Goal: Information Seeking & Learning: Understand process/instructions

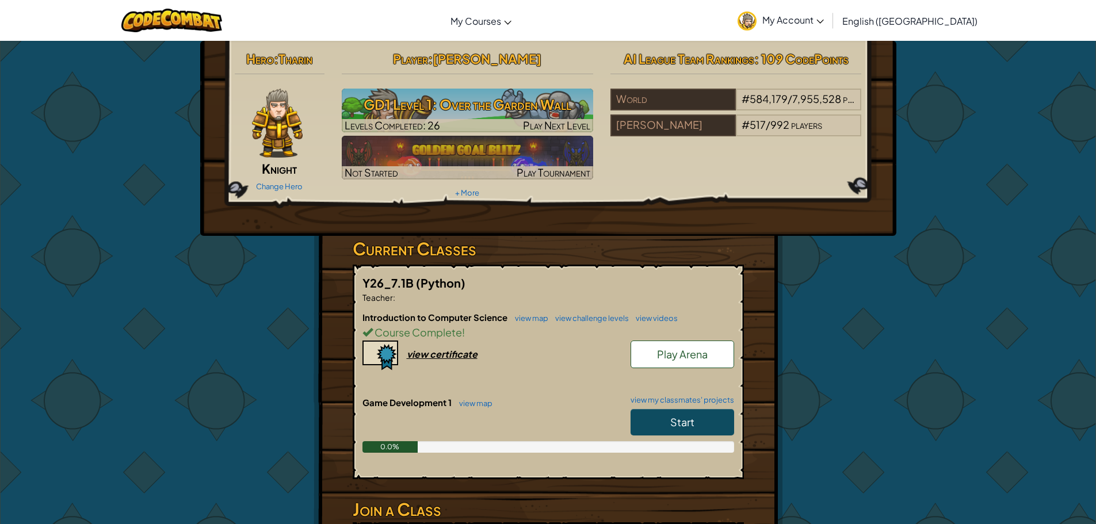
click at [715, 425] on link "Start" at bounding box center [682, 422] width 104 height 26
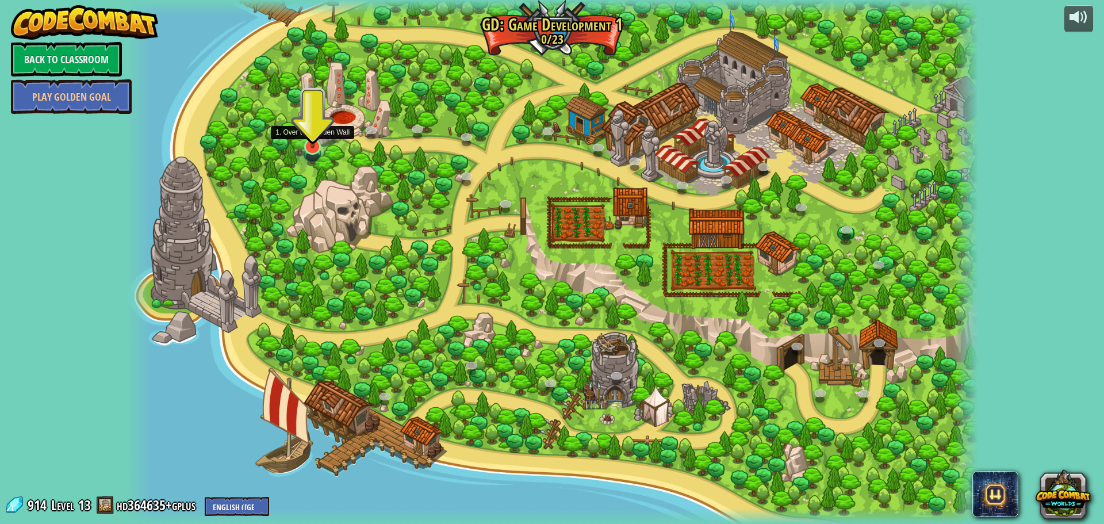
click at [305, 144] on img at bounding box center [312, 121] width 23 height 53
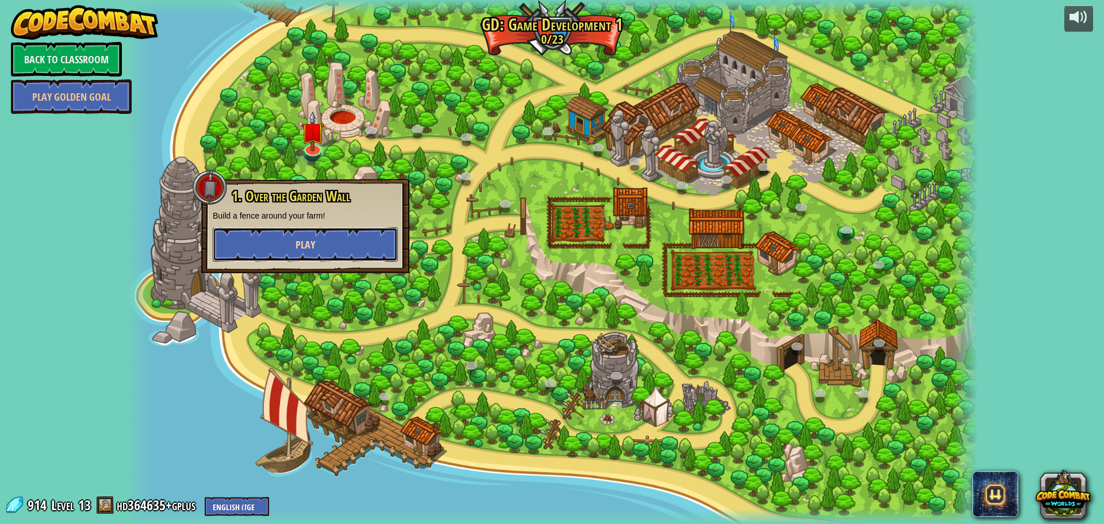
click at [344, 247] on button "Play" at bounding box center [305, 244] width 185 height 35
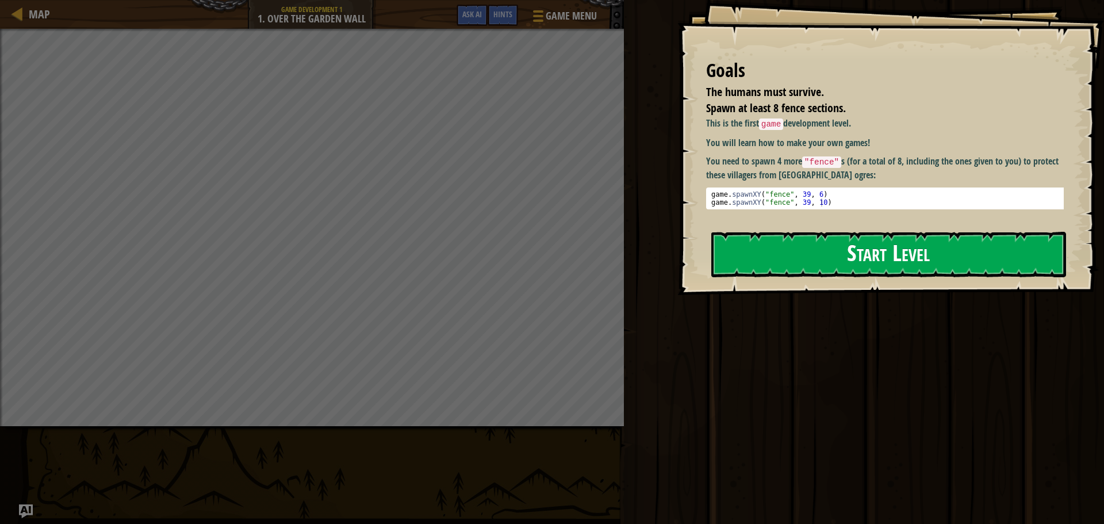
drag, startPoint x: 783, startPoint y: 257, endPoint x: 772, endPoint y: 252, distance: 11.9
click at [777, 254] on button "Start Level" at bounding box center [889, 254] width 355 height 45
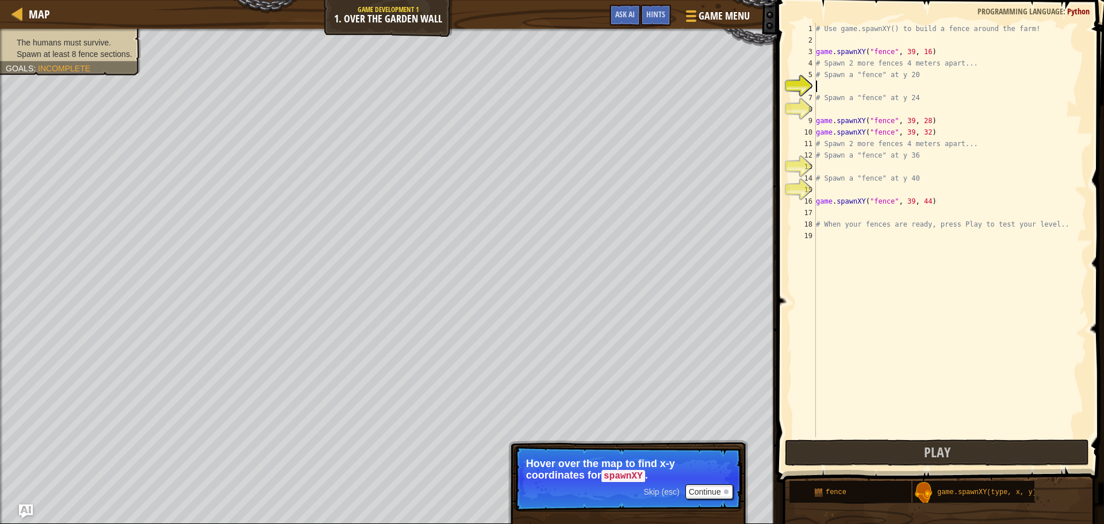
scroll to position [5, 0]
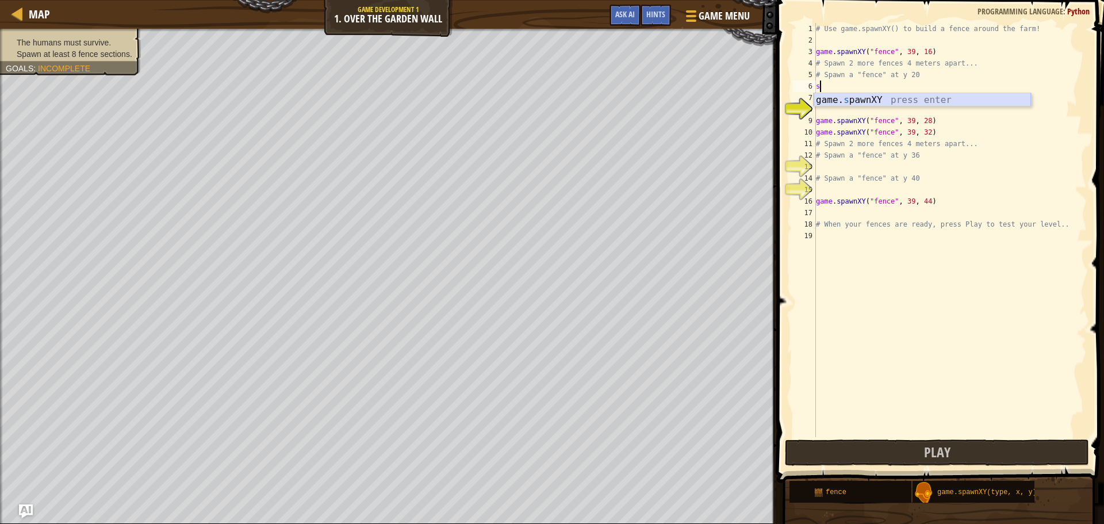
click at [836, 98] on div "game. s pawnXY press enter" at bounding box center [922, 113] width 217 height 41
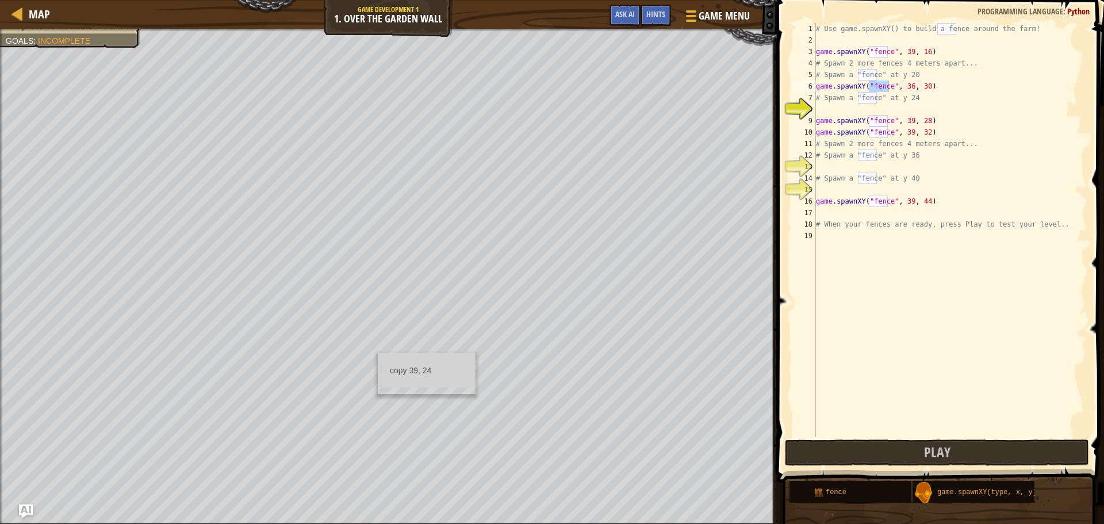
click at [379, 353] on div "copy 39, 24" at bounding box center [427, 373] width 98 height 41
click at [379, 353] on div "copy 39, 24" at bounding box center [428, 373] width 98 height 41
click at [905, 89] on div "# Use game.spawnXY() to build a fence around the farm! game . spawnXY ( "fence"…" at bounding box center [950, 241] width 273 height 437
click at [905, 87] on div "# Use game.spawnXY() to build a fence around the farm! game . spawnXY ( "fence"…" at bounding box center [950, 241] width 273 height 437
click at [901, 88] on div "# Use game.spawnXY() to build a fence around the farm! game . spawnXY ( "fence"…" at bounding box center [950, 241] width 273 height 437
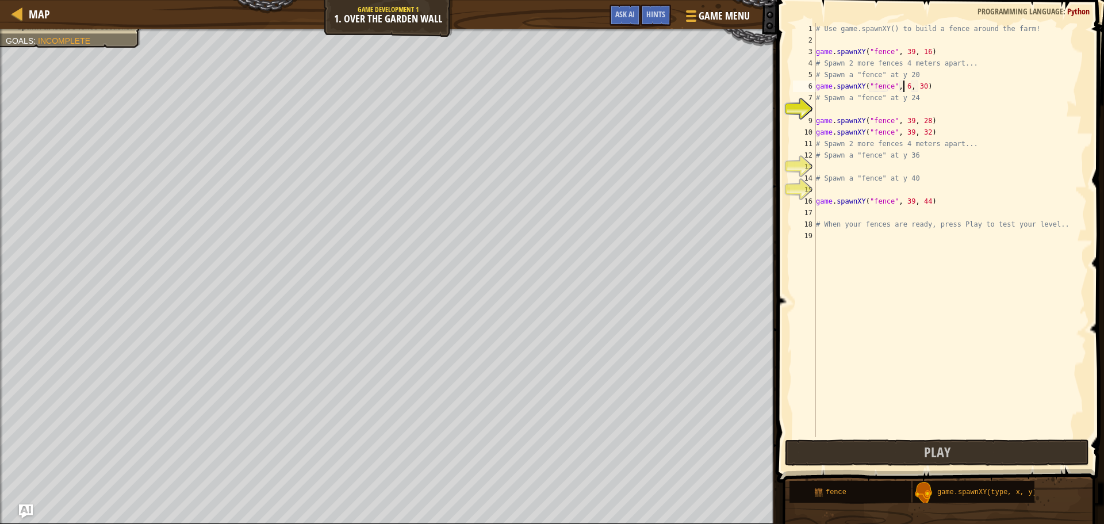
click at [903, 88] on div "# Use game.spawnXY() to build a fence around the farm! game . spawnXY ( "fence"…" at bounding box center [950, 241] width 273 height 437
click at [920, 85] on div "# Use game.spawnXY() to build a fence around the farm! game . spawnXY ( "fence"…" at bounding box center [950, 241] width 273 height 437
click at [922, 85] on div "# Use game.spawnXY() to build a fence around the farm! game . spawnXY ( "fence"…" at bounding box center [950, 241] width 273 height 437
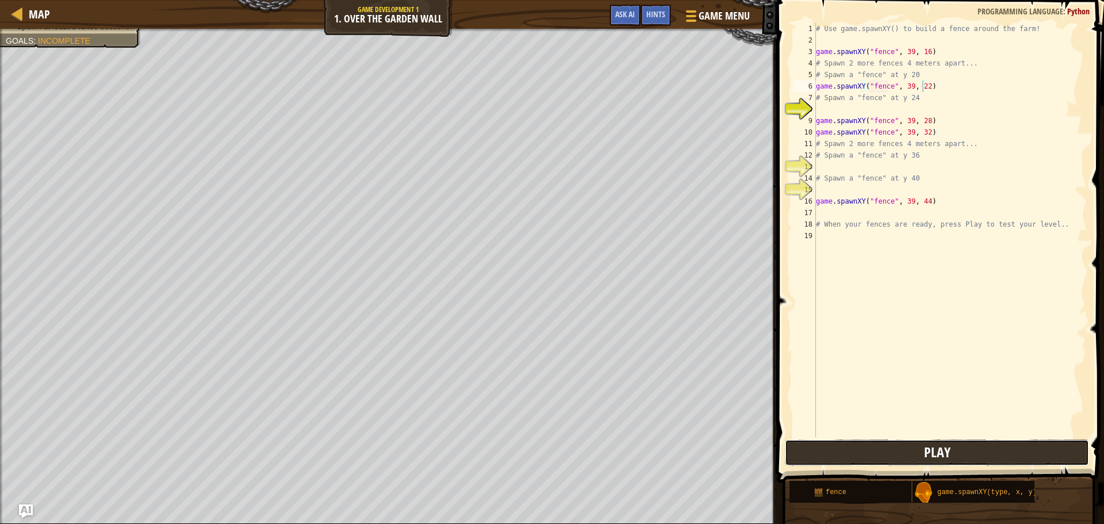
click at [839, 461] on button "Play" at bounding box center [937, 452] width 304 height 26
click at [812, 113] on div "8" at bounding box center [804, 110] width 23 height 12
click at [824, 103] on div "# Use game.spawnXY() to build a fence around the farm! game . spawnXY ( "fence"…" at bounding box center [950, 241] width 273 height 437
type textarea "# Spawn a "fence" at y 24"
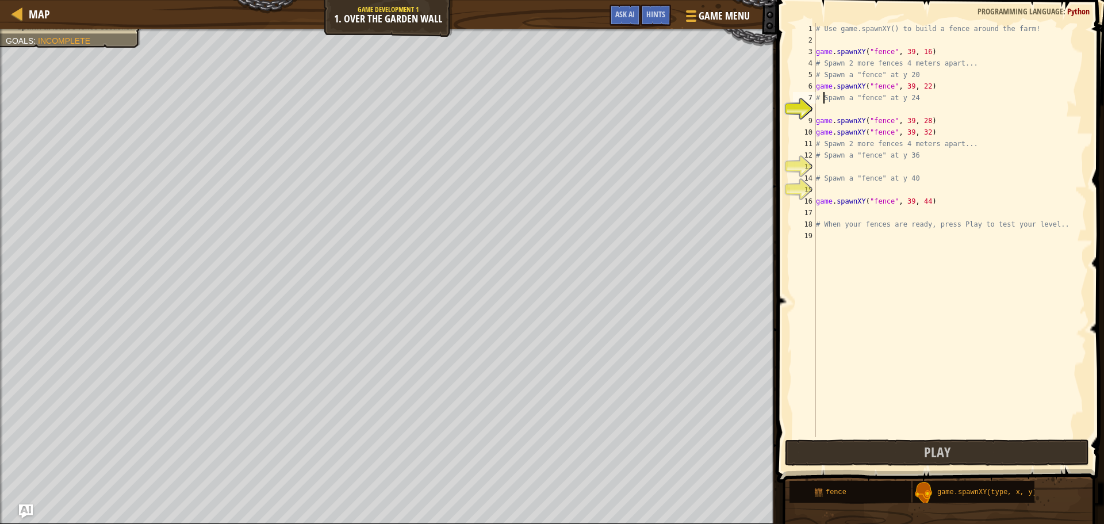
click at [820, 109] on div "# Use game.spawnXY() to build a fence around the farm! game . spawnXY ( "fence"…" at bounding box center [950, 241] width 273 height 437
click at [853, 123] on div "game. s pawnXY press enter" at bounding box center [922, 136] width 217 height 41
click at [906, 110] on div "# Use game.spawnXY() to build a fence around the farm! game . spawnXY ( "fence"…" at bounding box center [950, 241] width 273 height 437
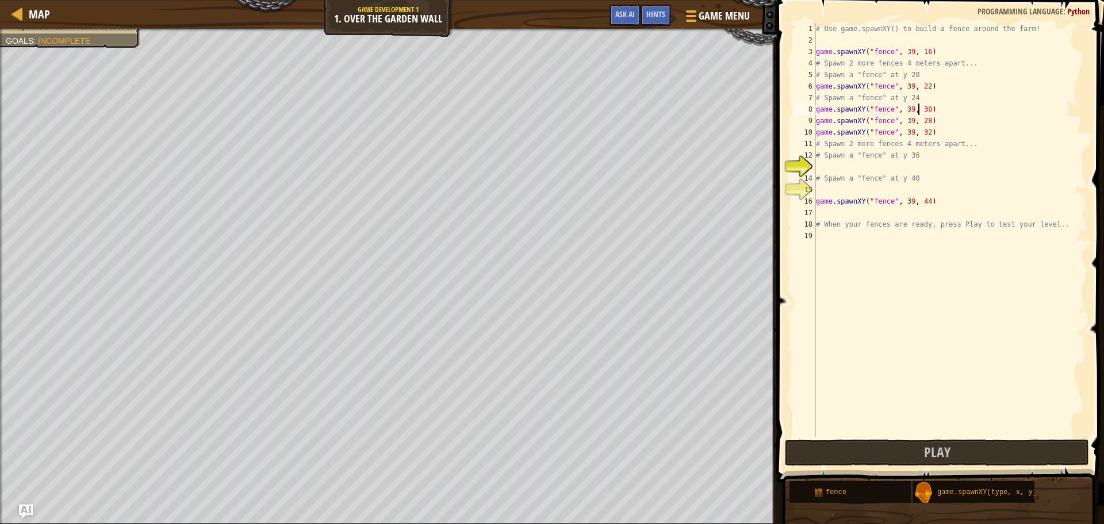
click at [920, 109] on div "# Use game.spawnXY() to build a fence around the farm! game . spawnXY ( "fence"…" at bounding box center [950, 241] width 273 height 437
click at [923, 108] on div "# Use game.spawnXY() to build a fence around the farm! game . spawnXY ( "fence"…" at bounding box center [950, 241] width 273 height 437
type textarea "game.spawnXY("fence", 39, 40)"
click at [846, 462] on button "Play" at bounding box center [937, 452] width 304 height 26
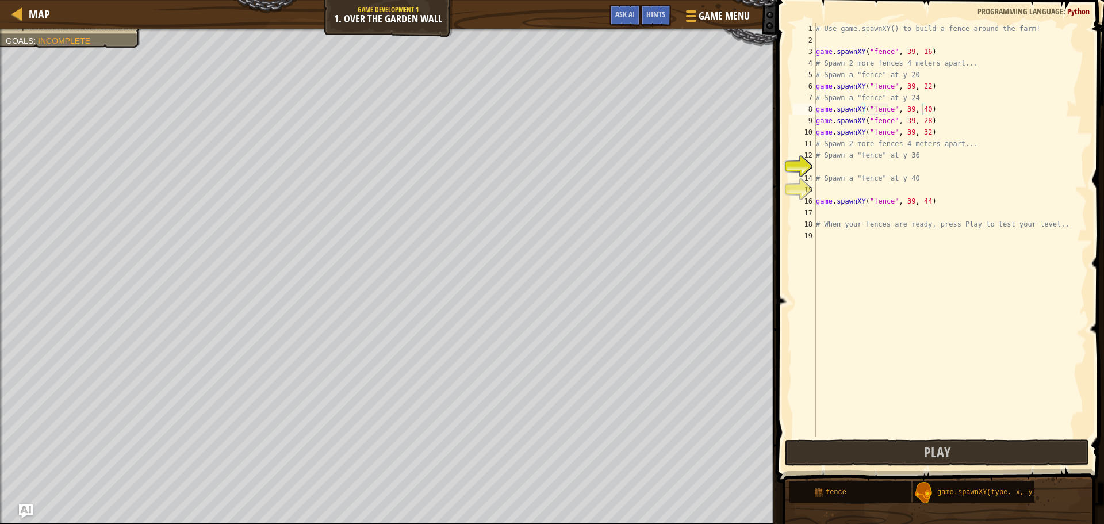
click at [820, 167] on div "# Use game.spawnXY() to build a fence around the farm! game . spawnXY ( "fence"…" at bounding box center [950, 241] width 273 height 437
click at [401, 258] on div "copy 39, 38" at bounding box center [426, 262] width 97 height 23
click at [829, 173] on div "# Use game.spawnXY() to build a fence around the farm! game . spawnXY ( "fence"…" at bounding box center [950, 241] width 273 height 437
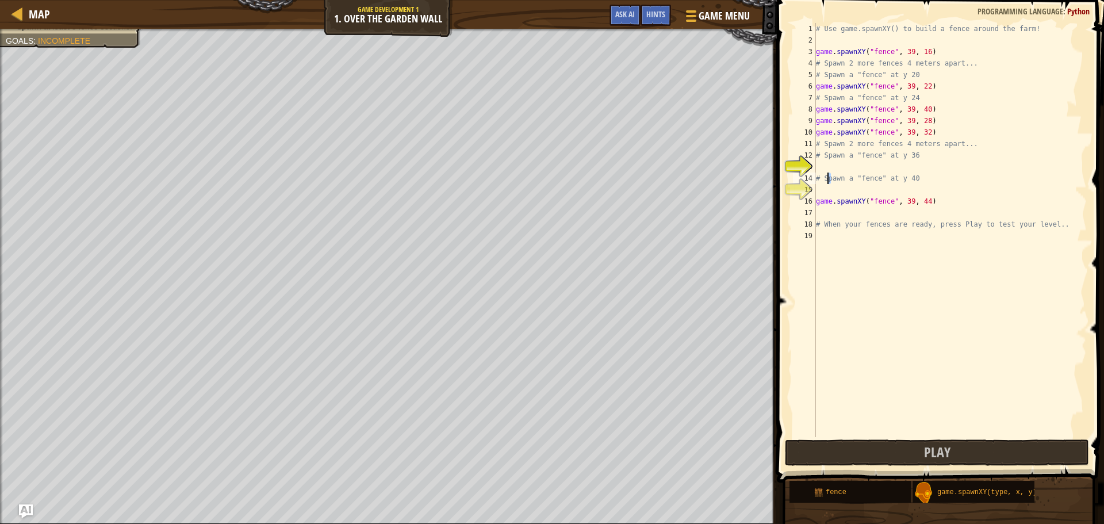
type textarea "# Spawn a "fence" at y 36"
click at [877, 181] on div "game. s pawnXY press enter" at bounding box center [922, 194] width 217 height 41
click at [905, 167] on div "# Use game.spawnXY() to build a fence around the farm! game . spawnXY ( "fence"…" at bounding box center [950, 241] width 273 height 437
click at [922, 165] on div "# Use game.spawnXY() to build a fence around the farm! game . spawnXY ( "fence"…" at bounding box center [950, 241] width 273 height 437
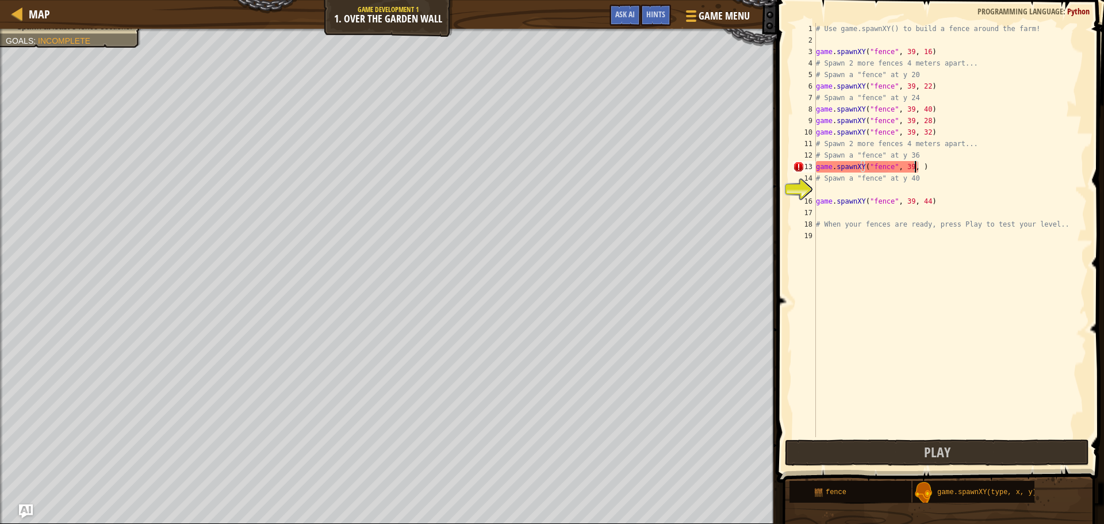
scroll to position [5, 8]
type textarea "game.spawnXY("fence", 39, 38)"
click at [921, 445] on button "Play" at bounding box center [937, 452] width 304 height 26
click at [820, 193] on div "# Use game.spawnXY() to build a fence around the farm! game . spawnXY ( "fence"…" at bounding box center [950, 241] width 273 height 437
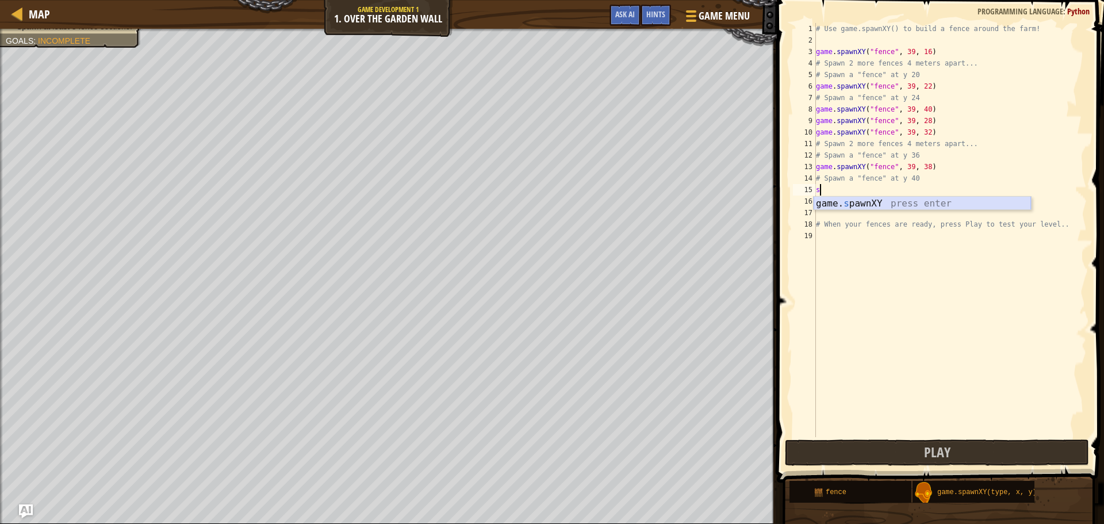
click at [836, 204] on div "game. s pawnXY press enter" at bounding box center [922, 217] width 217 height 41
click at [903, 192] on div "# Use game.spawnXY() to build a fence around the farm! game . spawnXY ( "fence"…" at bounding box center [950, 241] width 273 height 437
click at [907, 192] on div "# Use game.spawnXY() to build a fence around the farm! game . spawnXY ( "fence"…" at bounding box center [950, 241] width 273 height 437
click at [921, 189] on div "# Use game.spawnXY() to build a fence around the farm! game . spawnXY ( "fence"…" at bounding box center [950, 241] width 273 height 437
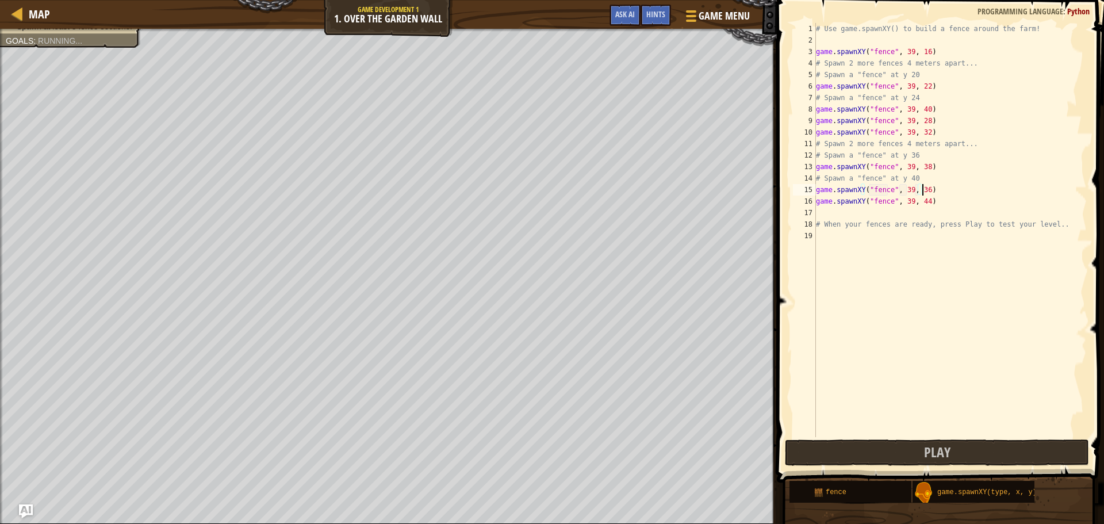
scroll to position [5, 8]
type textarea "game.spawnXY("fence", 39, 36)"
click at [869, 442] on button "Play" at bounding box center [937, 452] width 304 height 26
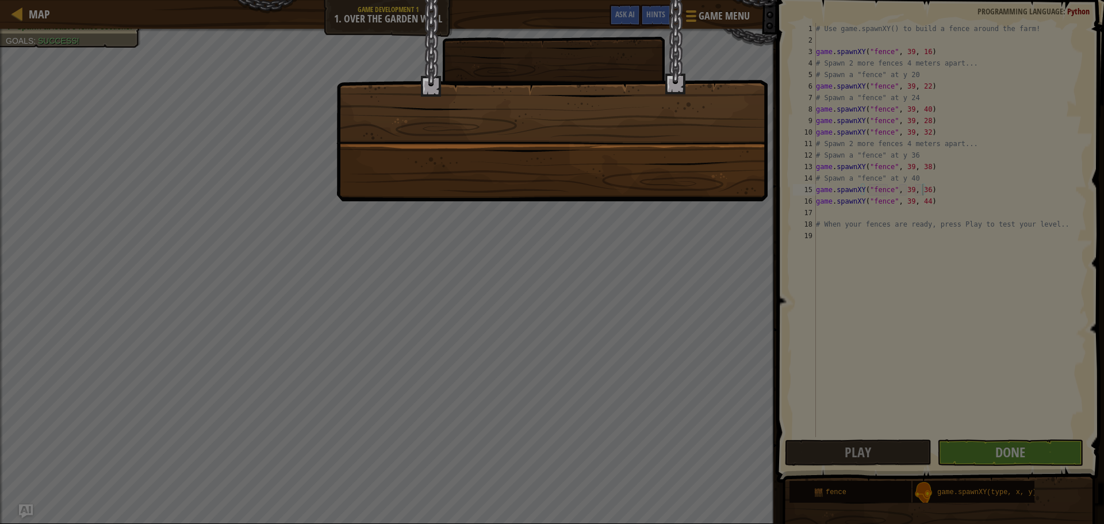
click at [1035, 448] on div at bounding box center [552, 262] width 1104 height 524
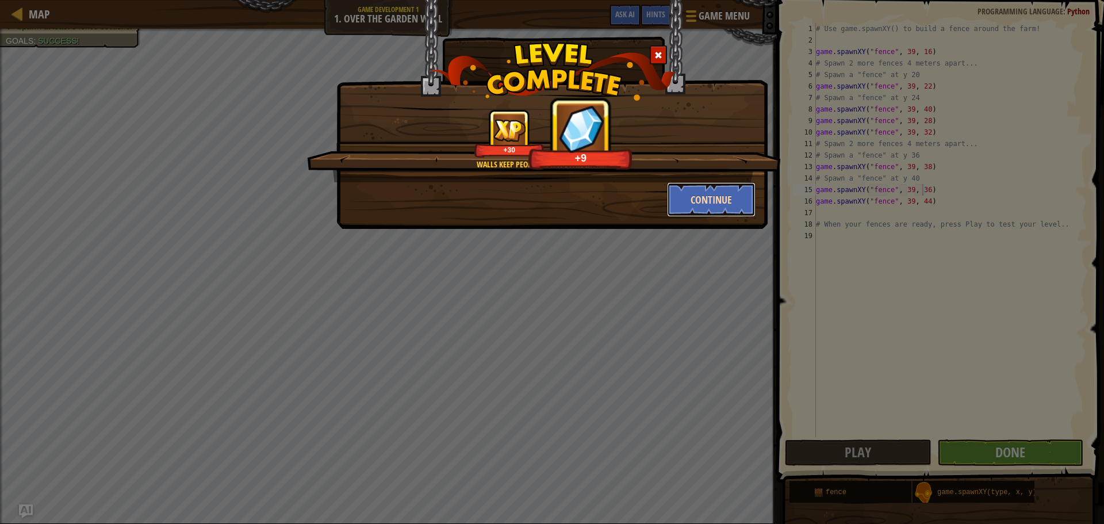
click at [700, 195] on button "Continue" at bounding box center [711, 199] width 89 height 35
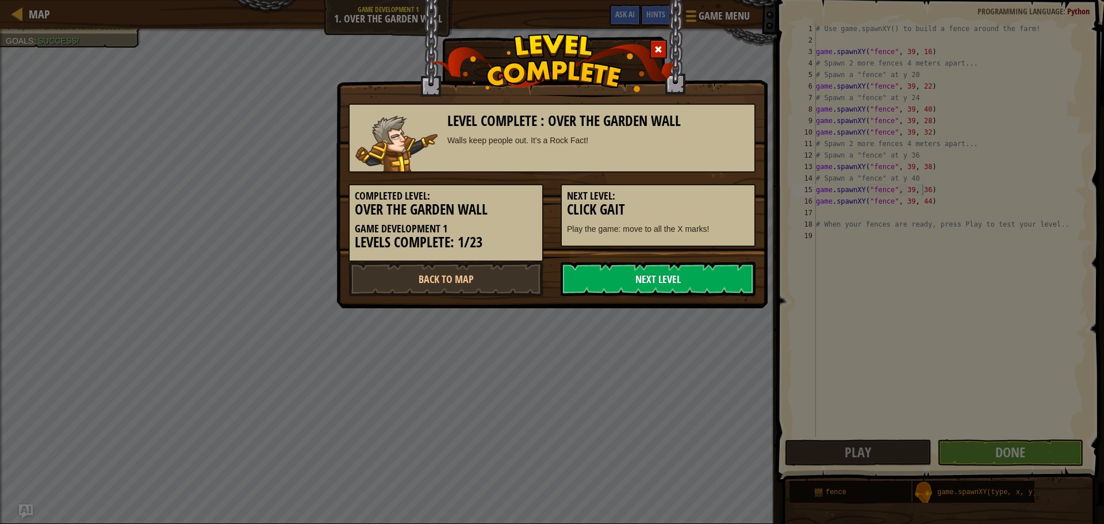
drag, startPoint x: 654, startPoint y: 286, endPoint x: 653, endPoint y: 277, distance: 9.8
click at [653, 277] on link "Next Level" at bounding box center [658, 279] width 195 height 35
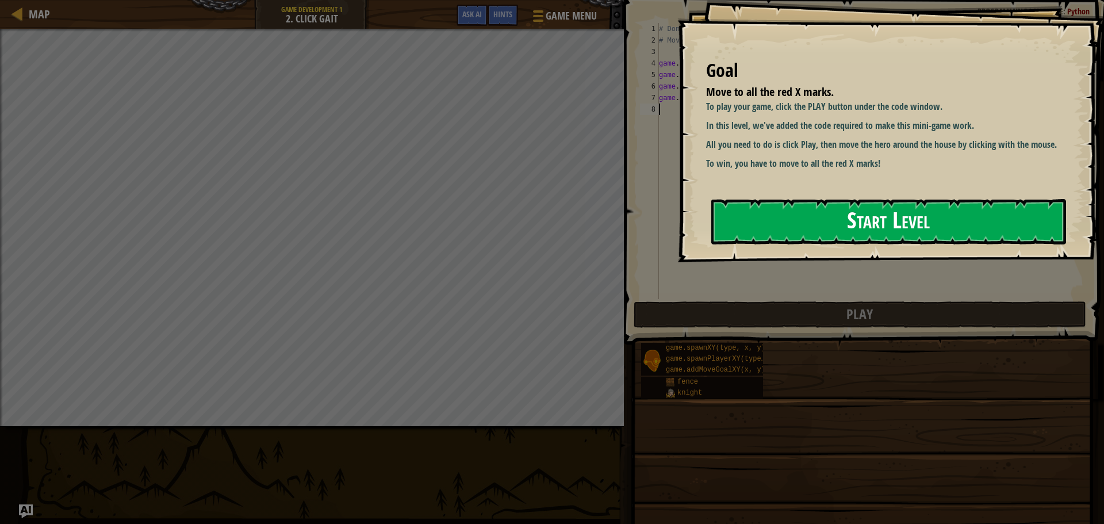
click at [786, 228] on button "Start Level" at bounding box center [889, 221] width 355 height 45
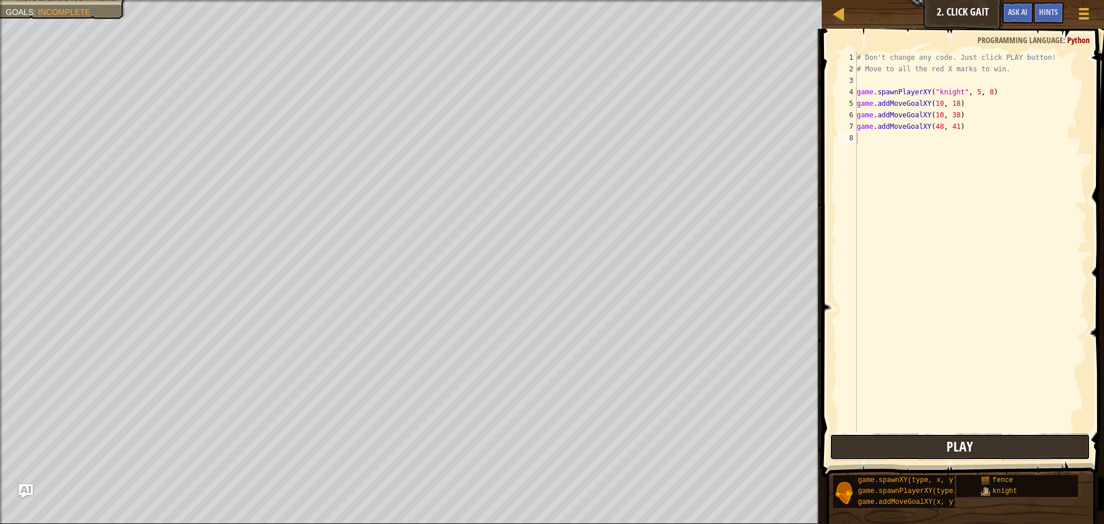
click at [993, 451] on button "Play" at bounding box center [960, 447] width 261 height 26
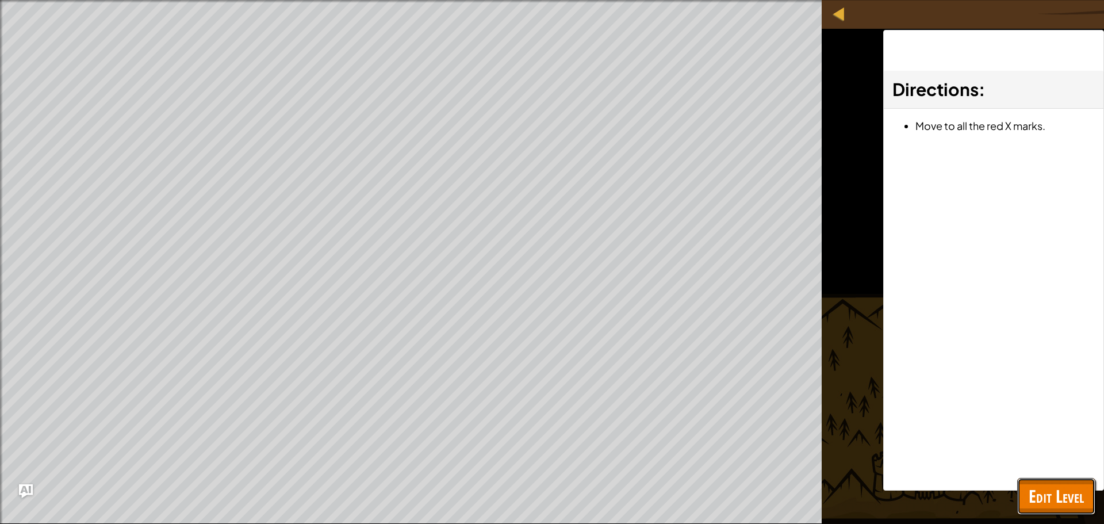
click at [1075, 486] on span "Edit Level" at bounding box center [1056, 496] width 55 height 24
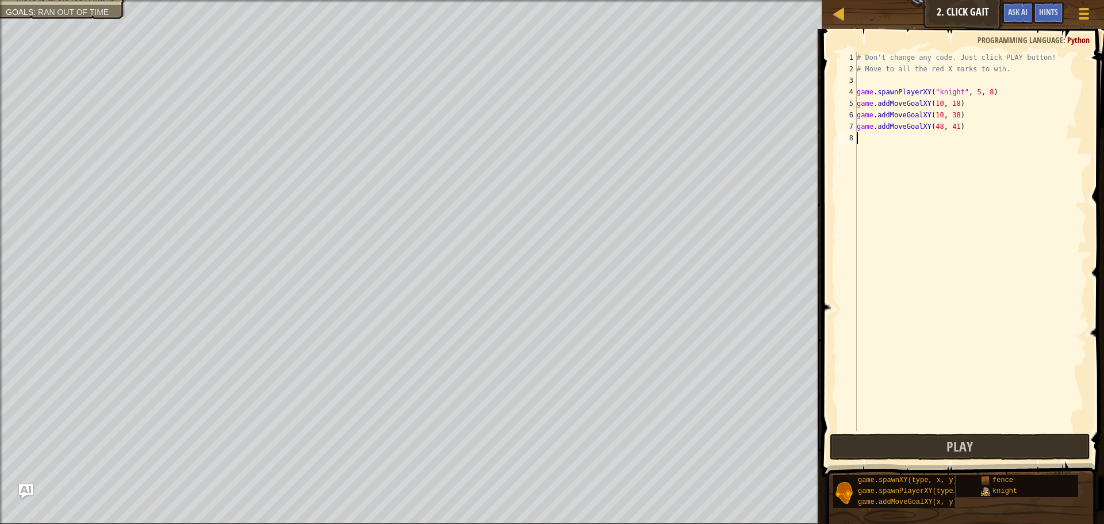
click at [869, 142] on div "# Don't change any code. Just click PLAY button! # Move to all the red X marks …" at bounding box center [971, 253] width 232 height 403
type textarea "h"
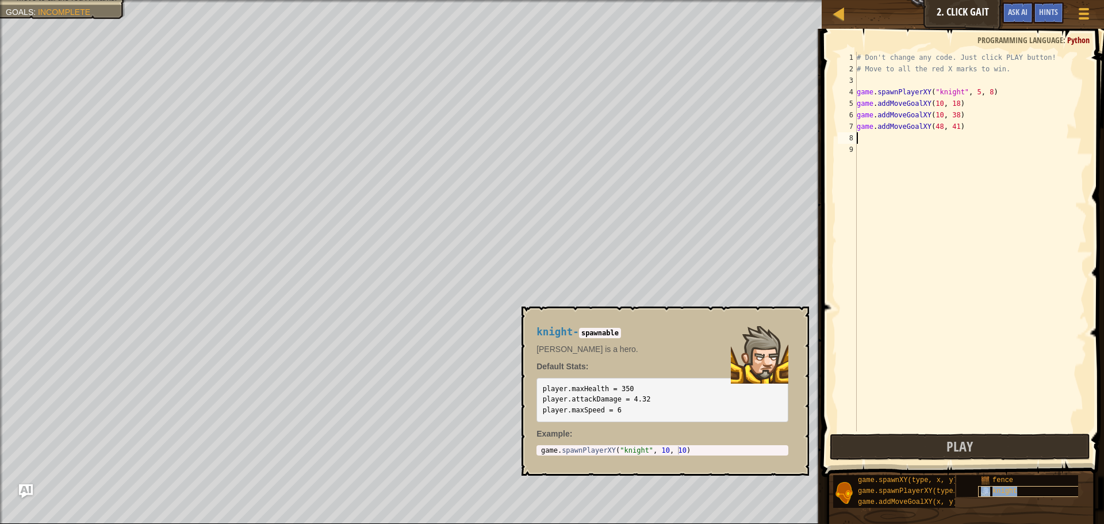
click at [1000, 490] on span "knight" at bounding box center [1005, 491] width 25 height 8
click at [934, 501] on span "game.addMoveGoalXY(x, y)" at bounding box center [908, 502] width 100 height 8
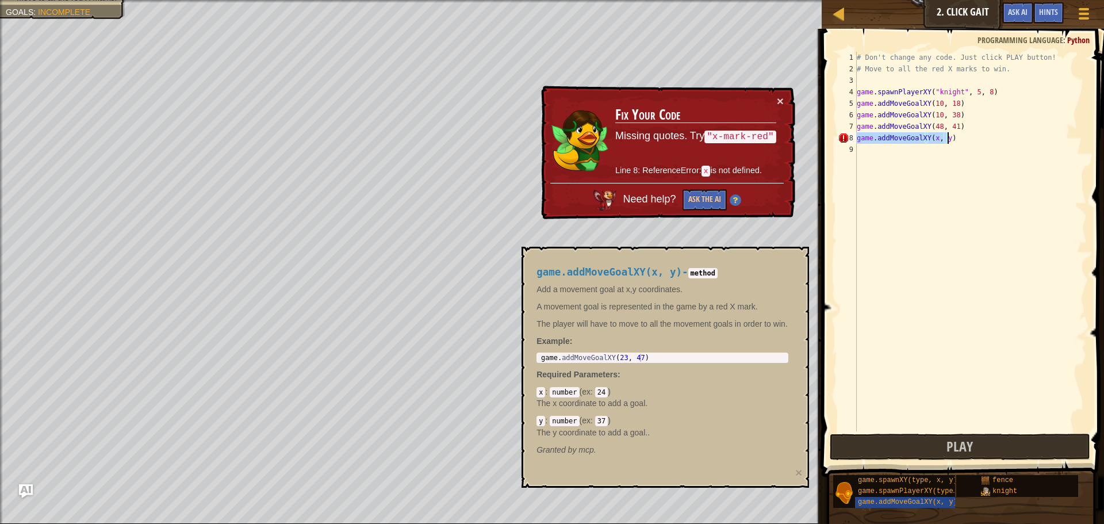
click at [943, 138] on div "# Don't change any code. Just click PLAY button! # Move to all the red X marks …" at bounding box center [971, 242] width 232 height 380
click at [943, 138] on div "# Don't change any code. Just click PLAY button! # Move to all the red X marks …" at bounding box center [971, 253] width 232 height 403
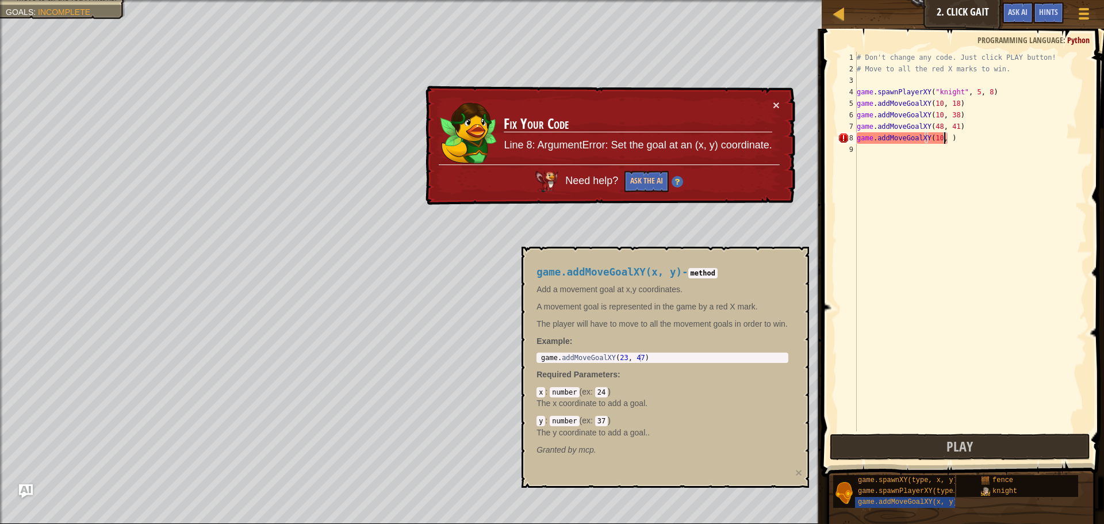
scroll to position [5, 7]
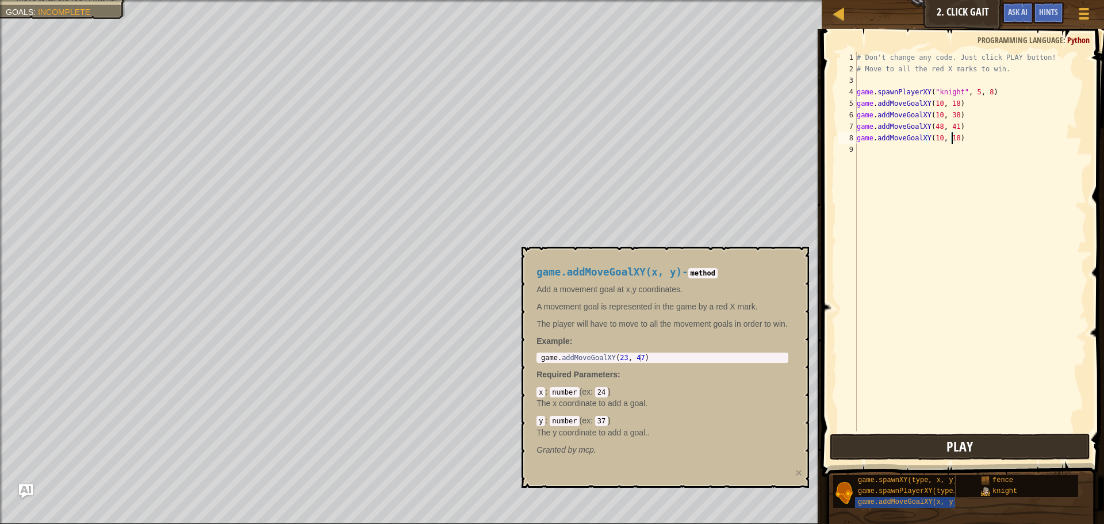
type textarea "game.addMoveGoalXY(10, 18)"
click at [893, 438] on button "Play" at bounding box center [960, 447] width 261 height 26
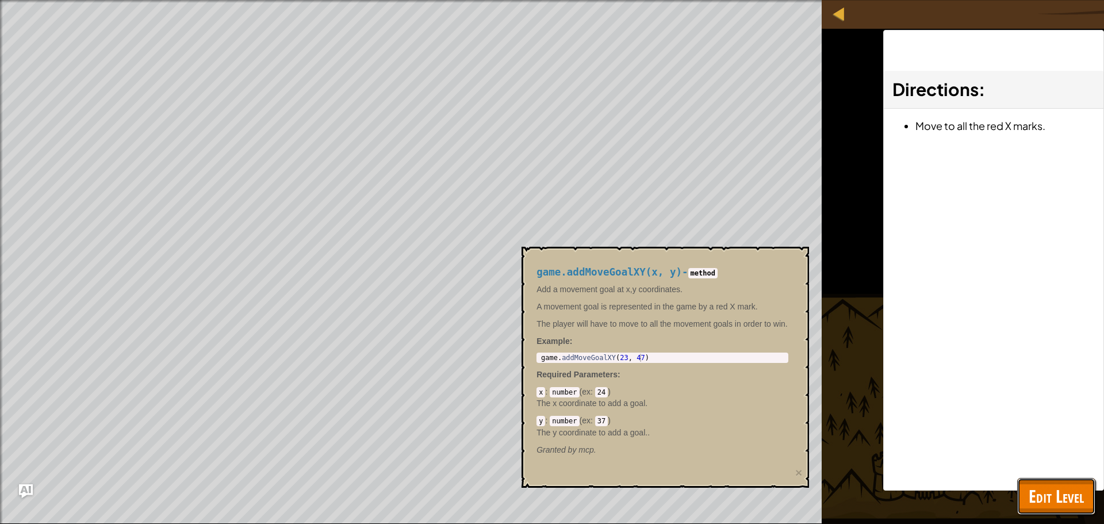
click at [1056, 496] on span "Edit Level" at bounding box center [1056, 496] width 55 height 24
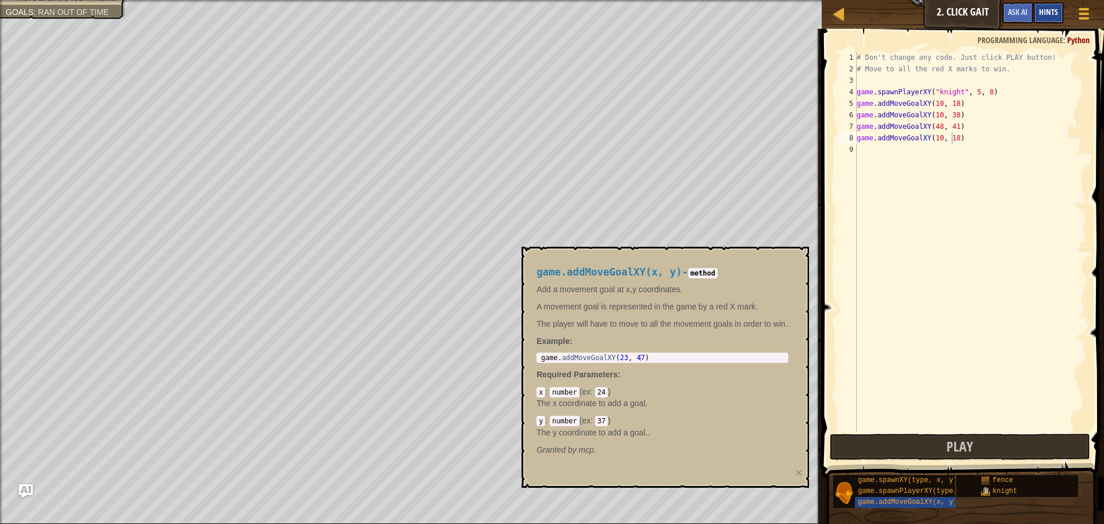
click at [1044, 14] on span "Hints" at bounding box center [1048, 11] width 19 height 11
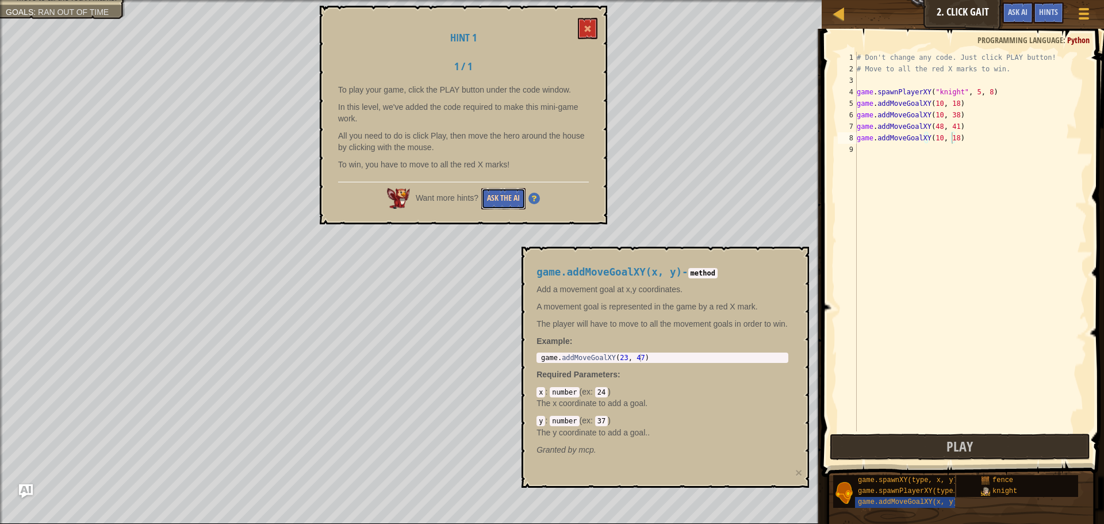
click at [494, 189] on button "Ask the AI" at bounding box center [503, 198] width 44 height 21
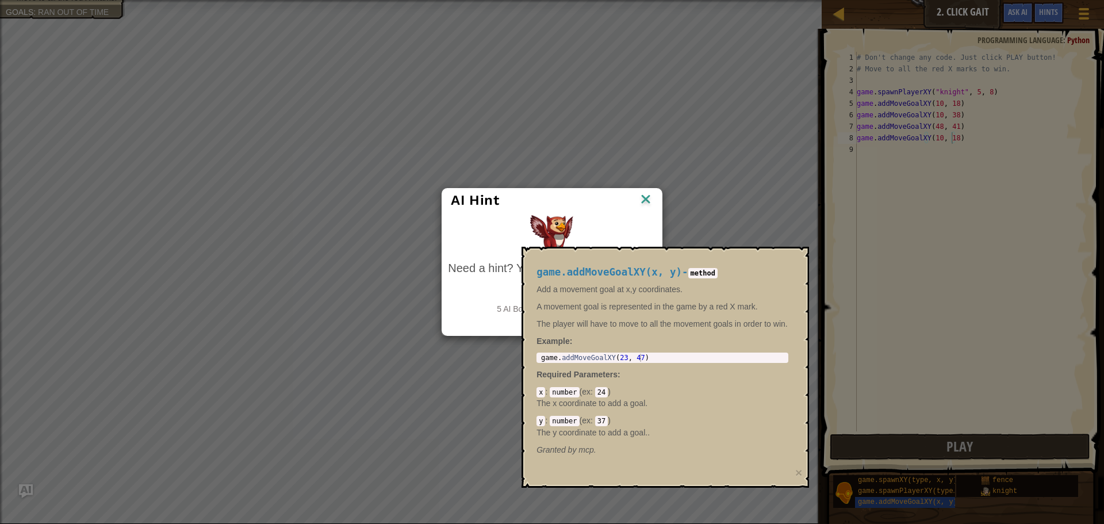
drag, startPoint x: 587, startPoint y: 230, endPoint x: 568, endPoint y: 198, distance: 36.4
click at [568, 198] on div "AI Hint Need a hint? You can ask the AI for help. Ask the AI 5 AI Bot queries l…" at bounding box center [552, 262] width 220 height 148
click at [595, 212] on div "Need a hint? You can ask the AI for help. Ask the AI 5 AI Bot queries left for …" at bounding box center [551, 265] width 213 height 106
click at [395, 264] on div "AI Hint Need a hint? You can ask the AI for help. Ask the AI 5 AI Bot queries l…" at bounding box center [552, 262] width 1104 height 524
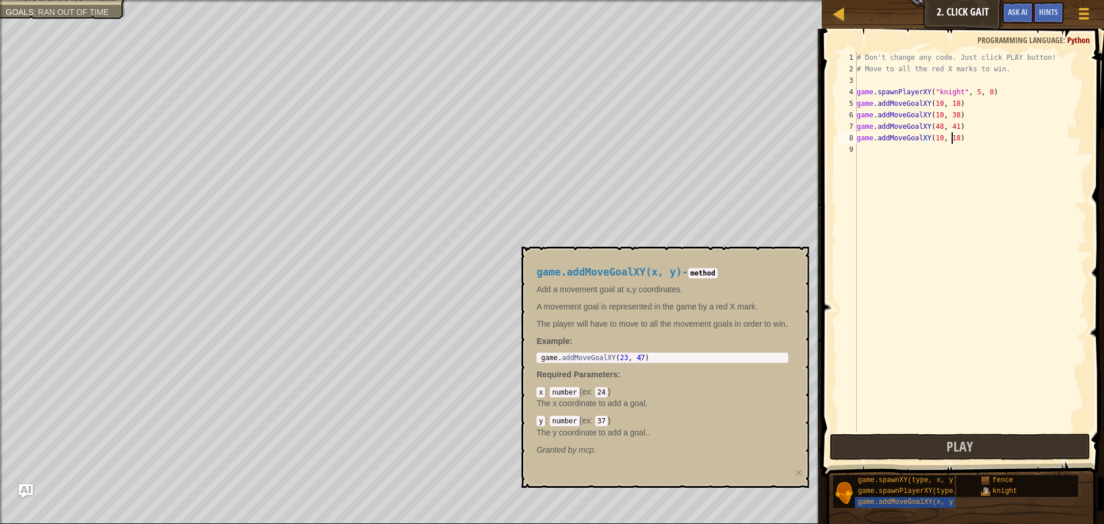
click at [970, 152] on div "# Don't change any code. Just click PLAY button! # Move to all the red X marks …" at bounding box center [971, 253] width 232 height 403
click at [968, 83] on div "# Don't change any code. Just click PLAY button! # Move to all the red X marks …" at bounding box center [971, 253] width 232 height 403
click at [618, 326] on p "The player will have to move to all the movement goals in order to win." at bounding box center [663, 324] width 252 height 12
type textarea "game.addMoveGoalXY(23, 47)"
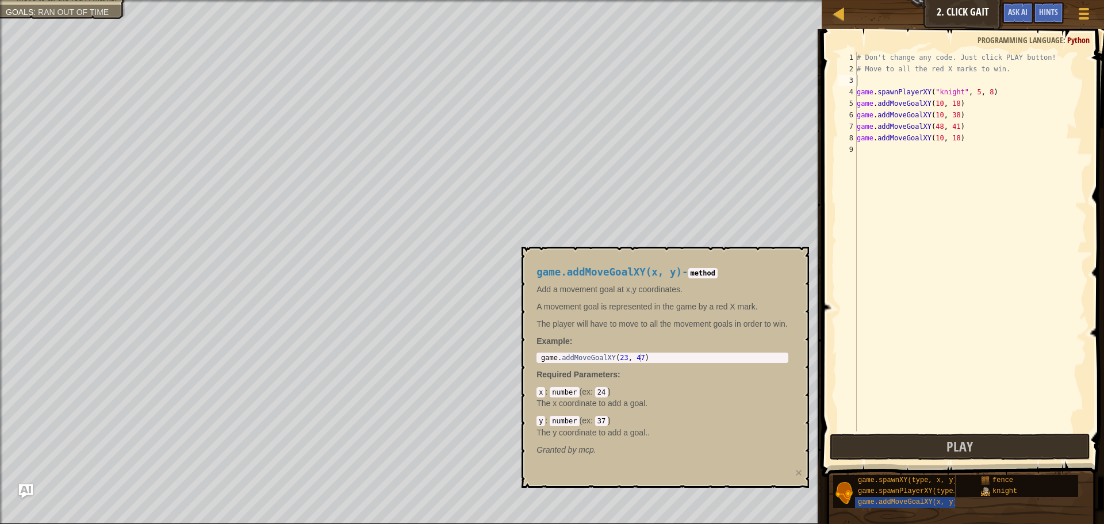
drag, startPoint x: 687, startPoint y: 361, endPoint x: 693, endPoint y: 364, distance: 6.2
click at [693, 364] on div "game.addMoveGoalXY(x, y) - method Add a movement goal at x,y coordinates. A mov…" at bounding box center [663, 361] width 268 height 211
click at [847, 440] on button "Play" at bounding box center [960, 447] width 261 height 26
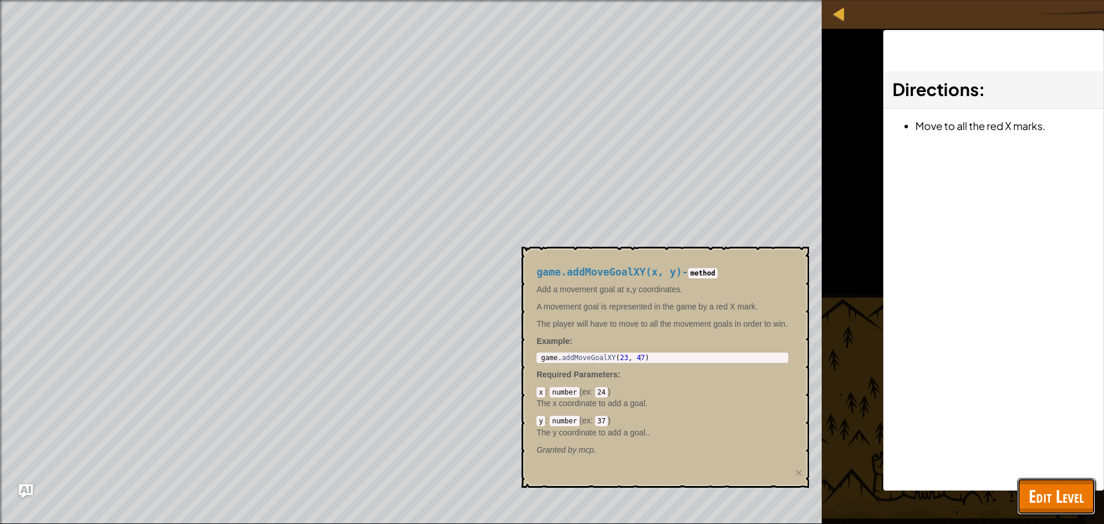
click at [1054, 483] on button "Edit Level" at bounding box center [1057, 496] width 78 height 37
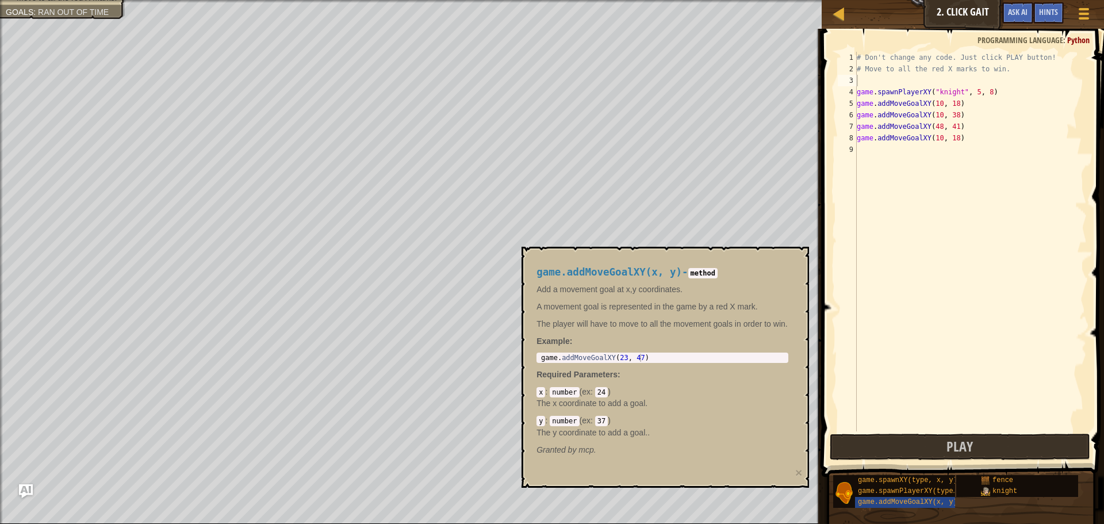
drag, startPoint x: 832, startPoint y: 414, endPoint x: 823, endPoint y: 407, distance: 11.5
click at [828, 411] on span at bounding box center [965, 236] width 292 height 482
drag, startPoint x: 790, startPoint y: 390, endPoint x: 740, endPoint y: 368, distance: 54.8
click at [782, 386] on div "game.addMoveGoalXY(x, y) - method Add a movement goal at x,y coordinates. A mov…" at bounding box center [666, 367] width 288 height 241
click at [678, 331] on div "game.addMoveGoalXY(x, y) - method Add a movement goal at x,y coordinates. A mov…" at bounding box center [663, 361] width 268 height 211
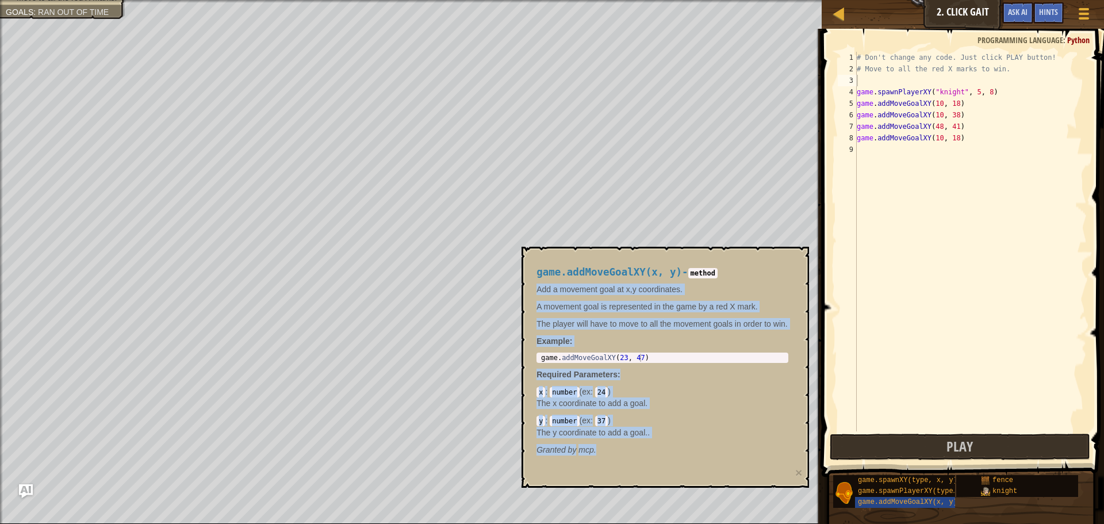
drag, startPoint x: 561, startPoint y: 289, endPoint x: 708, endPoint y: 441, distance: 211.1
click at [708, 441] on div "game.addMoveGoalXY(x, y) - method Add a movement goal at x,y coordinates. A mov…" at bounding box center [666, 367] width 288 height 241
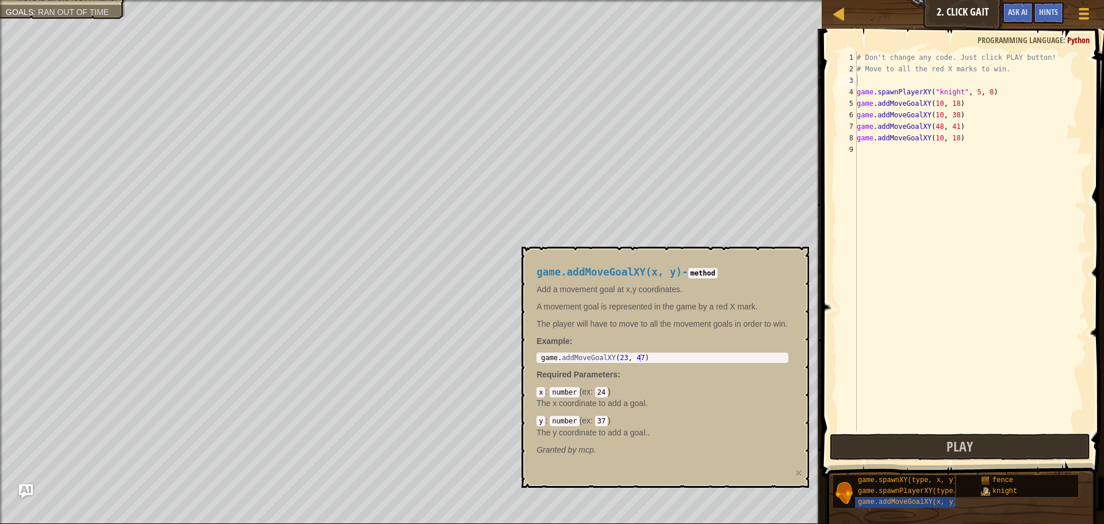
type textarea "# Move to all the red X marks to win."
click at [841, 6] on div at bounding box center [839, 13] width 14 height 14
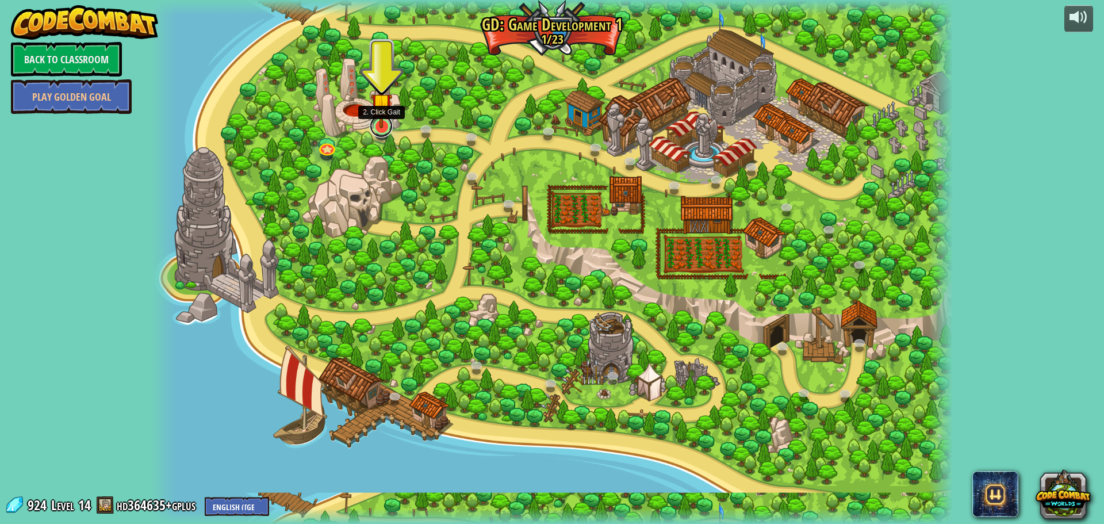
click at [381, 130] on link at bounding box center [381, 125] width 23 height 23
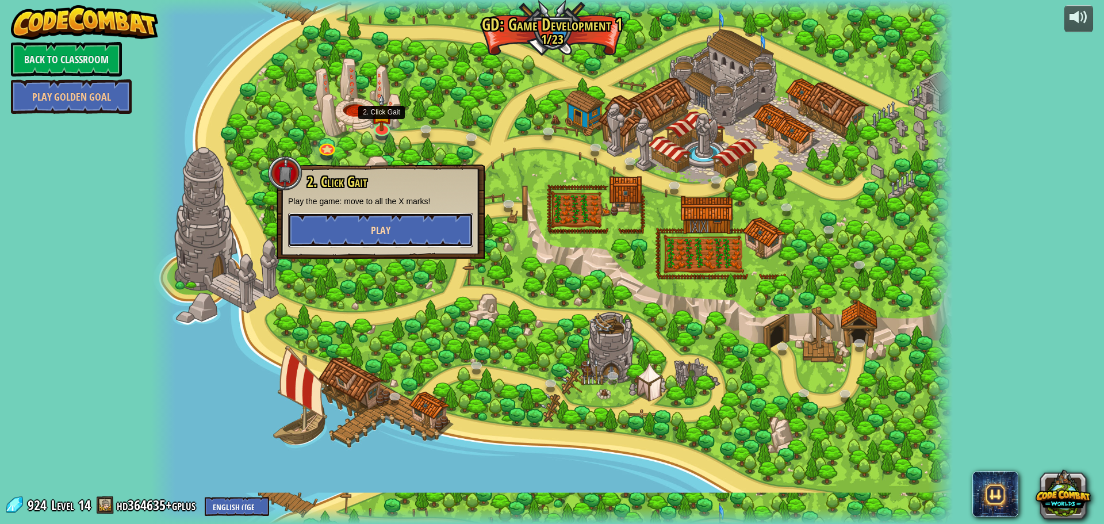
click at [404, 222] on button "Play" at bounding box center [380, 230] width 185 height 35
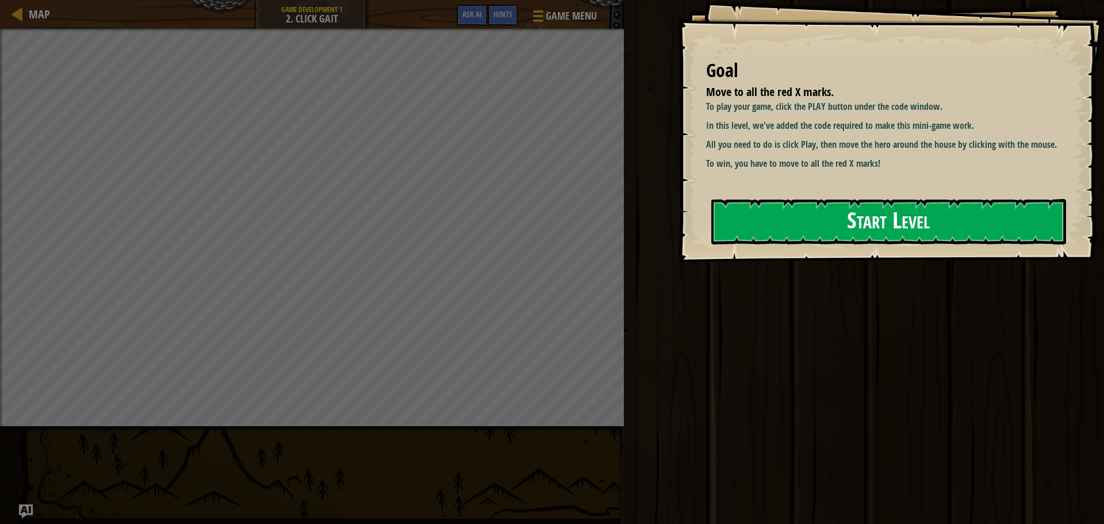
click at [839, 215] on button "Start Level" at bounding box center [889, 221] width 355 height 45
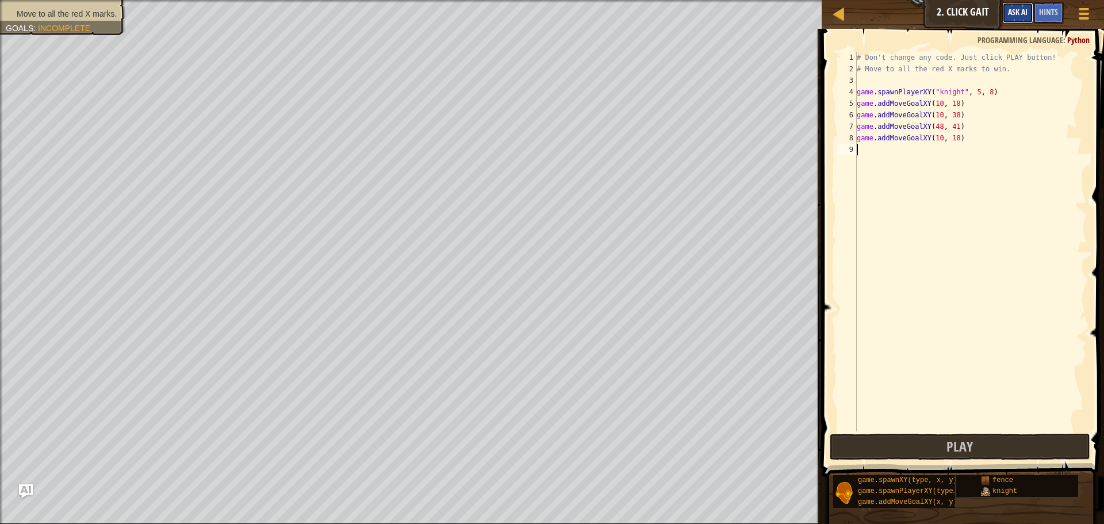
click at [1024, 13] on span "Ask AI" at bounding box center [1018, 11] width 20 height 11
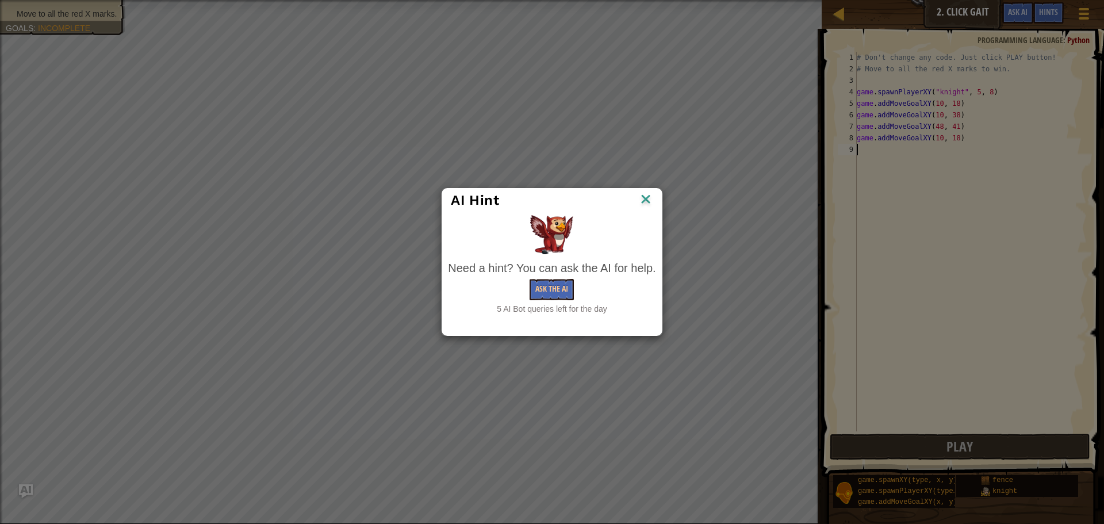
click at [563, 278] on div "Need a hint? You can ask the AI for help. Ask the AI 5 AI Bot queries left for …" at bounding box center [552, 287] width 208 height 55
click at [560, 287] on button "Ask the AI" at bounding box center [552, 289] width 44 height 21
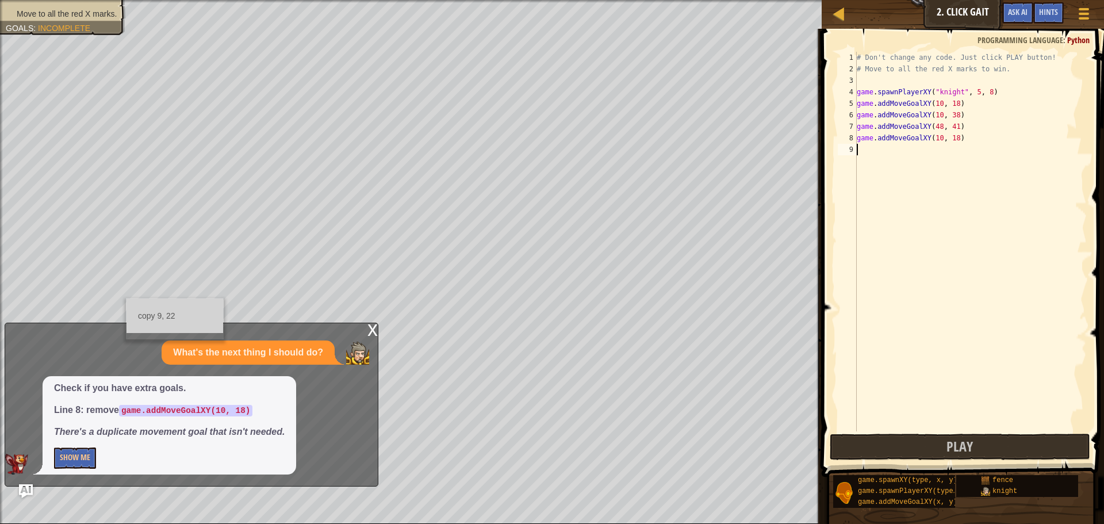
click at [149, 333] on div "copy 9, 22" at bounding box center [175, 318] width 98 height 41
click at [143, 341] on div "What's the next thing I should do?" at bounding box center [188, 353] width 367 height 25
click at [141, 341] on div "What's the next thing I should do?" at bounding box center [188, 353] width 367 height 25
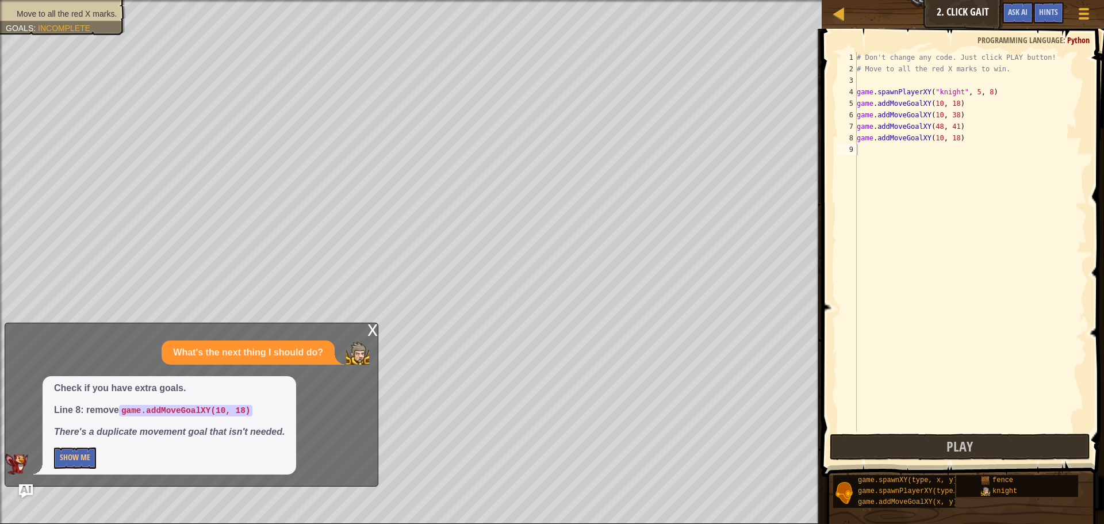
click at [141, 341] on div "What's the next thing I should do?" at bounding box center [188, 353] width 367 height 25
click at [78, 453] on button "Show Me" at bounding box center [75, 458] width 42 height 21
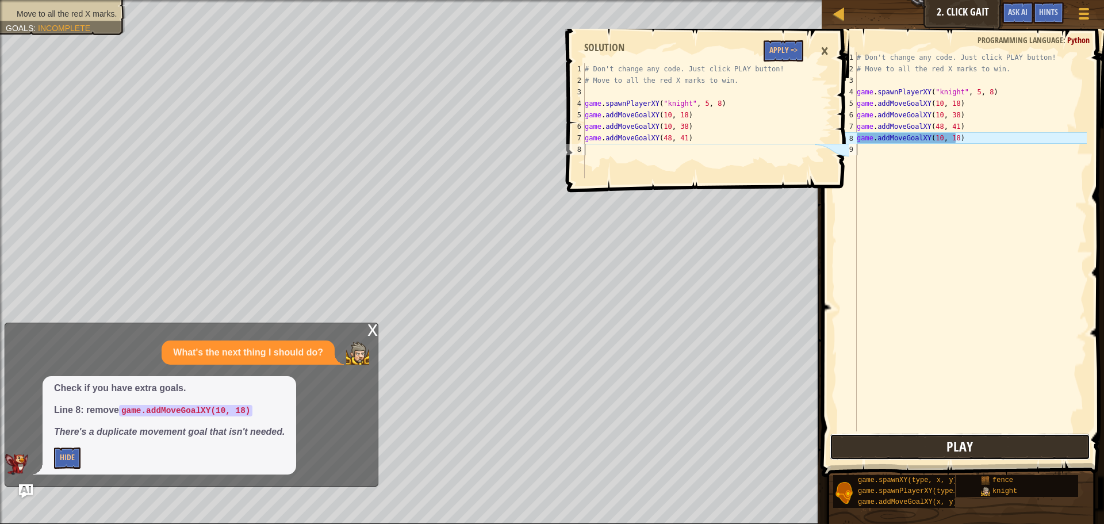
click at [863, 438] on button "Play" at bounding box center [960, 447] width 261 height 26
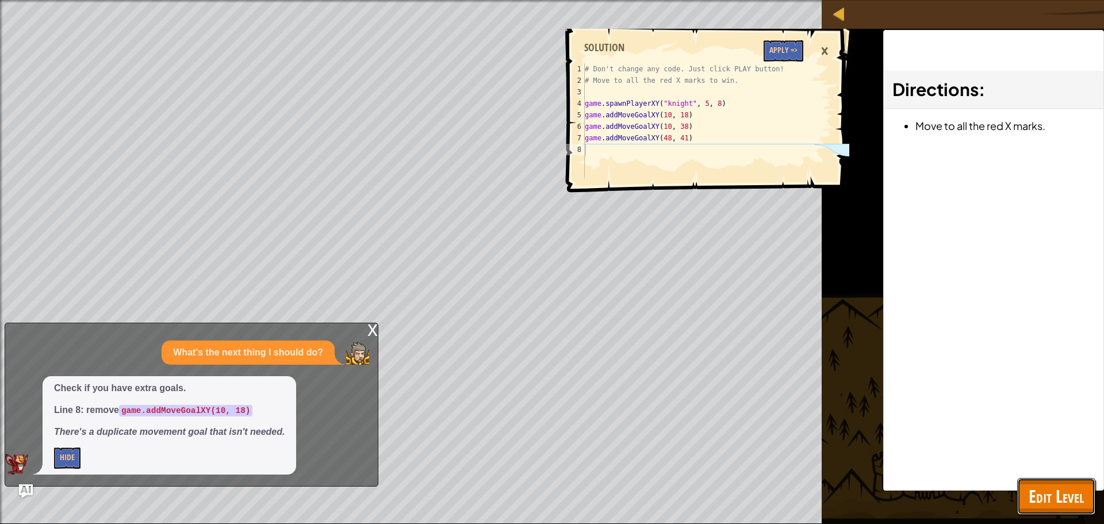
click at [1067, 489] on span "Edit Level" at bounding box center [1056, 496] width 55 height 24
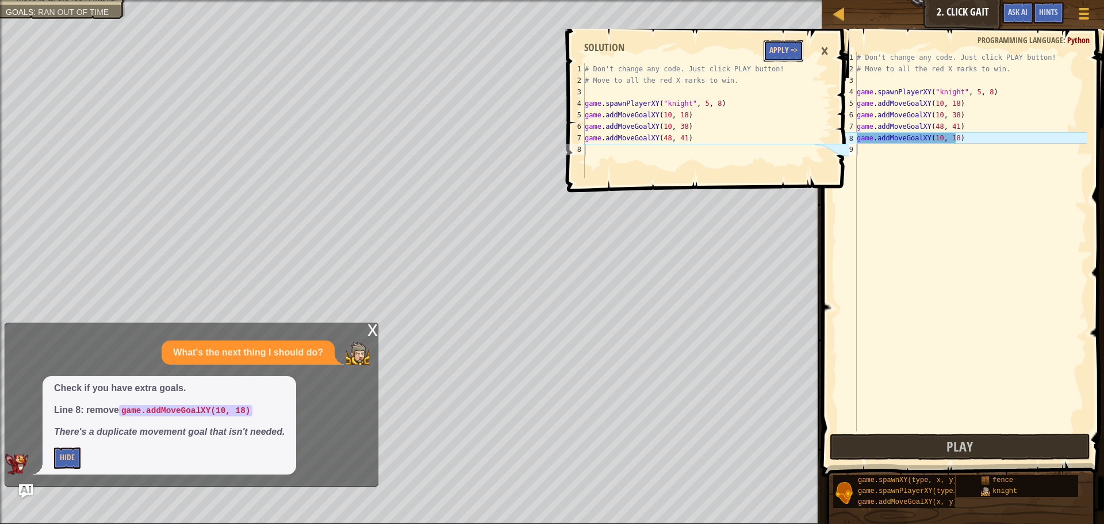
click at [768, 49] on button "Apply =>" at bounding box center [784, 50] width 40 height 21
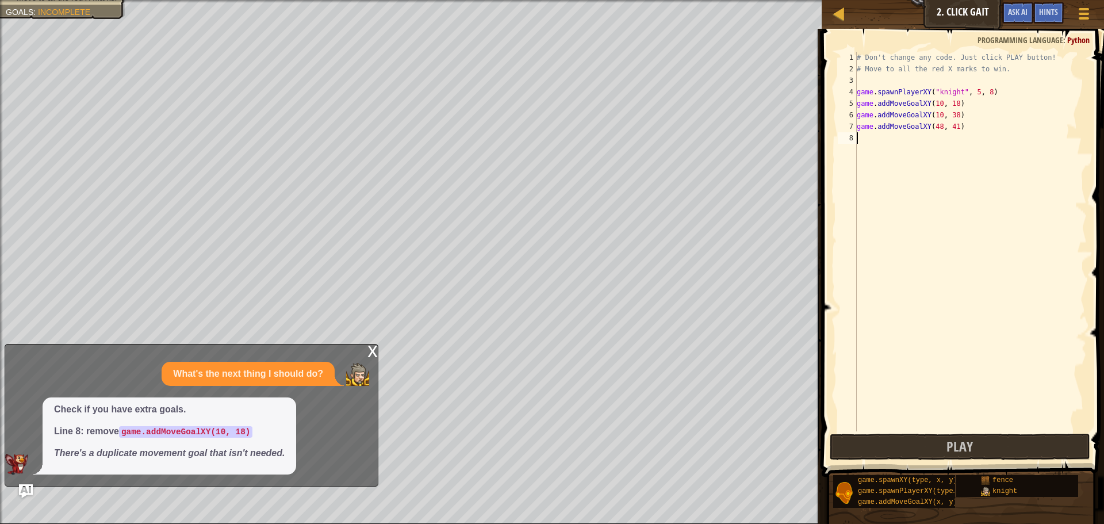
drag, startPoint x: 890, startPoint y: 140, endPoint x: 881, endPoint y: 140, distance: 8.6
click at [882, 140] on div "# Don't change any code. Just click PLAY button! # Move to all the red X marks …" at bounding box center [971, 253] width 232 height 403
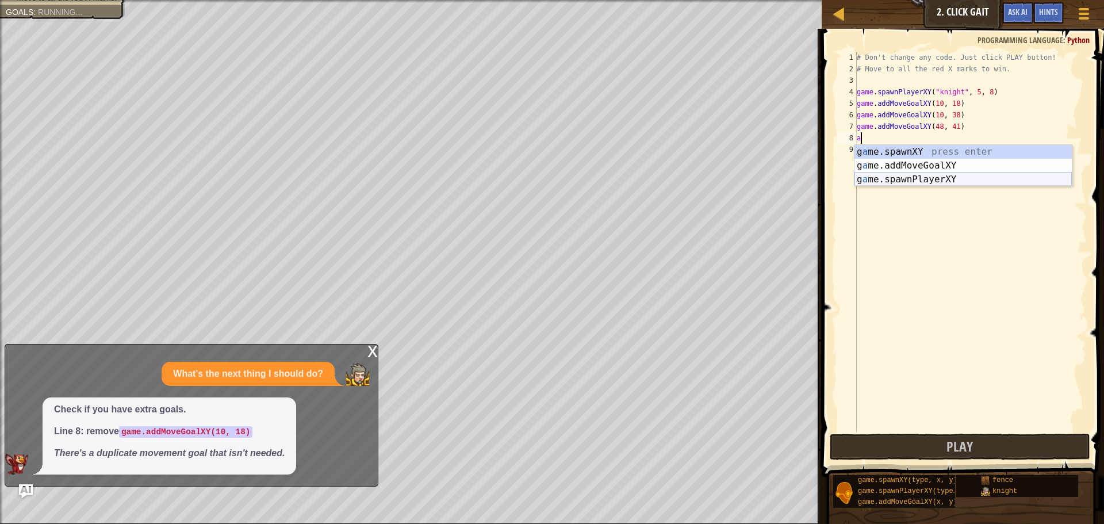
scroll to position [5, 0]
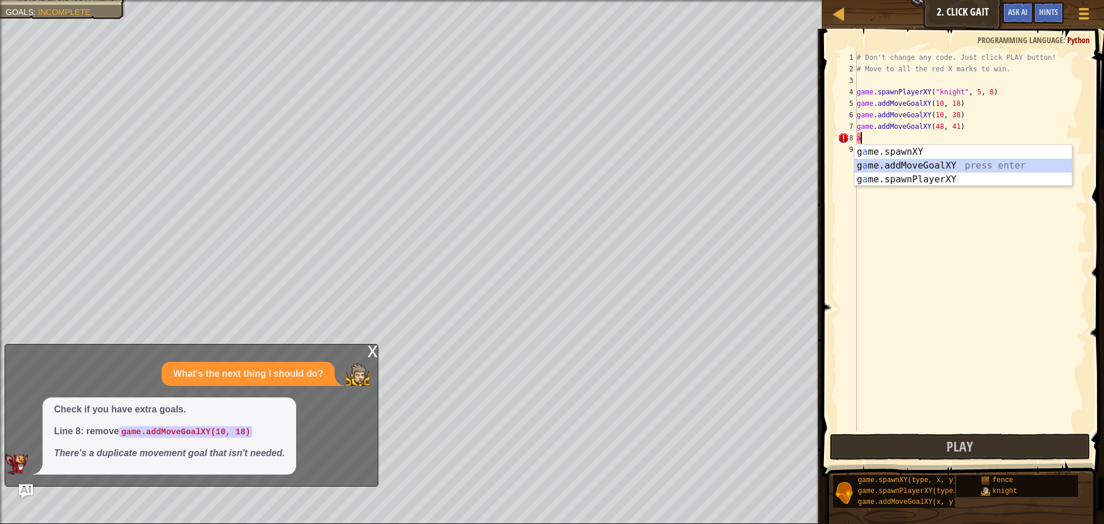
click at [890, 160] on div "g a me.spawnXY press enter g a me.addMoveGoalXY press enter g a me.spawnPlayerX…" at bounding box center [963, 179] width 217 height 69
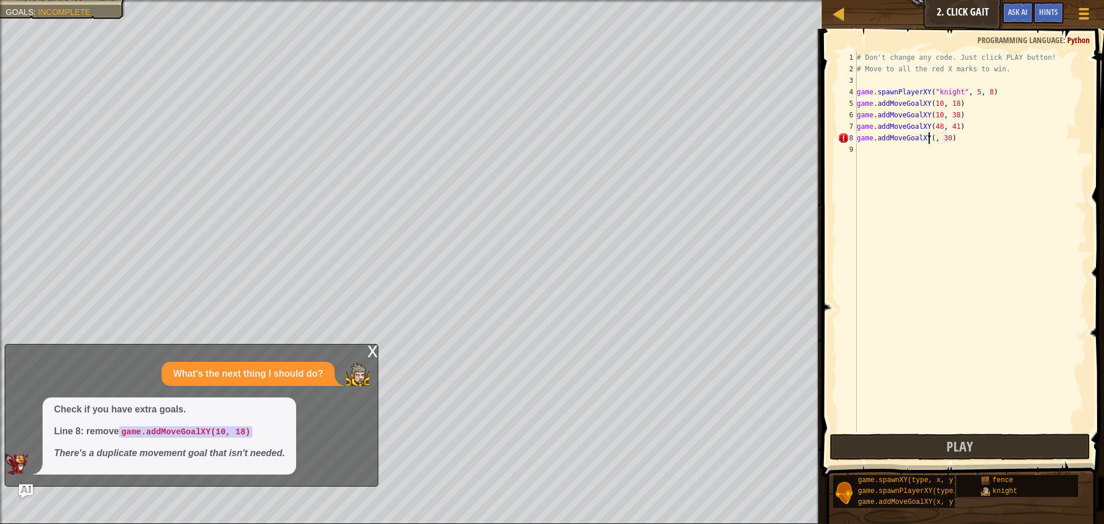
scroll to position [5, 7]
click at [951, 138] on div "# Don't change any code. Just click PLAY button! # Move to all the red X marks …" at bounding box center [971, 253] width 232 height 403
type textarea "game.addMoveGoalXY(10, 18)"
click at [911, 444] on button "Play" at bounding box center [960, 447] width 261 height 26
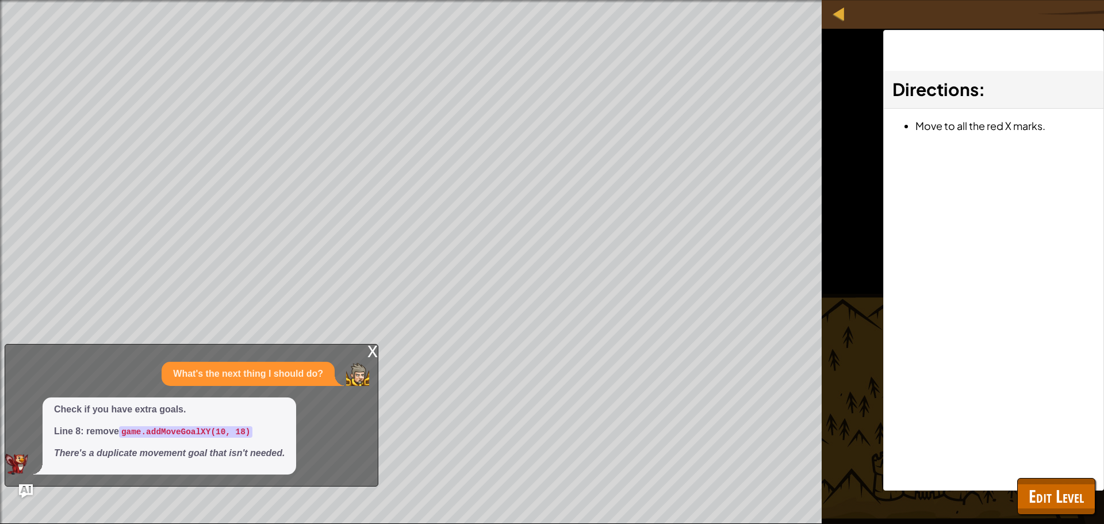
click at [370, 351] on div "x" at bounding box center [373, 351] width 10 height 12
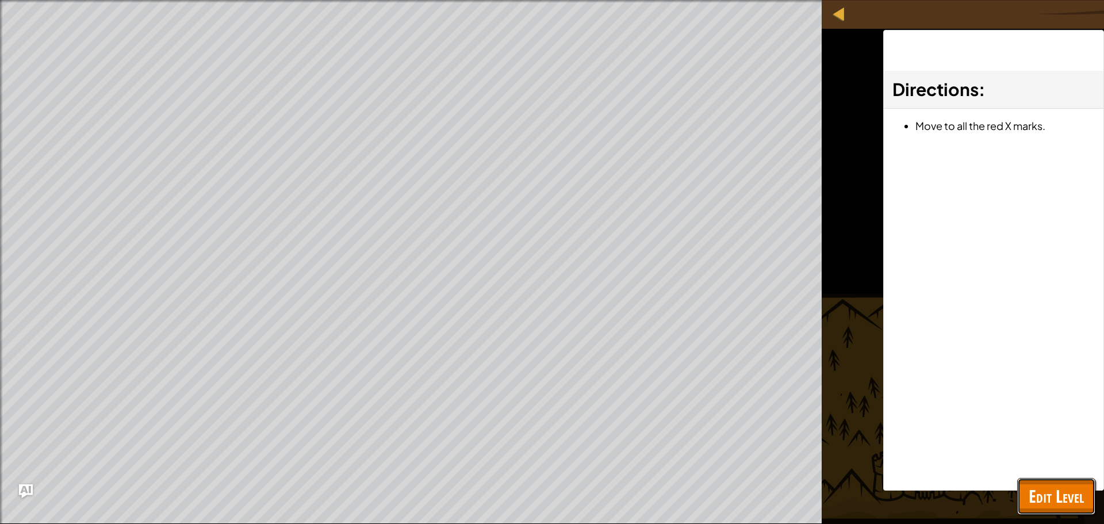
click at [1064, 495] on span "Edit Level" at bounding box center [1056, 496] width 55 height 24
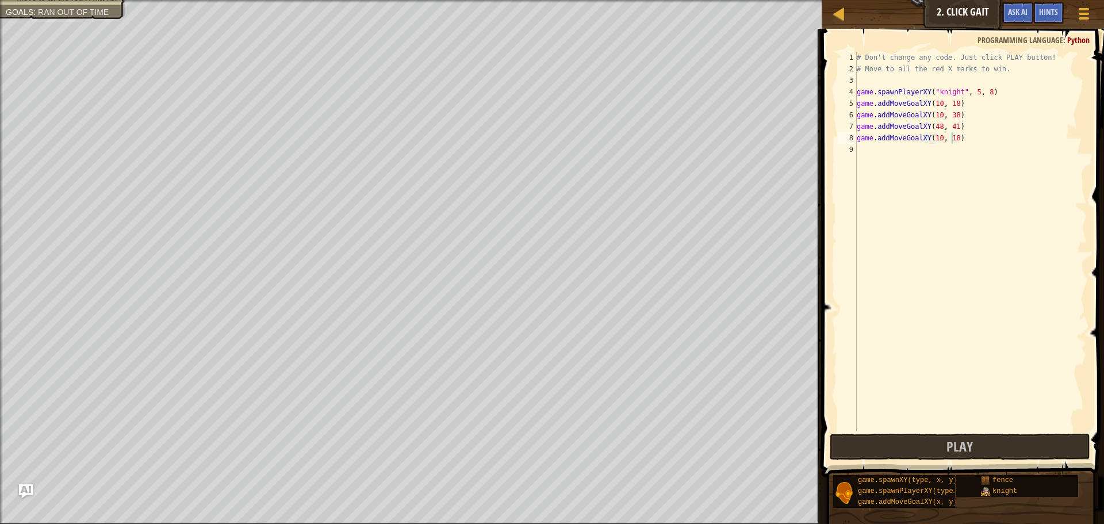
scroll to position [5, 0]
drag, startPoint x: 871, startPoint y: 153, endPoint x: 861, endPoint y: 153, distance: 9.8
click at [870, 153] on div "# Don't change any code. Just click PLAY button! # Move to all the red X marks …" at bounding box center [971, 253] width 232 height 403
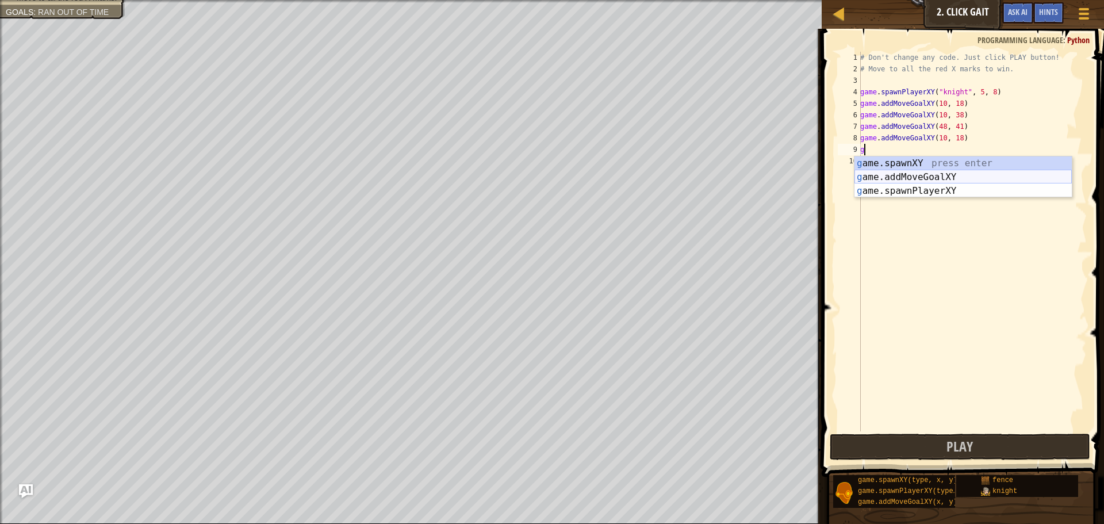
click at [927, 179] on div "g ame.spawnXY press enter g ame.addMoveGoalXY press enter g ame.spawnPlayerXY p…" at bounding box center [963, 190] width 217 height 69
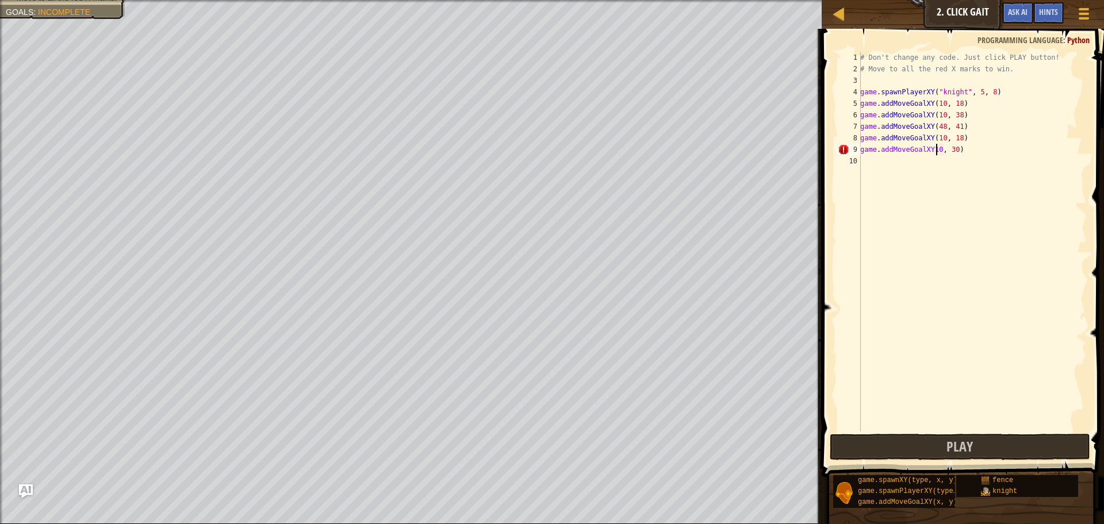
scroll to position [5, 7]
click at [949, 151] on div "# Don't change any code. Just click PLAY button! # Move to all the red X marks …" at bounding box center [972, 253] width 229 height 403
click at [950, 151] on div "# Don't change any code. Just click PLAY button! # Move to all the red X marks …" at bounding box center [972, 253] width 229 height 403
click at [928, 152] on div "# Don't change any code. Just click PLAY button! # Move to all the red X marks …" at bounding box center [972, 253] width 229 height 403
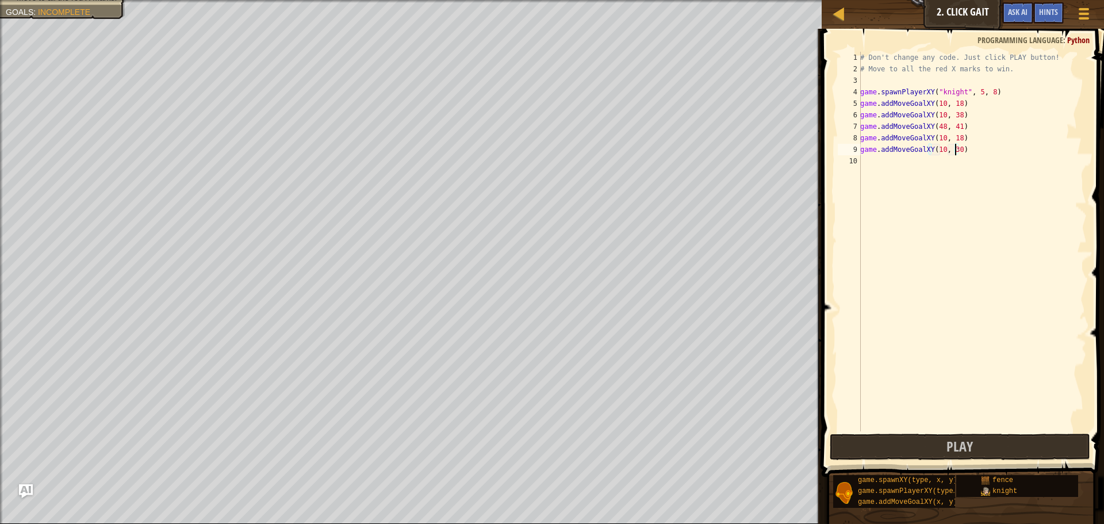
click at [954, 149] on div "# Don't change any code. Just click PLAY button! # Move to all the red X marks …" at bounding box center [972, 253] width 229 height 403
type textarea "game.addMoveGoalXY(10, 38)"
click at [870, 156] on div "# Don't change any code. Just click PLAY button! # Move to all the red X marks …" at bounding box center [972, 253] width 229 height 403
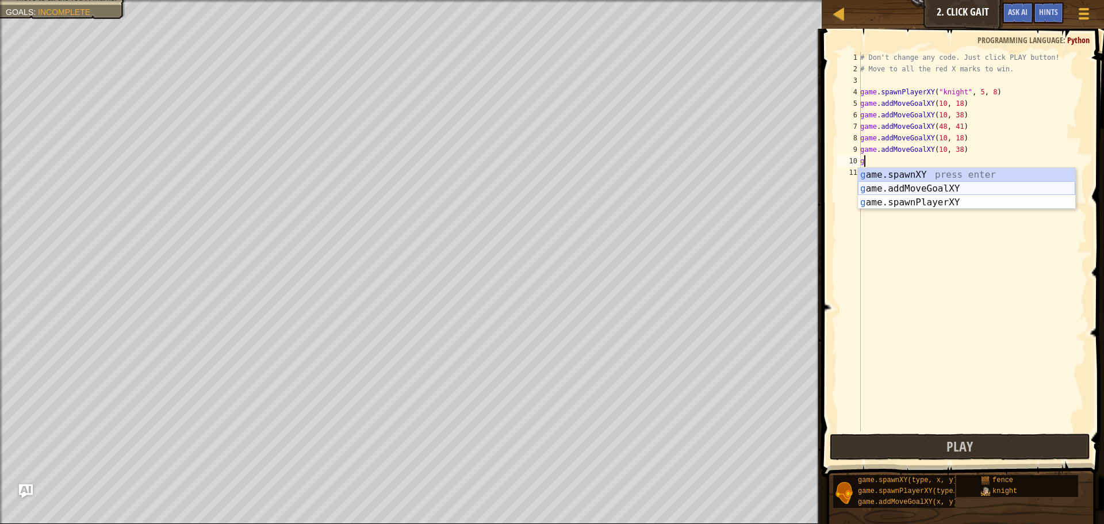
click at [911, 190] on div "g ame.spawnXY press enter g ame.addMoveGoalXY press enter g ame.spawnPlayerXY p…" at bounding box center [966, 202] width 217 height 69
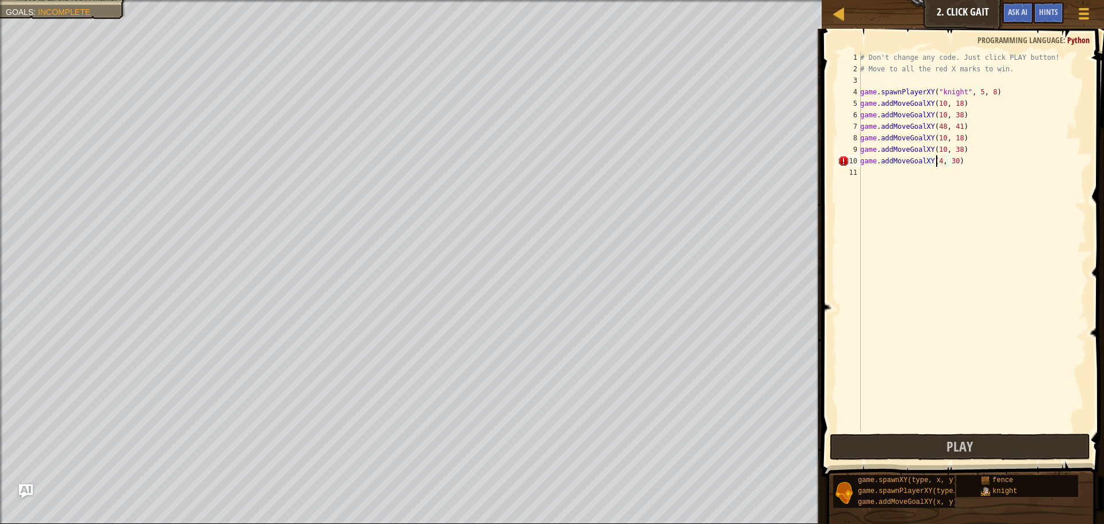
scroll to position [5, 7]
click at [955, 162] on div "# Don't change any code. Just click PLAY button! # Move to all the red X marks …" at bounding box center [972, 253] width 229 height 403
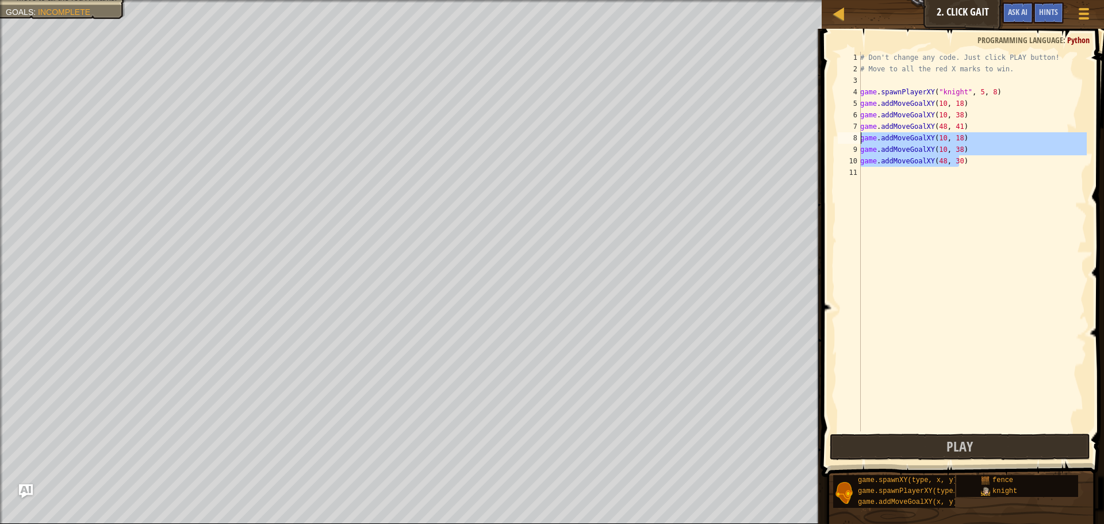
drag, startPoint x: 977, startPoint y: 163, endPoint x: 862, endPoint y: 141, distance: 117.1
click at [862, 141] on div "# Don't change any code. Just click PLAY button! # Move to all the red X marks …" at bounding box center [972, 253] width 229 height 403
type textarea "game.addMoveGoalXY(10, 18) game.addMoveGoalXY(10, 38)"
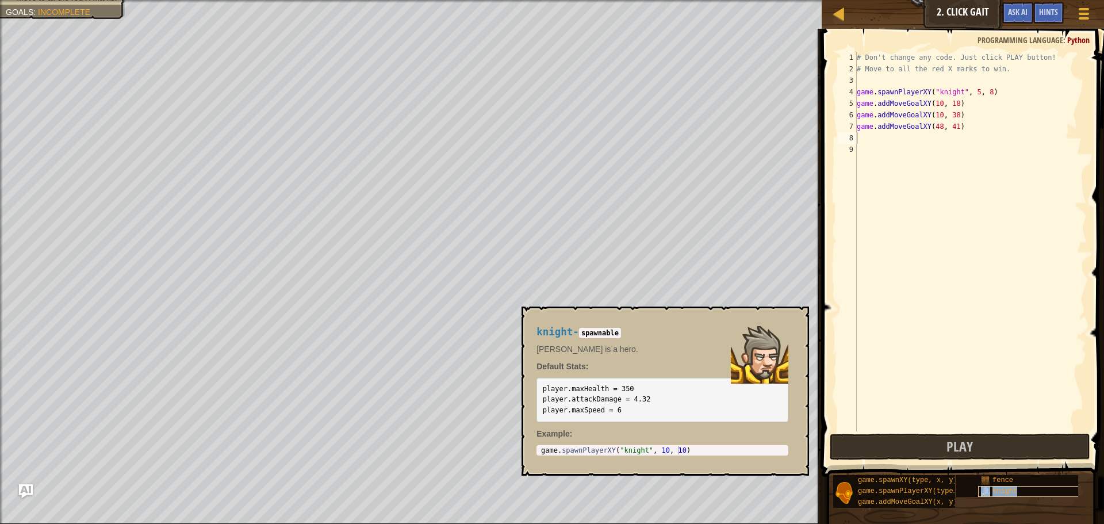
click at [997, 491] on span "knight" at bounding box center [1005, 491] width 25 height 8
click at [621, 410] on pre "player.maxHealth = 350 player.attackDamage = 4.32 player.maxSpeed = 6" at bounding box center [663, 400] width 252 height 44
click at [611, 409] on code "player.maxHealth = 350 player.attackDamage = 4.32 player.maxSpeed = 6" at bounding box center [597, 399] width 108 height 29
click at [985, 487] on div "knight" at bounding box center [1034, 491] width 110 height 11
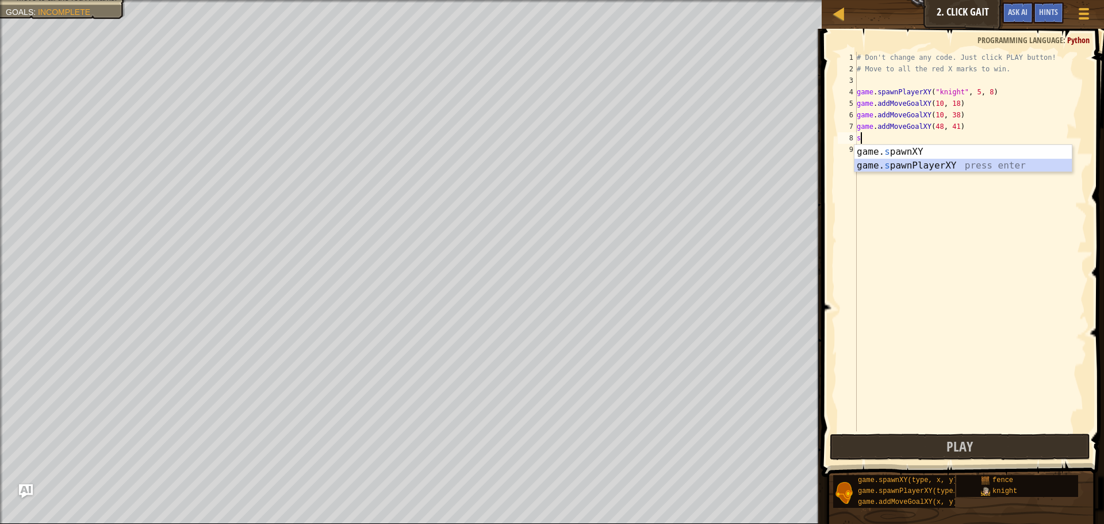
click at [946, 166] on div "game. s pawnXY press enter game. s pawnPlayerXY press enter" at bounding box center [963, 172] width 217 height 55
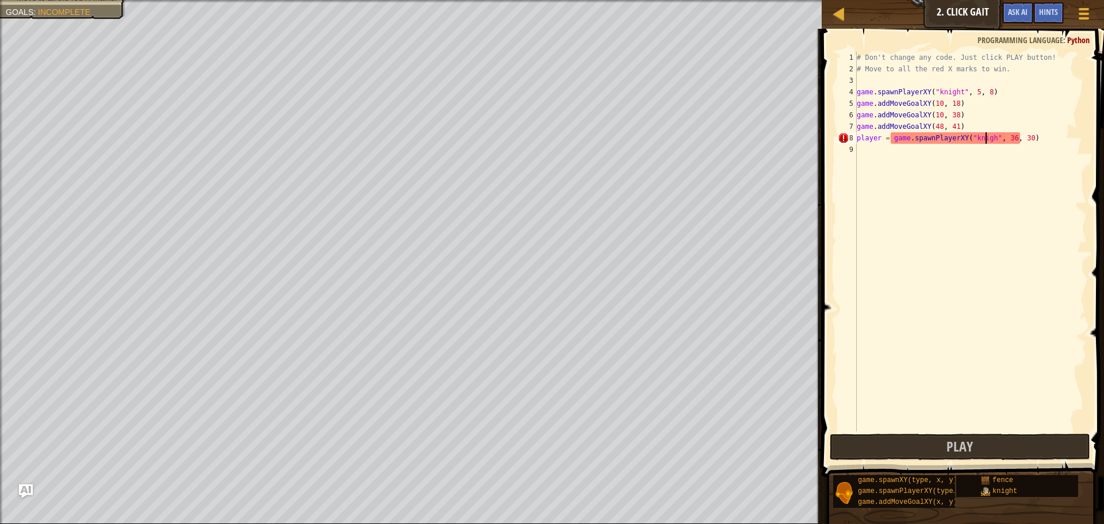
scroll to position [5, 12]
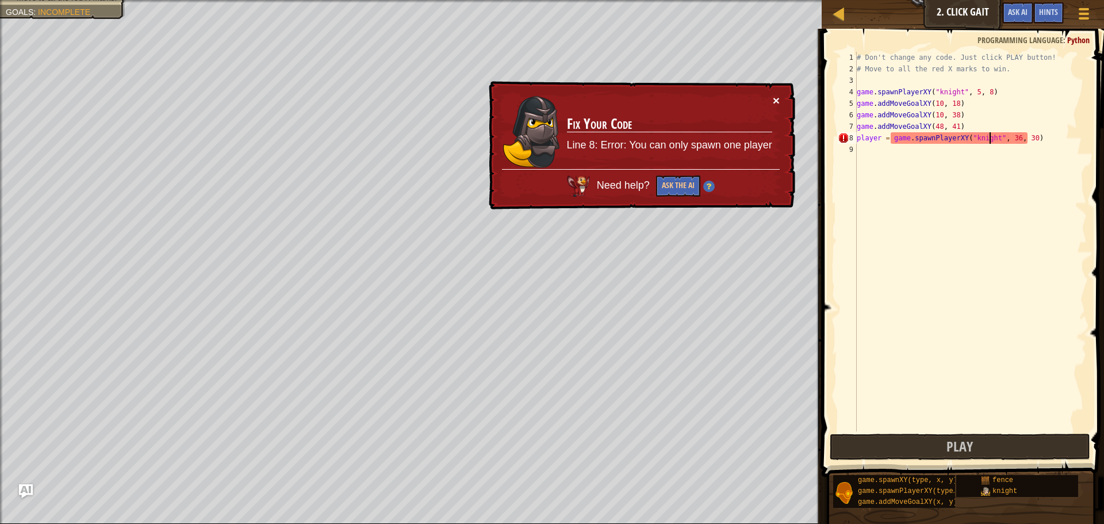
type textarea "player = game.spawnPlayerXY("knight", 36, 30)"
click at [776, 98] on button "×" at bounding box center [776, 100] width 7 height 12
drag, startPoint x: 1046, startPoint y: 137, endPoint x: 855, endPoint y: 132, distance: 191.1
click at [855, 132] on div "player = game.spawnPlayerXY("knight", 36, 30) 1 2 3 4 5 6 7 8 9 # Don't change …" at bounding box center [961, 242] width 251 height 380
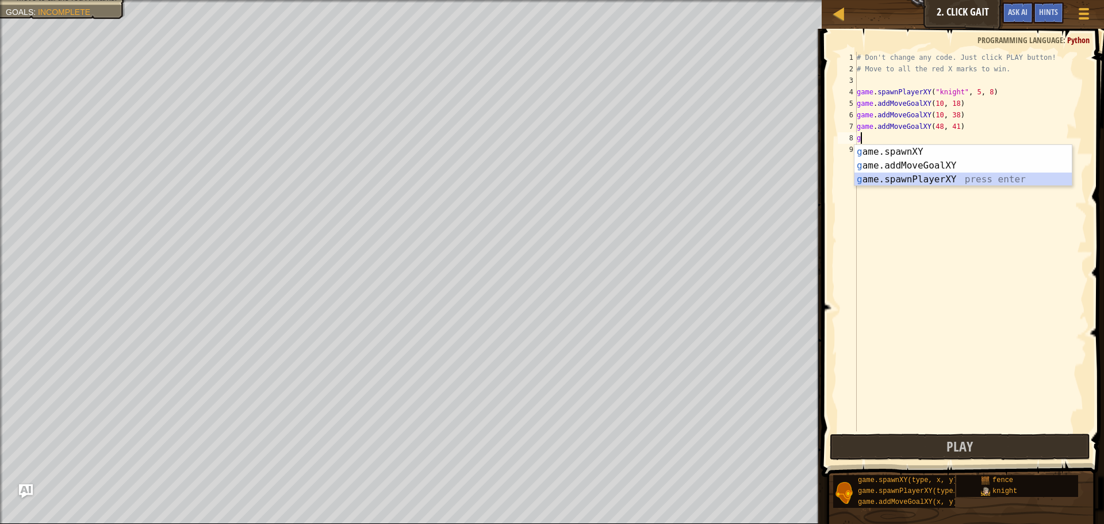
click at [904, 181] on div "g ame.spawnXY press enter g ame.addMoveGoalXY press enter g ame.spawnPlayerXY p…" at bounding box center [963, 179] width 217 height 69
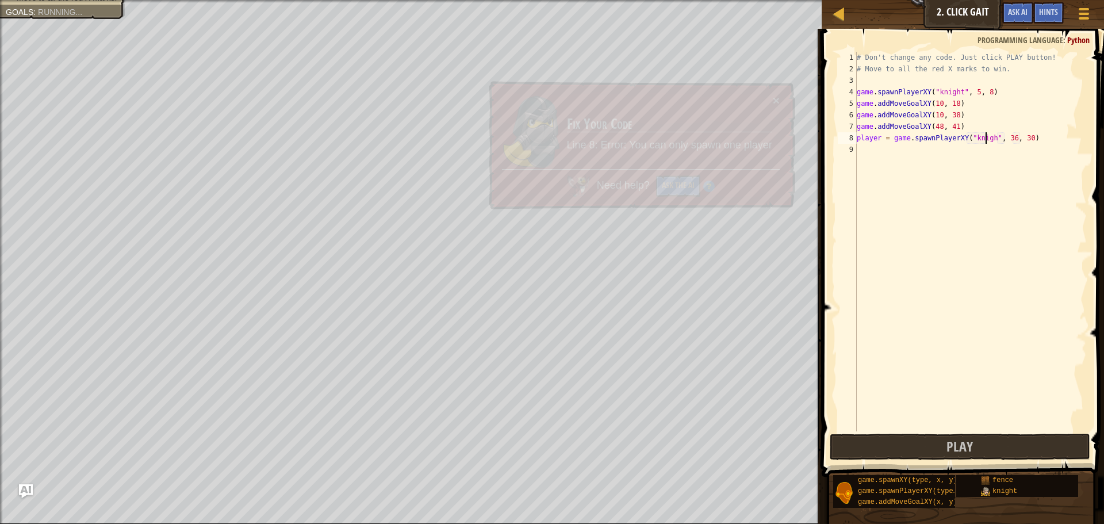
scroll to position [5, 12]
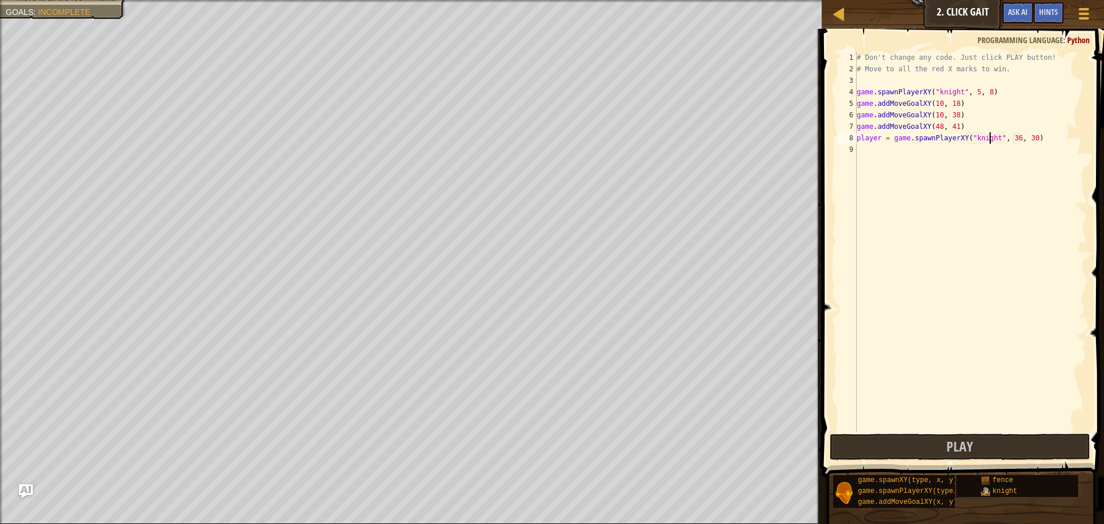
click at [1007, 143] on div "# Don't change any code. Just click PLAY button! # Move to all the red X marks …" at bounding box center [971, 253] width 232 height 403
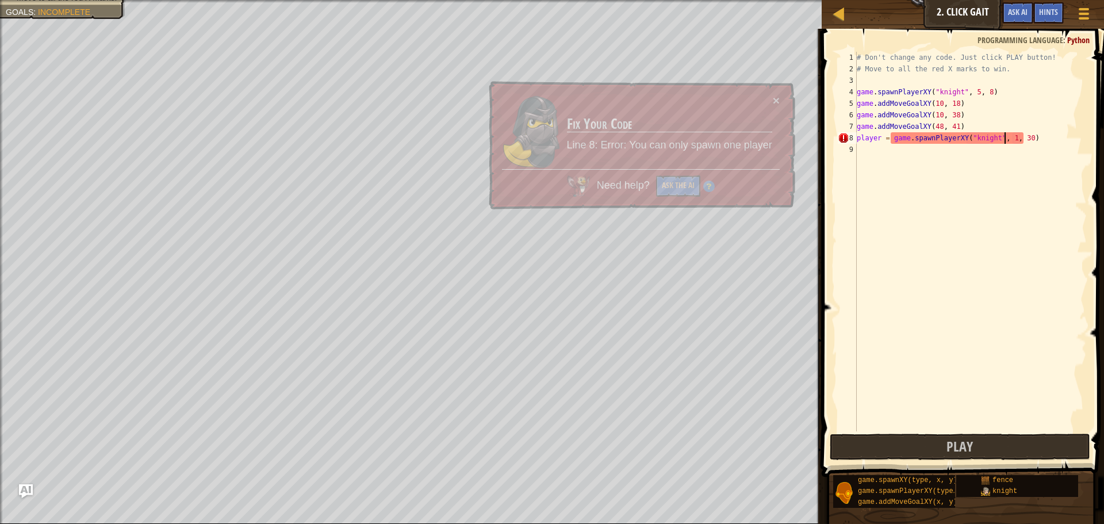
scroll to position [5, 13]
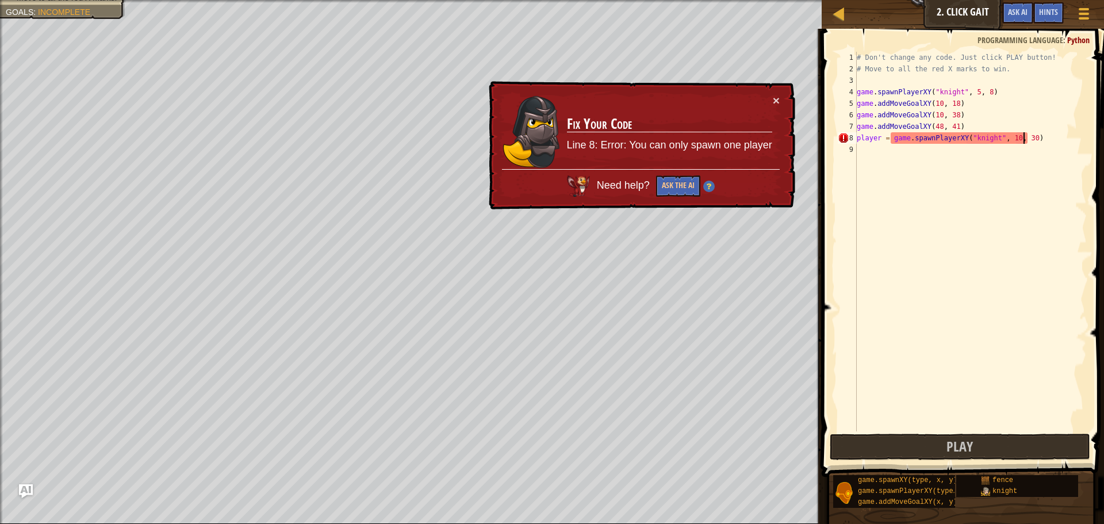
click at [1023, 141] on div "# Don't change any code. Just click PLAY button! # Move to all the red X marks …" at bounding box center [971, 253] width 232 height 403
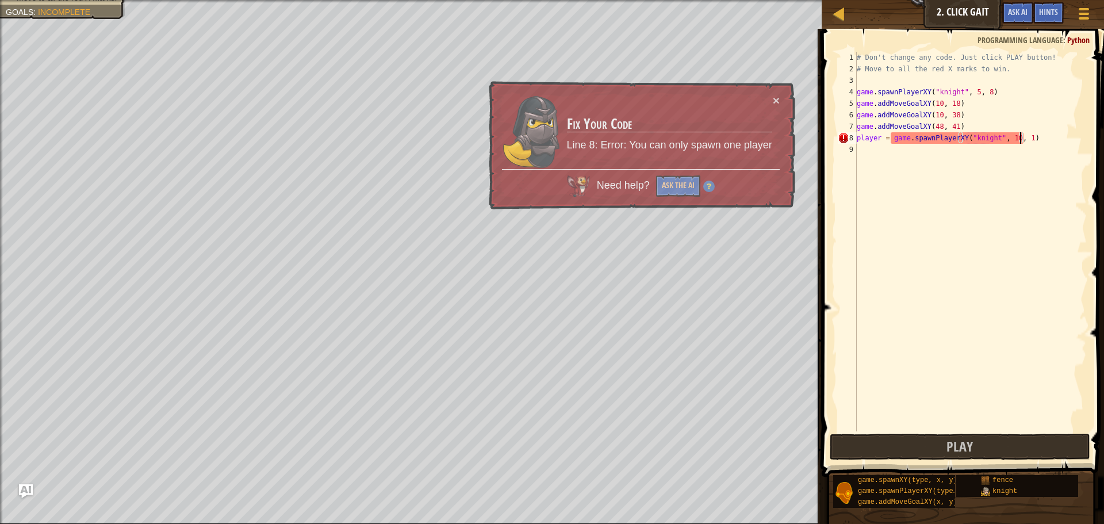
scroll to position [5, 14]
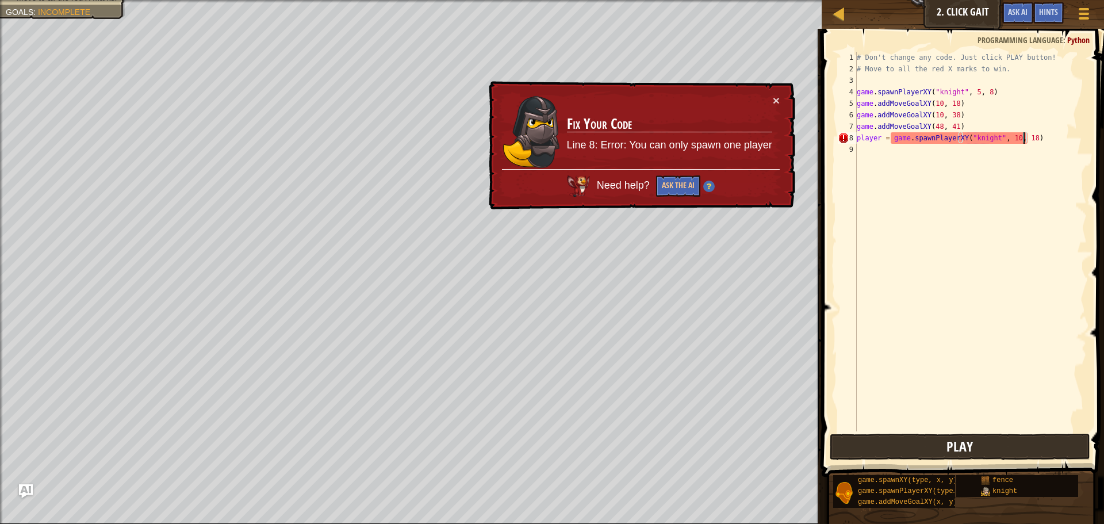
type textarea "player = game.spawnPlayerXY("knight", 10, 18)"
click at [984, 442] on button "Play" at bounding box center [960, 447] width 261 height 26
click at [991, 443] on button "Play" at bounding box center [960, 447] width 261 height 26
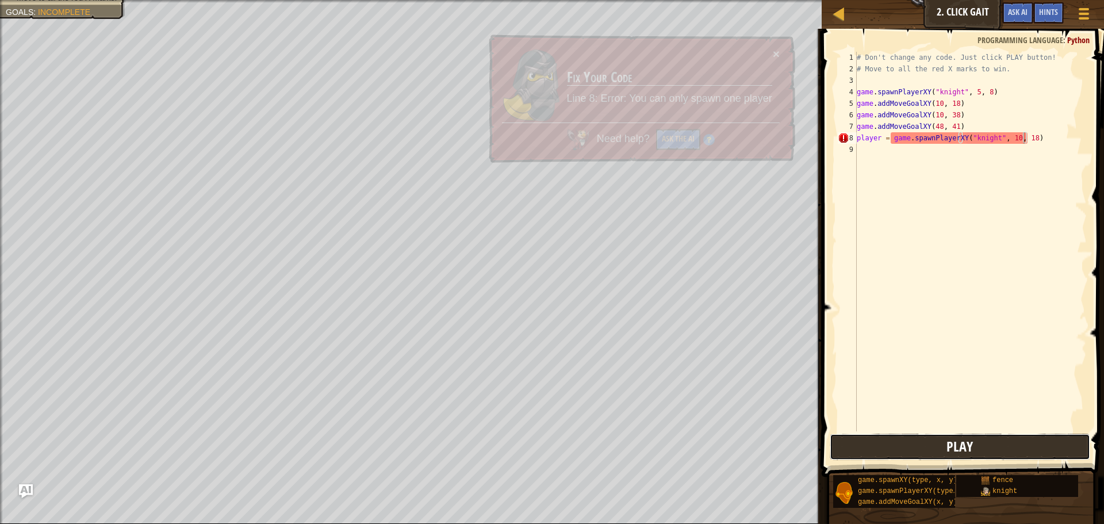
click at [991, 443] on button "Play" at bounding box center [960, 447] width 261 height 26
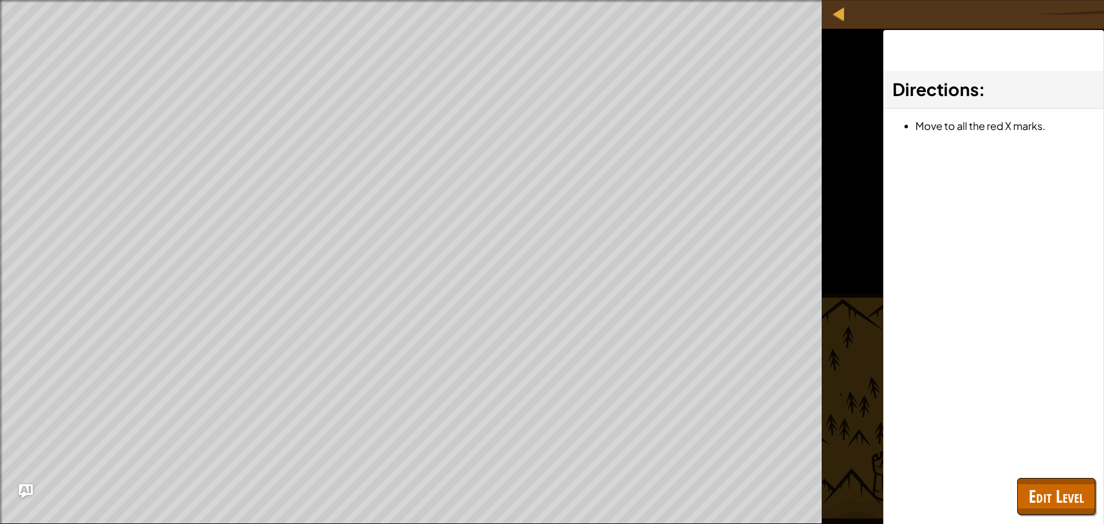
click at [0, 0] on button "Play" at bounding box center [0, 0] width 0 height 0
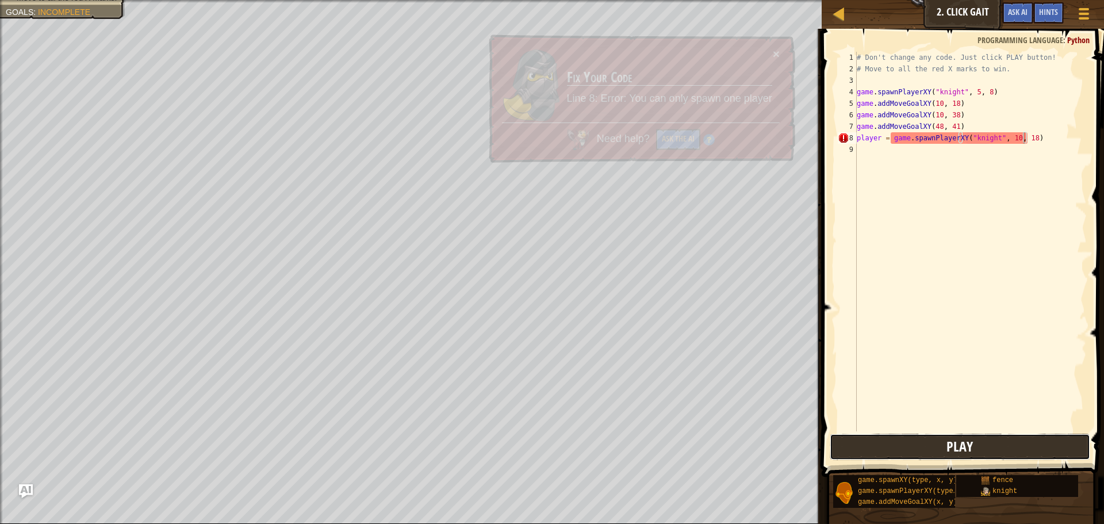
click at [991, 443] on button "Play" at bounding box center [960, 447] width 261 height 26
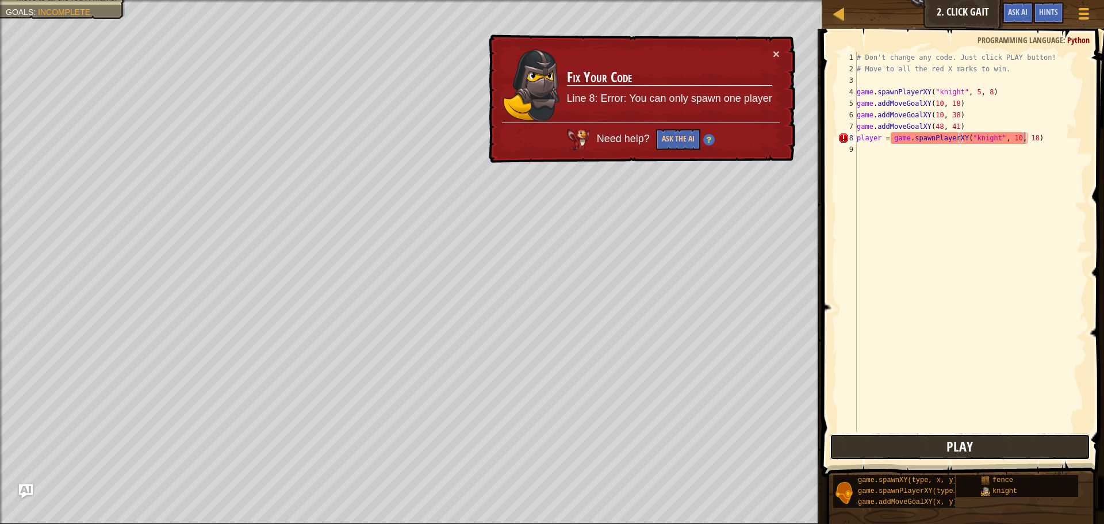
click at [992, 443] on button "Play" at bounding box center [960, 447] width 261 height 26
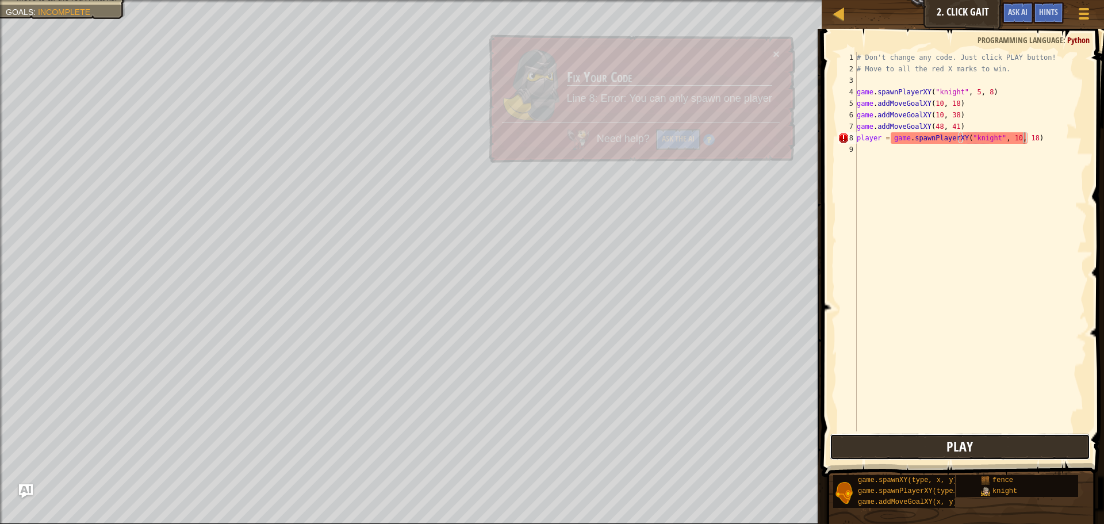
click at [992, 443] on button "Play" at bounding box center [960, 447] width 261 height 26
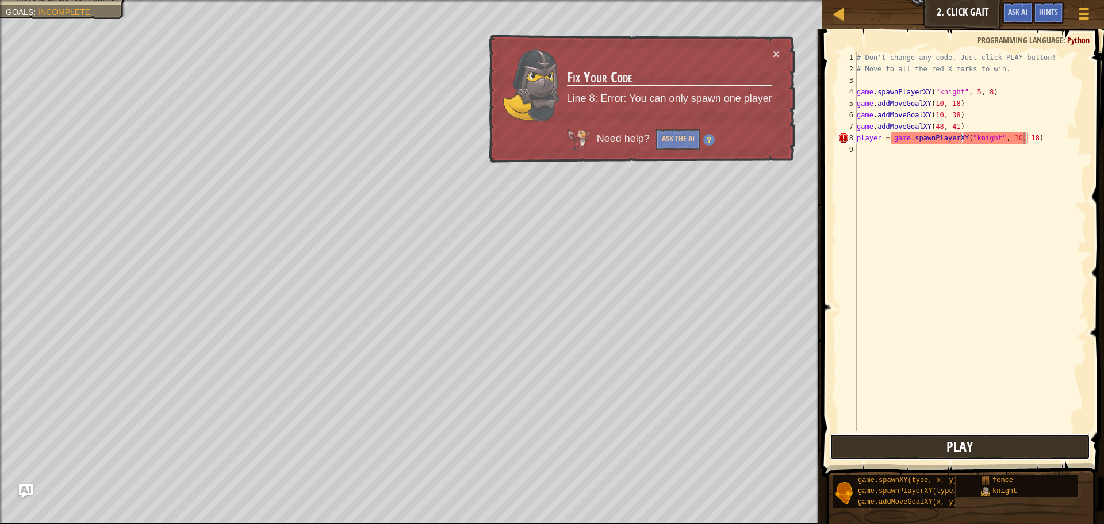
click at [992, 443] on button "Play" at bounding box center [960, 447] width 261 height 26
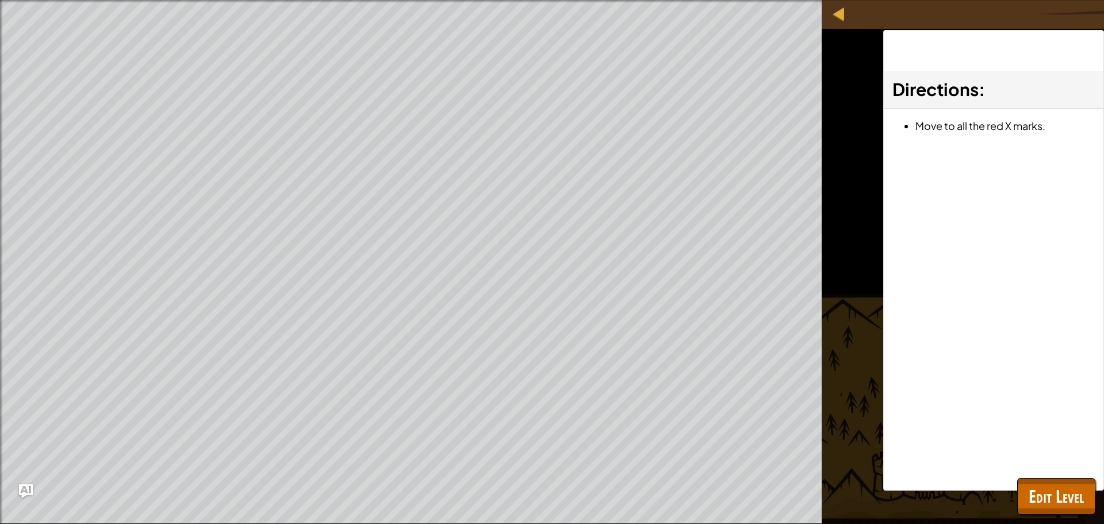
click at [0, 0] on button "Play" at bounding box center [0, 0] width 0 height 0
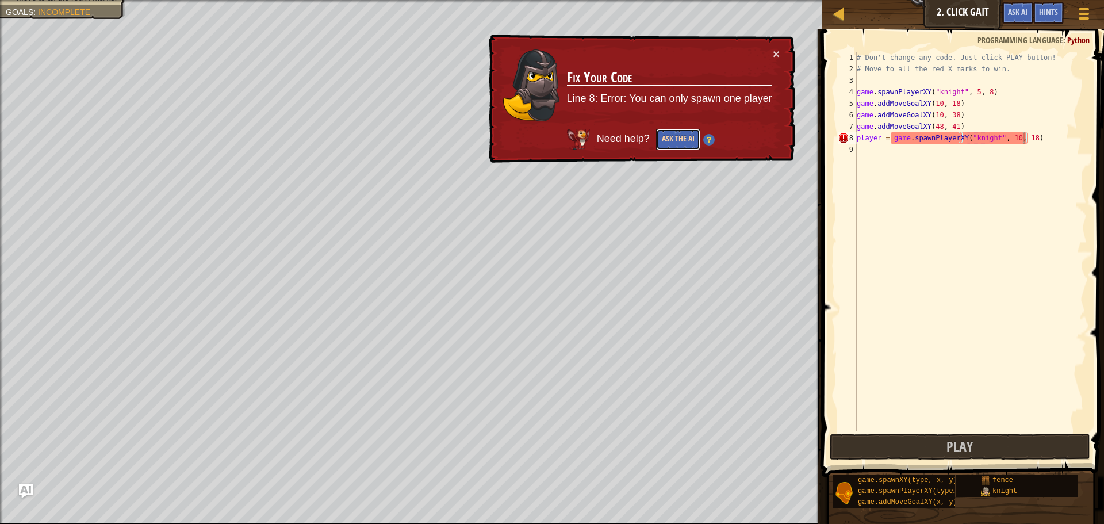
click at [671, 141] on button "Ask the AI" at bounding box center [677, 140] width 45 height 22
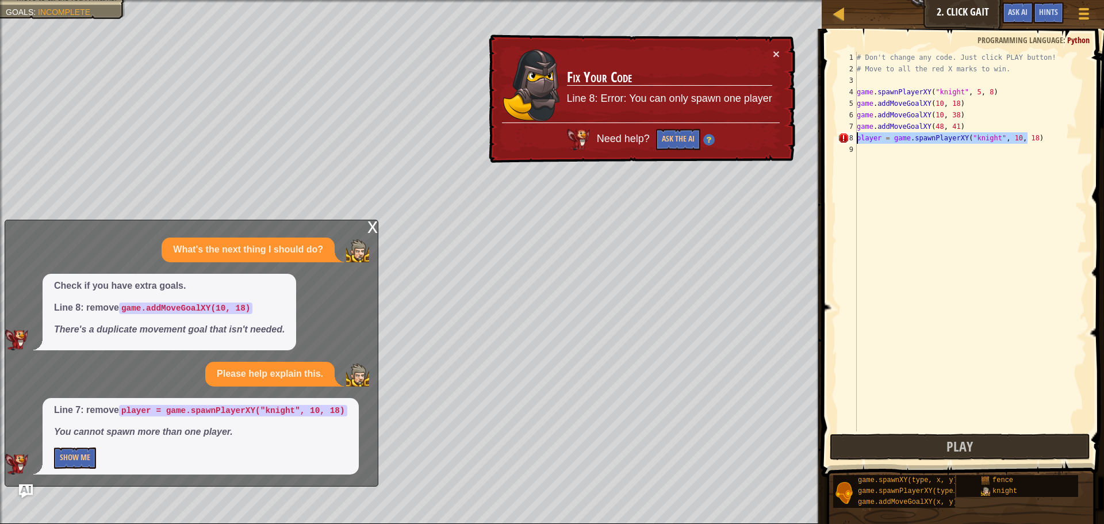
drag, startPoint x: 1046, startPoint y: 134, endPoint x: 832, endPoint y: 140, distance: 214.1
click at [832, 140] on div "player = game.spawnPlayerXY("knight", 10, 18) 1 2 3 4 5 6 7 8 9 # Don't change …" at bounding box center [962, 276] width 286 height 482
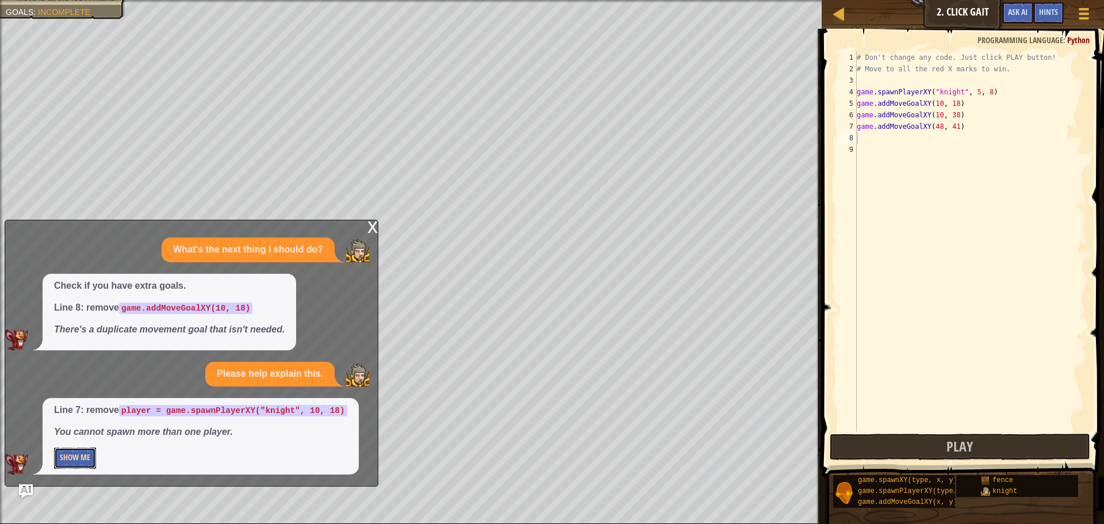
click at [72, 459] on button "Show Me" at bounding box center [75, 458] width 42 height 21
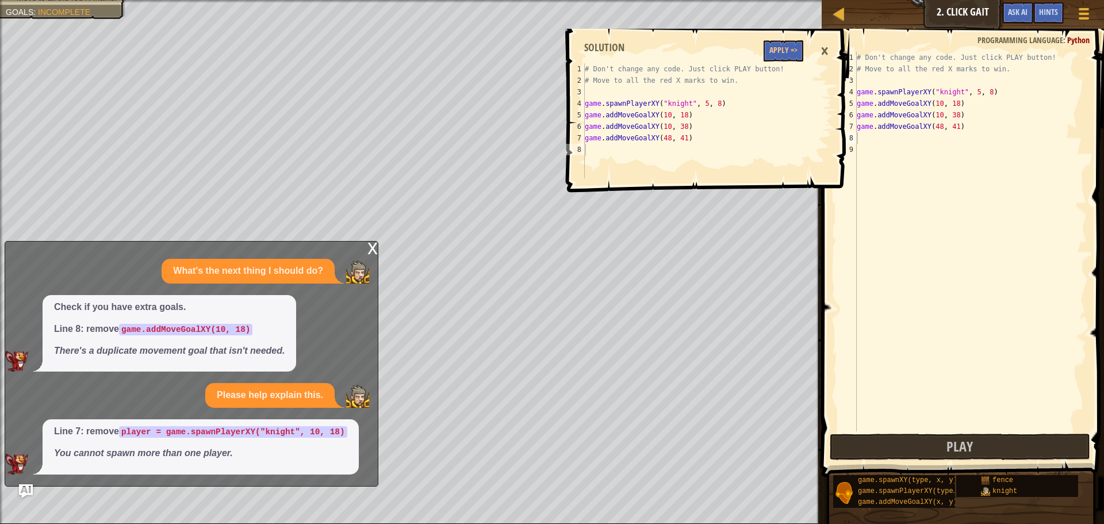
click at [821, 45] on div "×" at bounding box center [825, 51] width 20 height 26
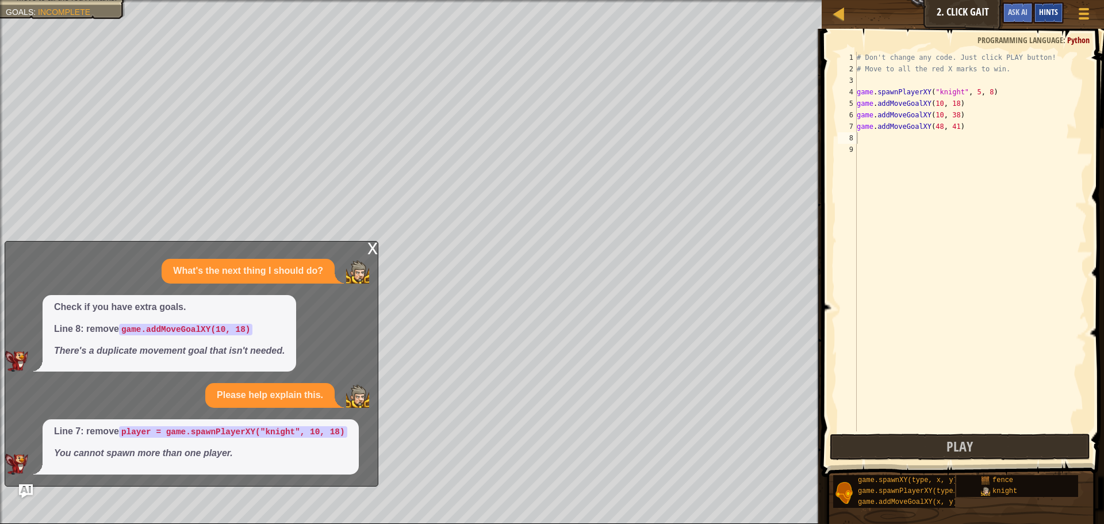
click at [1056, 17] on div "Hints" at bounding box center [1049, 12] width 30 height 21
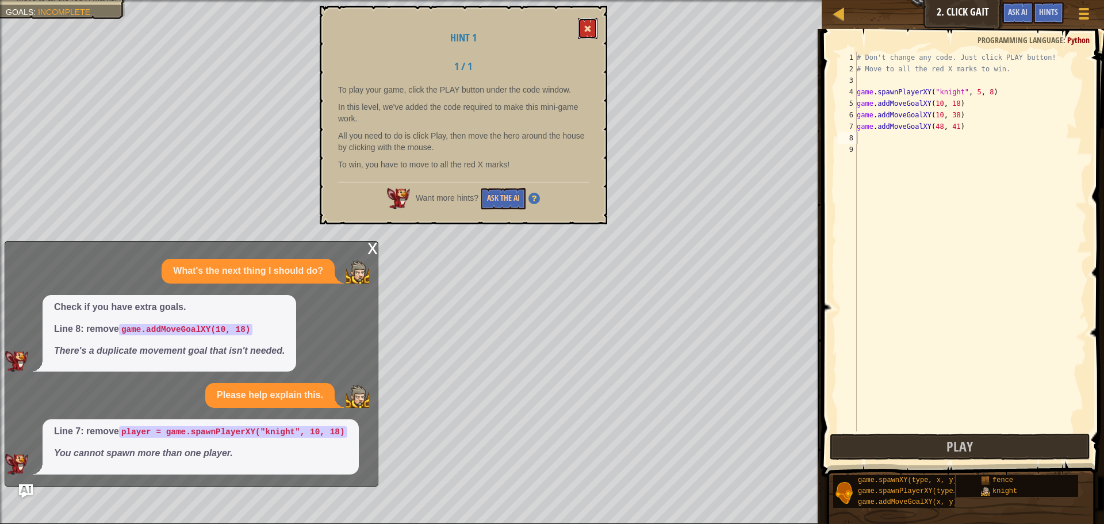
click at [580, 30] on button at bounding box center [588, 28] width 20 height 21
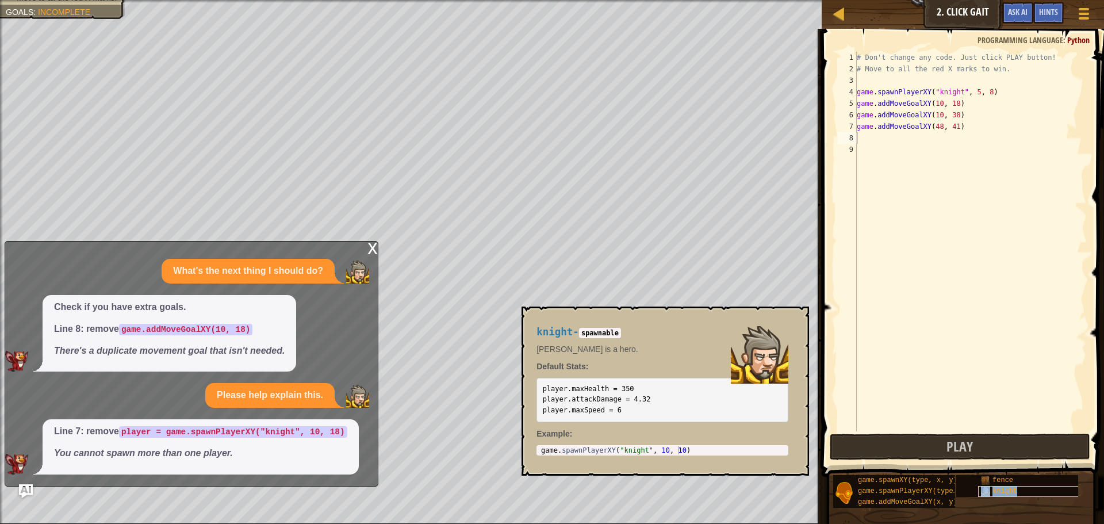
click at [984, 496] on div "knight" at bounding box center [1034, 491] width 110 height 11
click at [889, 145] on div "# Don't change any code. Just click PLAY button! # Move to all the red X marks …" at bounding box center [972, 253] width 229 height 403
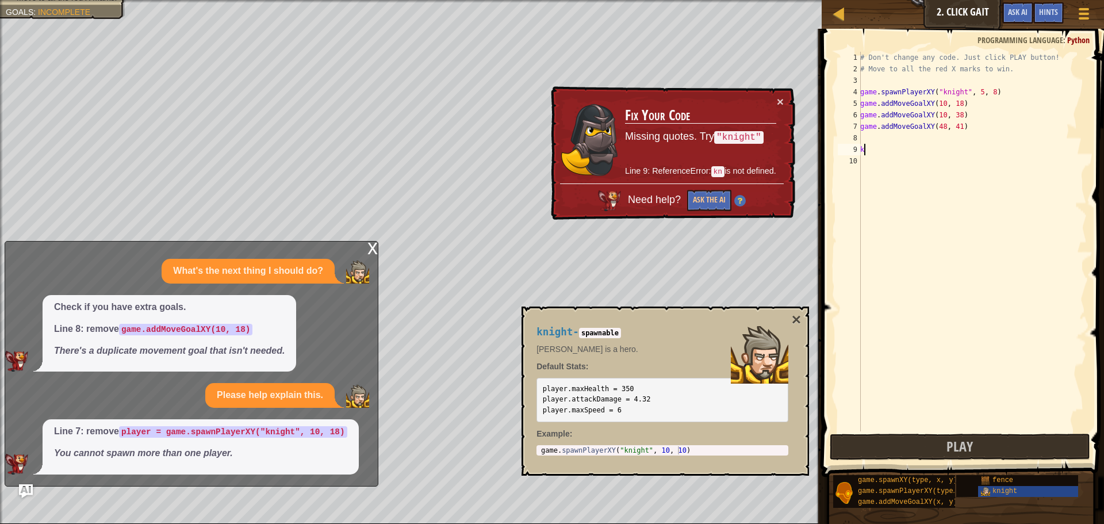
type textarea "k"
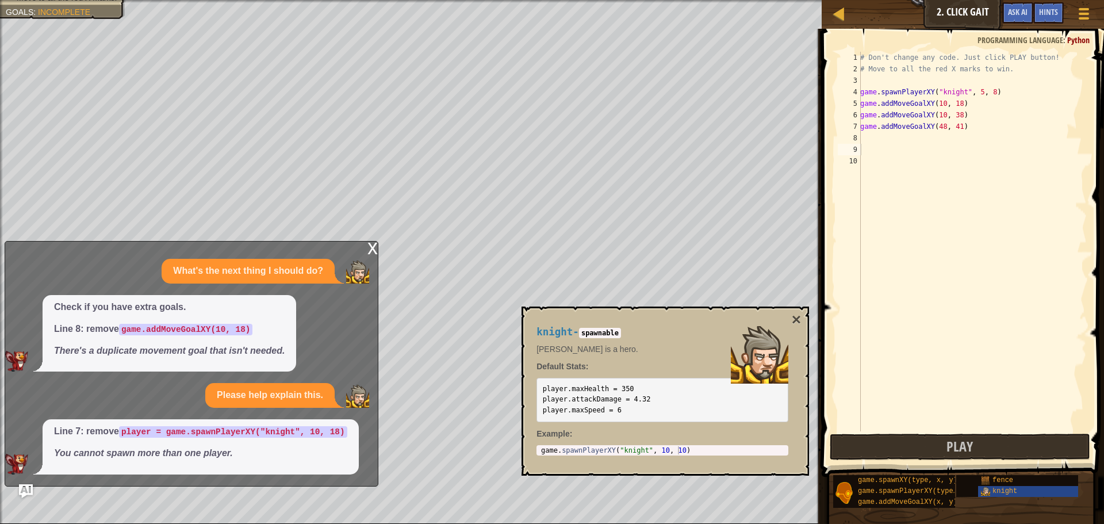
click at [373, 246] on div "x" at bounding box center [373, 248] width 10 height 12
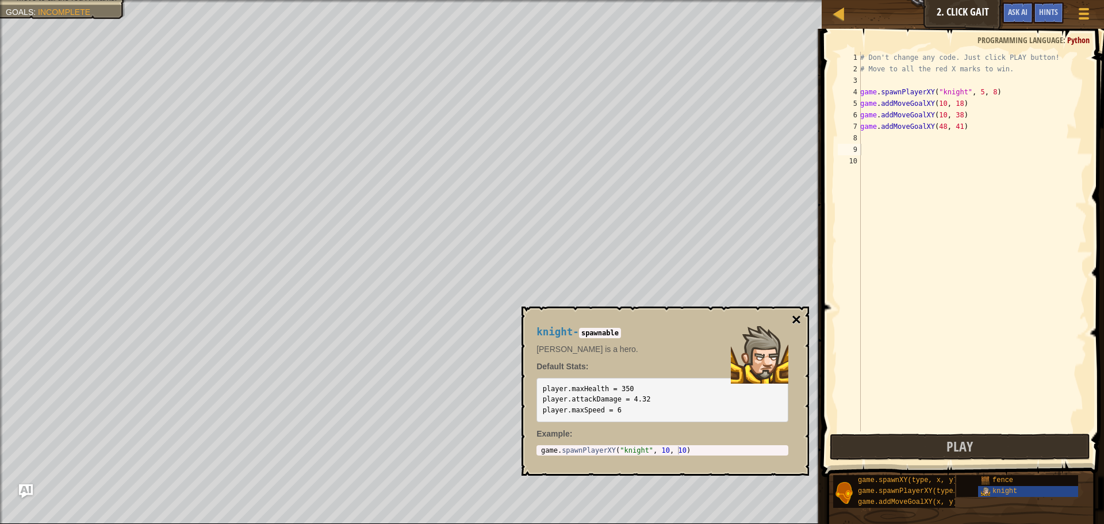
click at [794, 316] on button "×" at bounding box center [796, 320] width 9 height 16
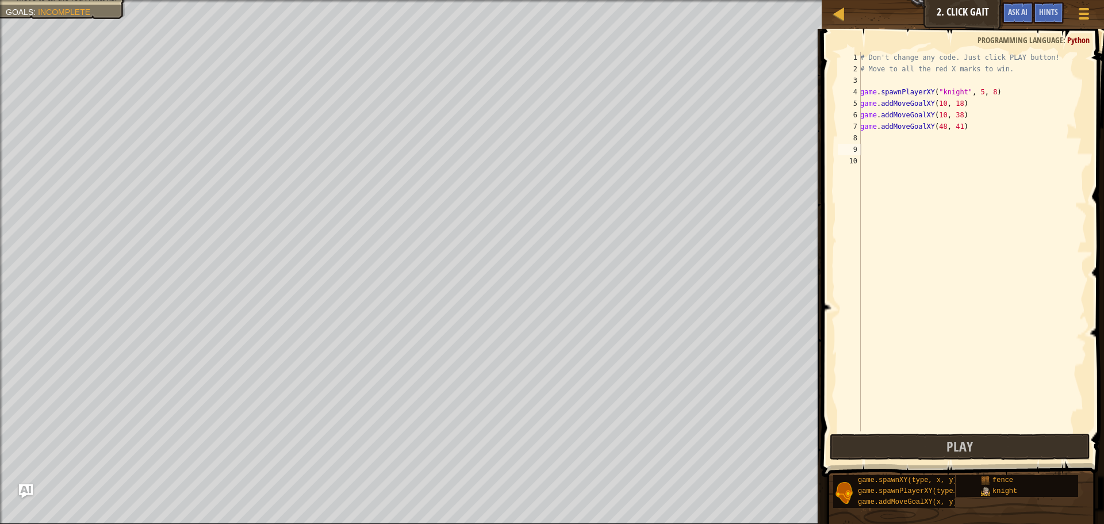
click at [880, 136] on div "# Don't change any code. Just click PLAY button! # Move to all the red X marks …" at bounding box center [972, 253] width 229 height 403
type textarea "m"
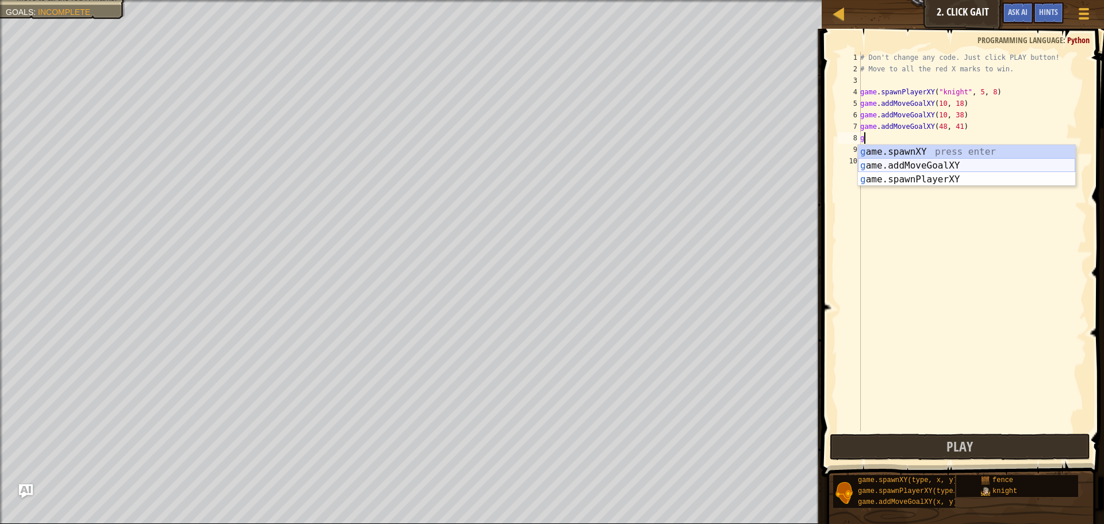
click at [904, 165] on div "g ame.spawnXY press enter g ame.addMoveGoalXY press enter g ame.spawnPlayerXY p…" at bounding box center [966, 179] width 217 height 69
type textarea "game.addMoveGoalXY(36, 30)"
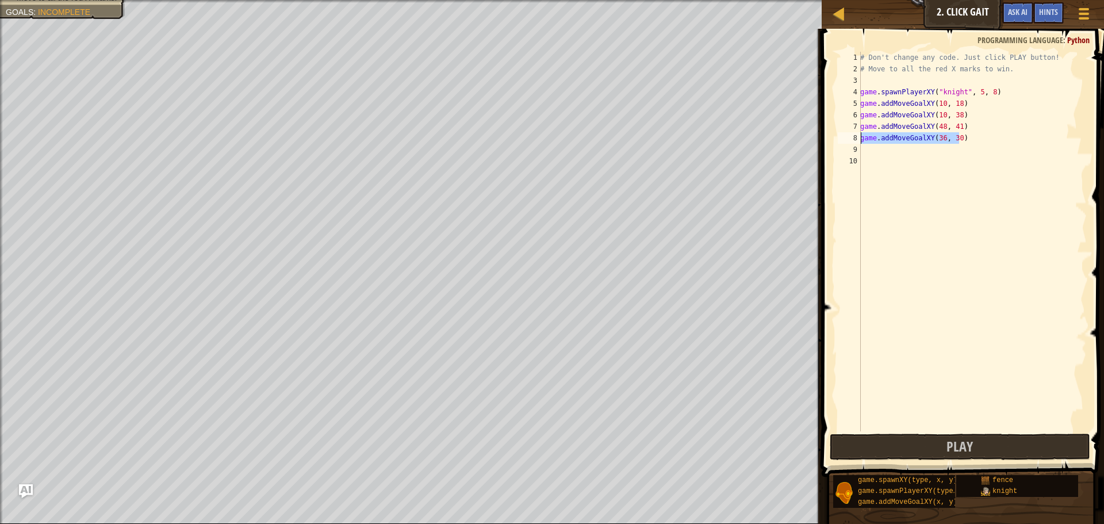
drag, startPoint x: 973, startPoint y: 135, endPoint x: 845, endPoint y: 139, distance: 127.8
click at [845, 139] on div "game.addMoveGoalXY(36, 30) 1 2 3 4 5 6 7 8 9 10 # Don't change any code. Just c…" at bounding box center [961, 242] width 251 height 380
click at [1011, 5] on button "Ask AI" at bounding box center [1018, 12] width 31 height 21
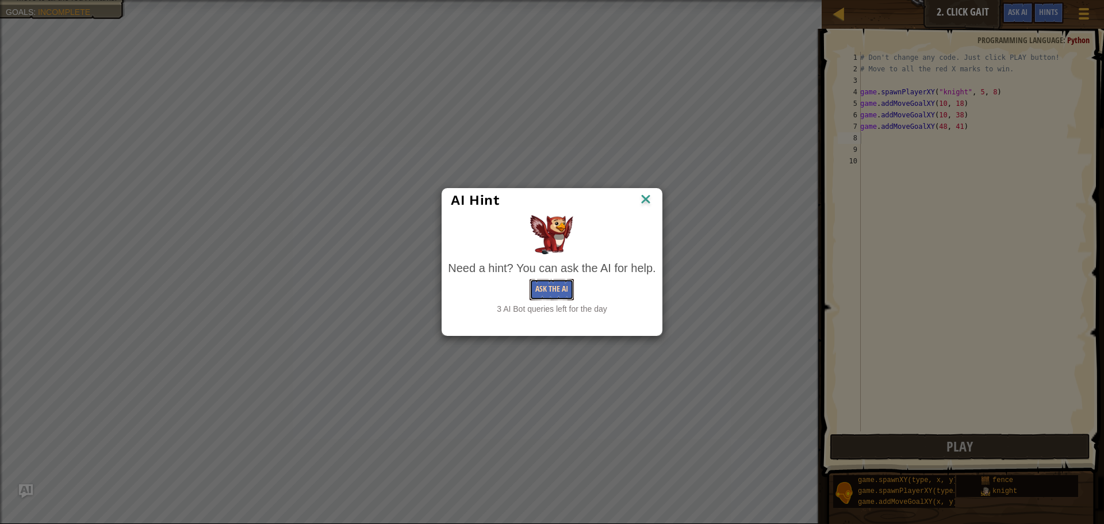
click at [540, 288] on button "Ask the AI" at bounding box center [552, 289] width 44 height 21
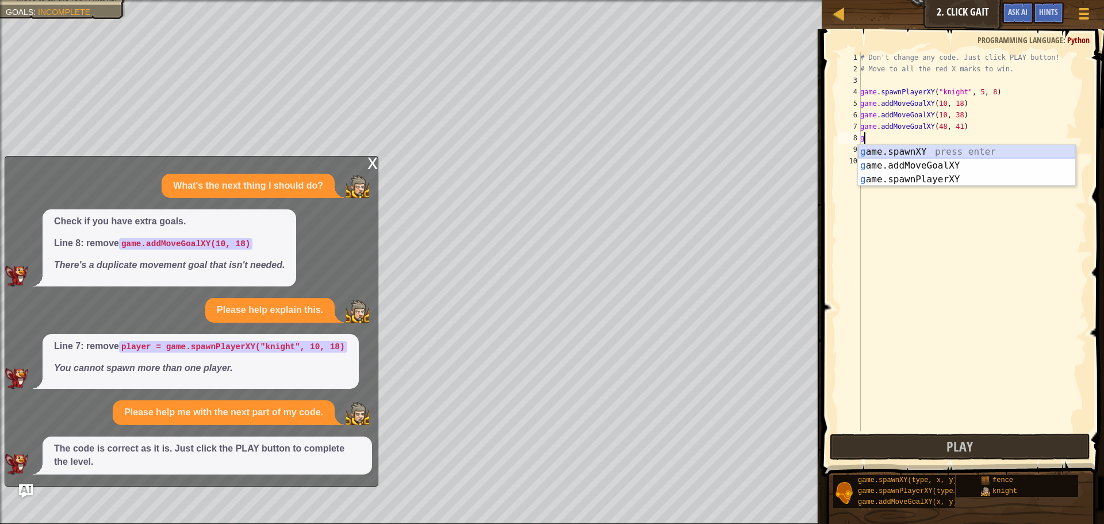
click at [894, 152] on div "g ame.spawnXY press enter g ame.addMoveGoalXY press enter g ame.spawnPlayerXY p…" at bounding box center [966, 179] width 217 height 69
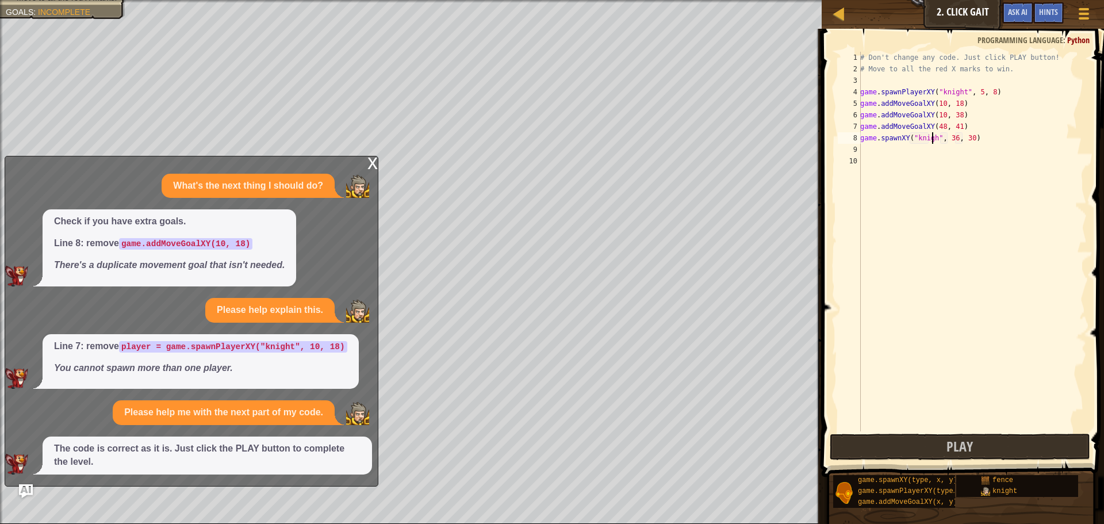
scroll to position [5, 7]
click at [953, 140] on div "# Don't change any code. Just click PLAY button! # Move to all the red X marks …" at bounding box center [972, 253] width 229 height 403
click at [955, 140] on div "# Don't change any code. Just click PLAY button! # Move to all the red X marks …" at bounding box center [972, 253] width 229 height 403
click at [969, 140] on div "# Don't change any code. Just click PLAY button! # Move to all the red X marks …" at bounding box center [972, 253] width 229 height 403
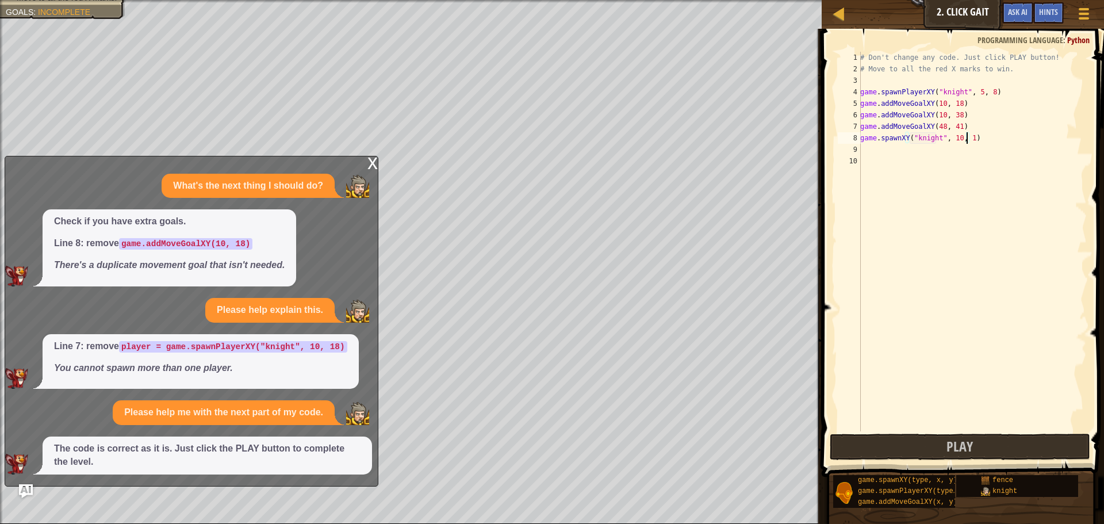
scroll to position [5, 9]
type textarea "game.spawnXY("knight", 10, 18)"
click at [374, 161] on div "x" at bounding box center [373, 162] width 10 height 12
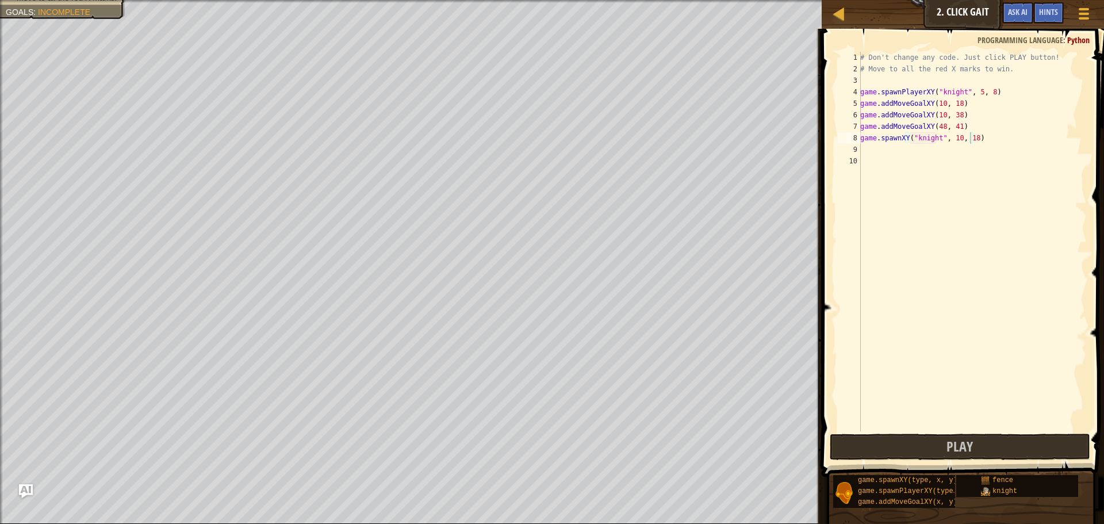
click at [874, 153] on div "# Don't change any code. Just click PLAY button! # Move to all the red X marks …" at bounding box center [972, 253] width 229 height 403
click at [958, 457] on button "Play" at bounding box center [960, 447] width 261 height 26
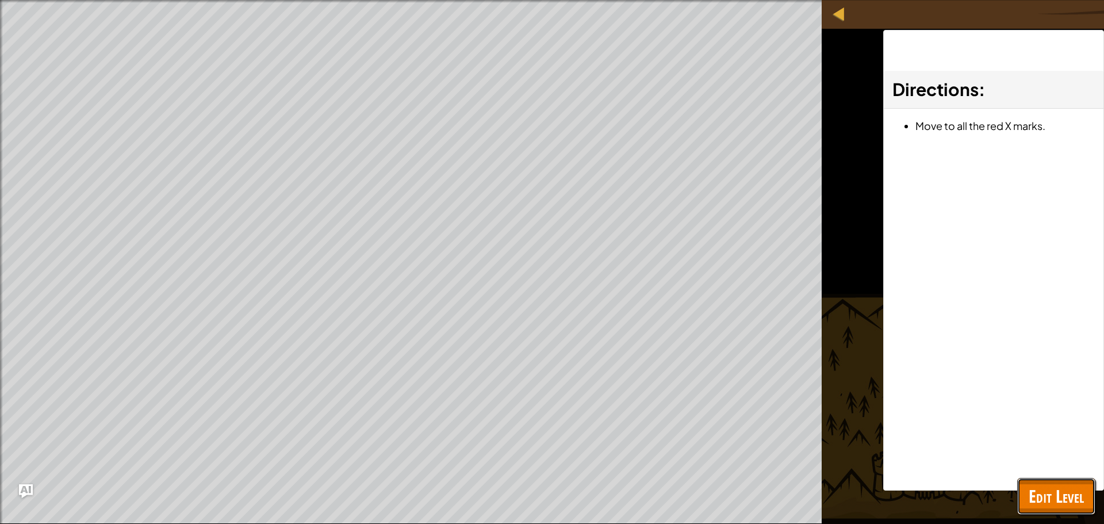
click at [1048, 503] on span "Edit Level" at bounding box center [1056, 496] width 55 height 24
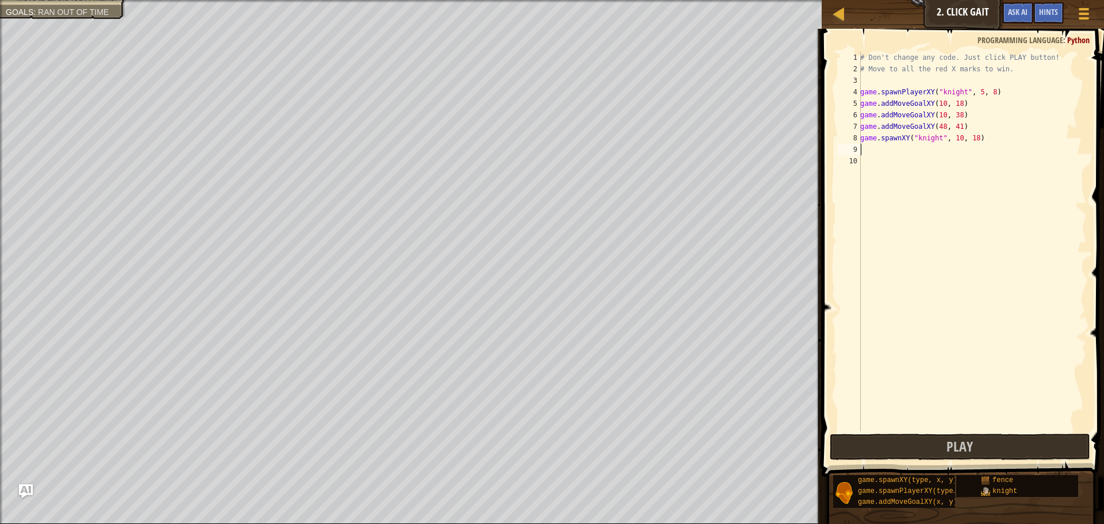
click at [866, 154] on div "# Don't change any code. Just click PLAY button! # Move to all the red X marks …" at bounding box center [972, 253] width 229 height 403
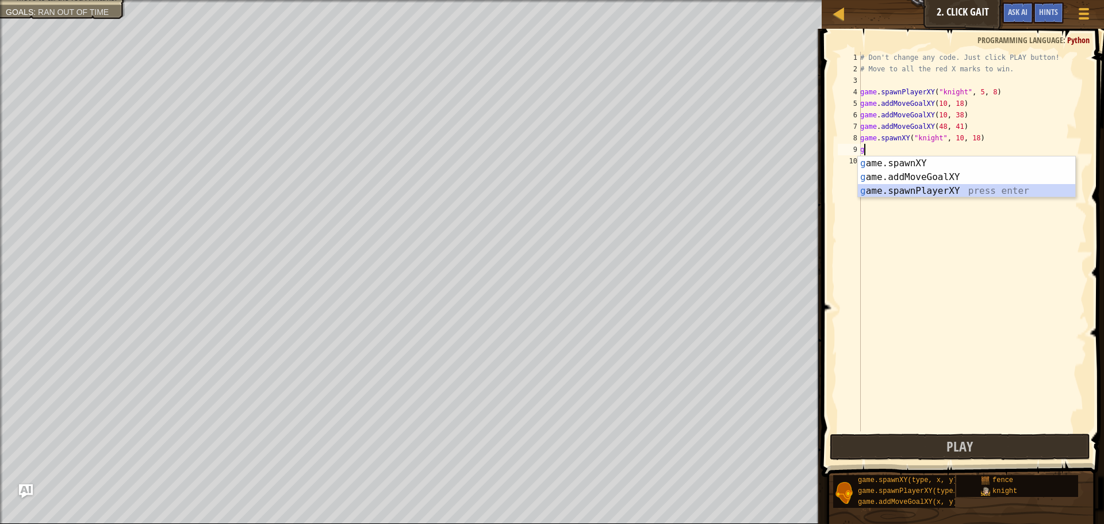
click at [937, 190] on div "g ame.spawnXY press enter g ame.addMoveGoalXY press enter g ame.spawnPlayerXY p…" at bounding box center [966, 190] width 217 height 69
type textarea "player = game.spawnPlayerXY("captain", 36, 30)"
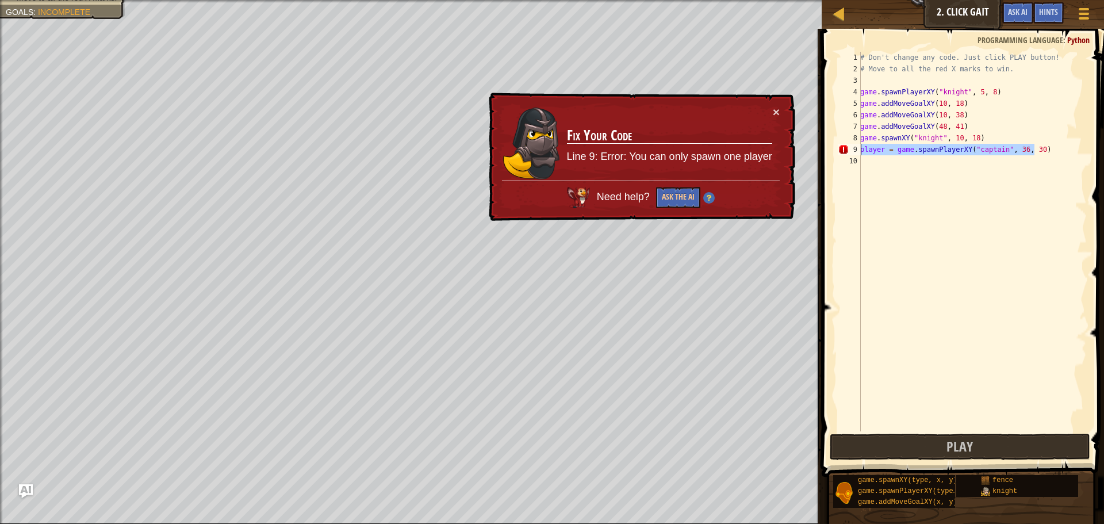
drag, startPoint x: 1054, startPoint y: 146, endPoint x: 857, endPoint y: 150, distance: 197.4
click at [857, 150] on div "player = game.spawnPlayerXY("captain", 36, 30) 1 2 3 4 5 6 7 8 9 10 # Don't cha…" at bounding box center [961, 242] width 251 height 380
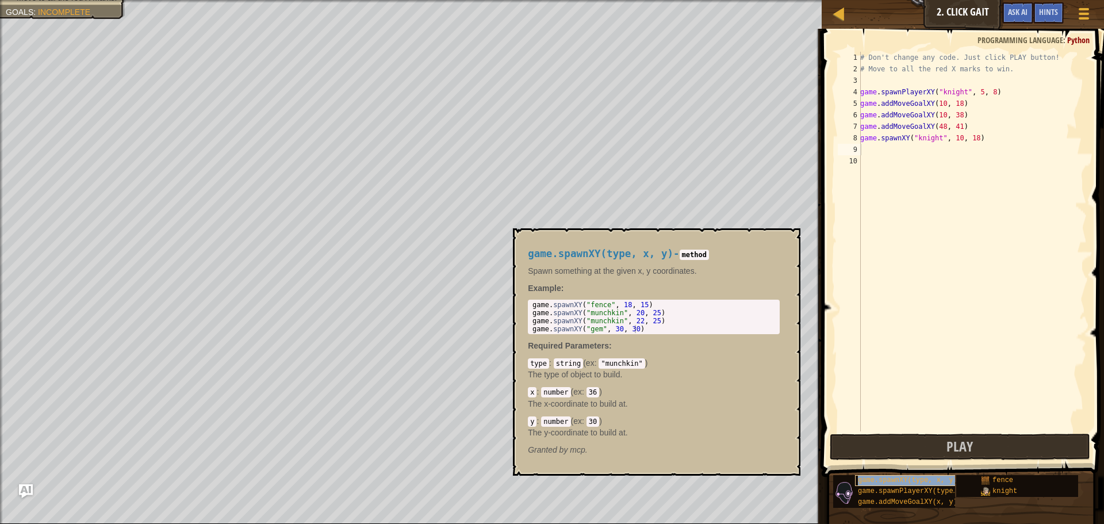
click at [889, 481] on span "game.spawnXY(type, x, y)" at bounding box center [908, 480] width 100 height 8
type textarea "game.spawnXY(type, x, y)"
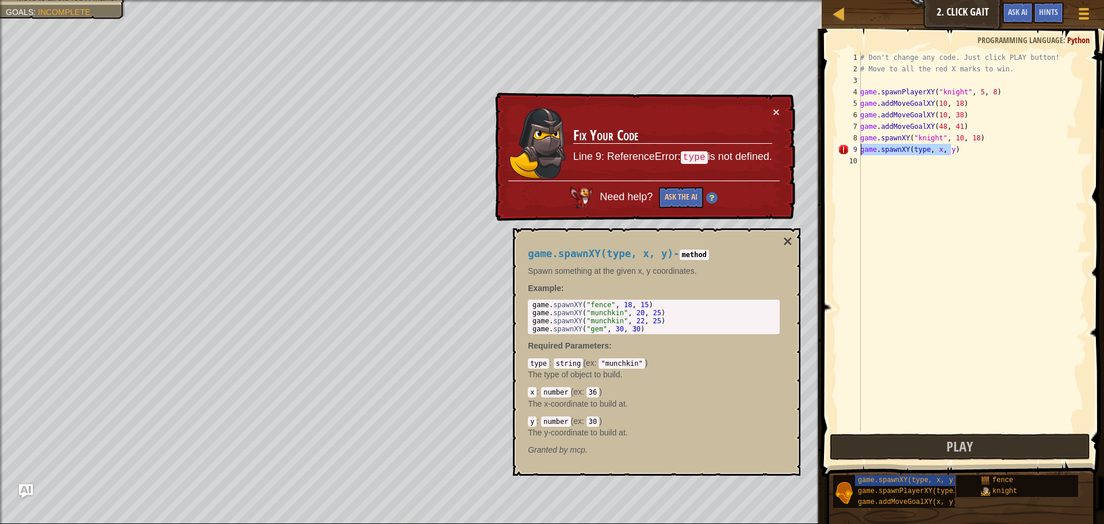
drag, startPoint x: 954, startPoint y: 152, endPoint x: 858, endPoint y: 147, distance: 96.8
click at [858, 147] on div "game.spawnXY(type, x, y) 1 2 3 4 5 6 7 8 9 10 # Don't change any code. Just cli…" at bounding box center [961, 242] width 251 height 380
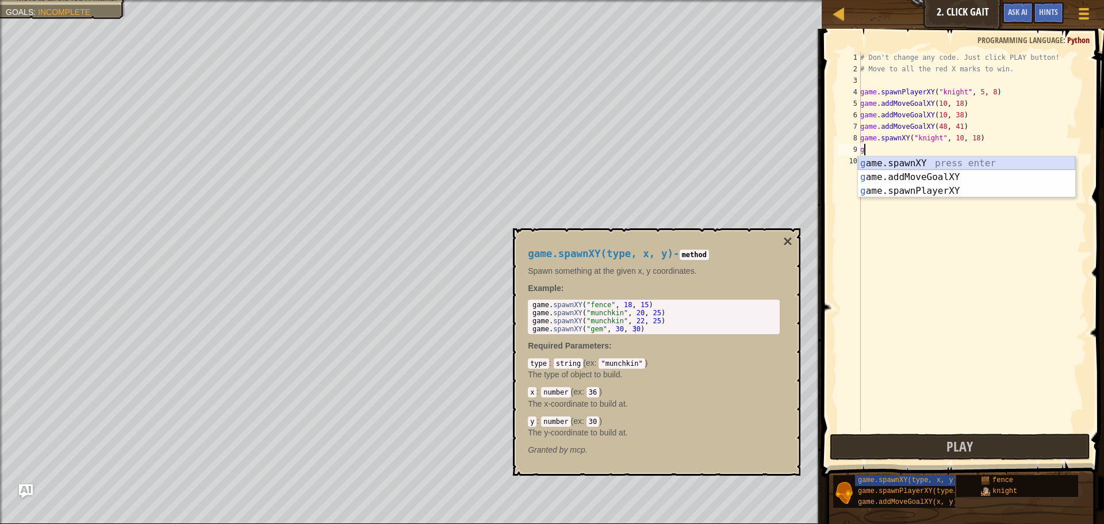
click at [915, 163] on div "g ame.spawnXY press enter g ame.addMoveGoalXY press enter g ame.spawnPlayerXY p…" at bounding box center [966, 190] width 217 height 69
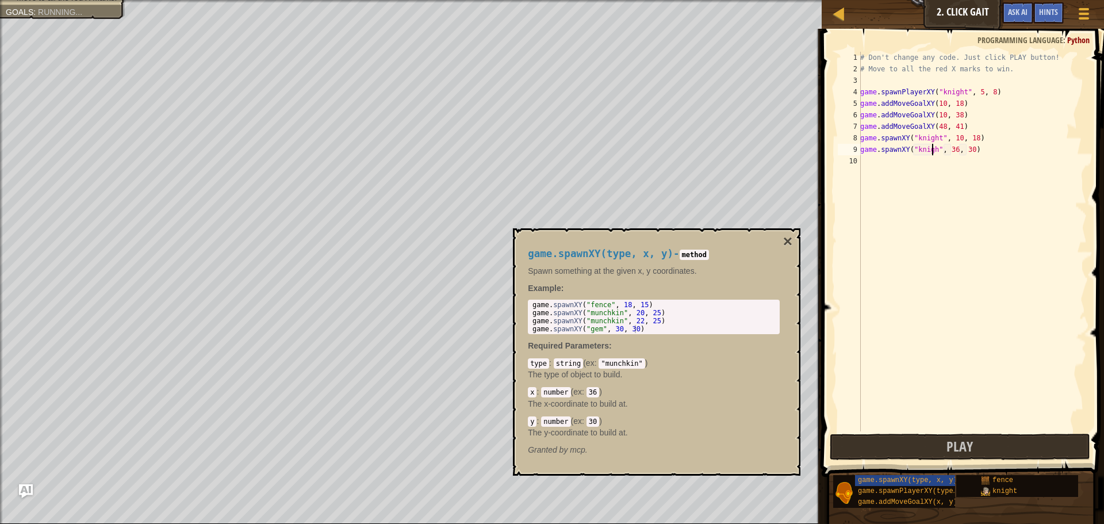
scroll to position [5, 7]
click at [954, 148] on div "# Don't change any code. Just click PLAY button! # Move to all the red X marks …" at bounding box center [972, 253] width 229 height 403
click at [969, 153] on div "# Don't change any code. Just click PLAY button! # Move to all the red X marks …" at bounding box center [972, 253] width 229 height 403
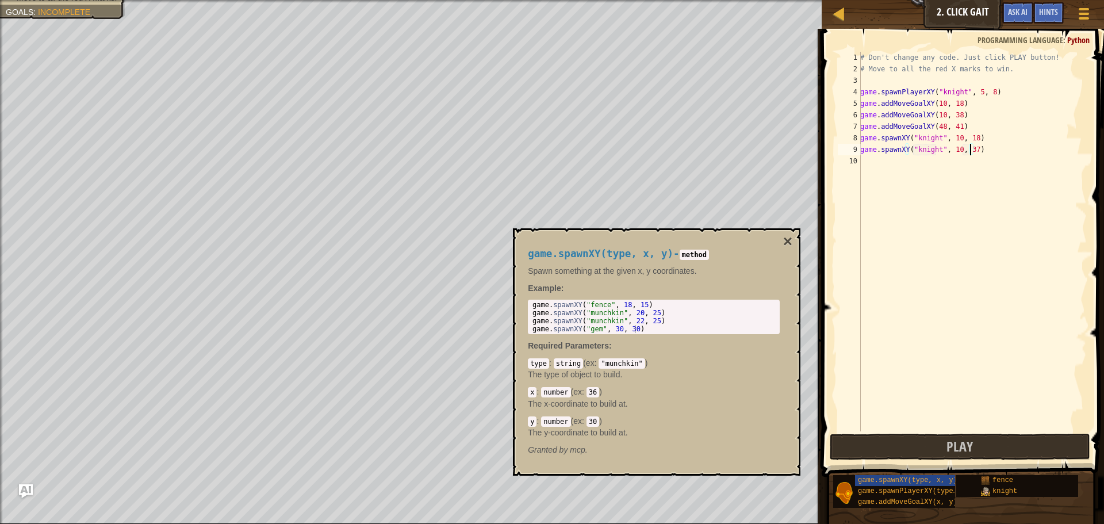
click at [869, 154] on div "# Don't change any code. Just click PLAY button! # Move to all the red X marks …" at bounding box center [972, 253] width 229 height 403
type textarea "game.spawnXY("knight", 10, 37)"
click at [866, 160] on div "# Don't change any code. Just click PLAY button! # Move to all the red X marks …" at bounding box center [972, 242] width 229 height 380
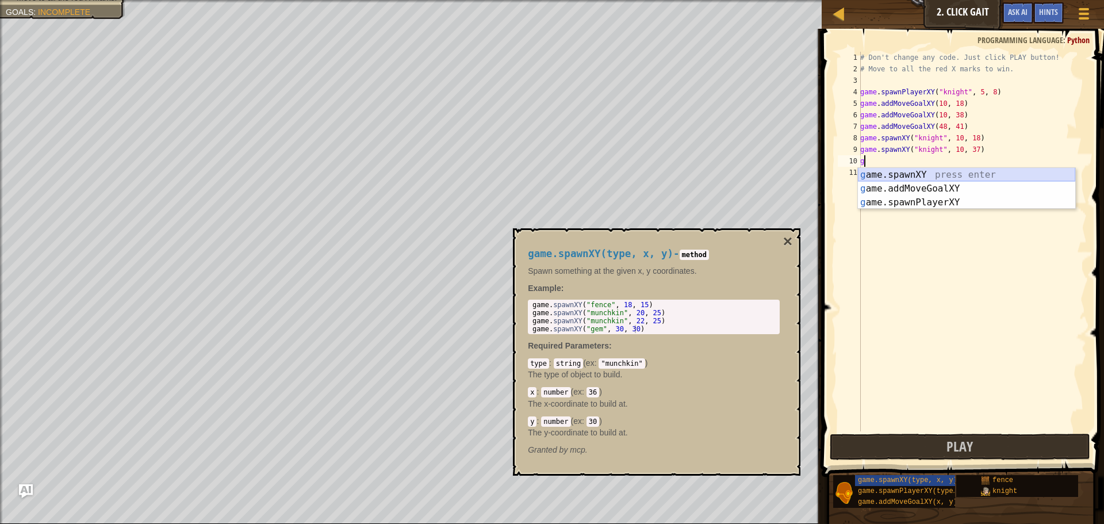
click at [882, 175] on div "g ame.spawnXY press enter g ame.addMoveGoalXY press enter g ame.spawnPlayerXY p…" at bounding box center [966, 202] width 217 height 69
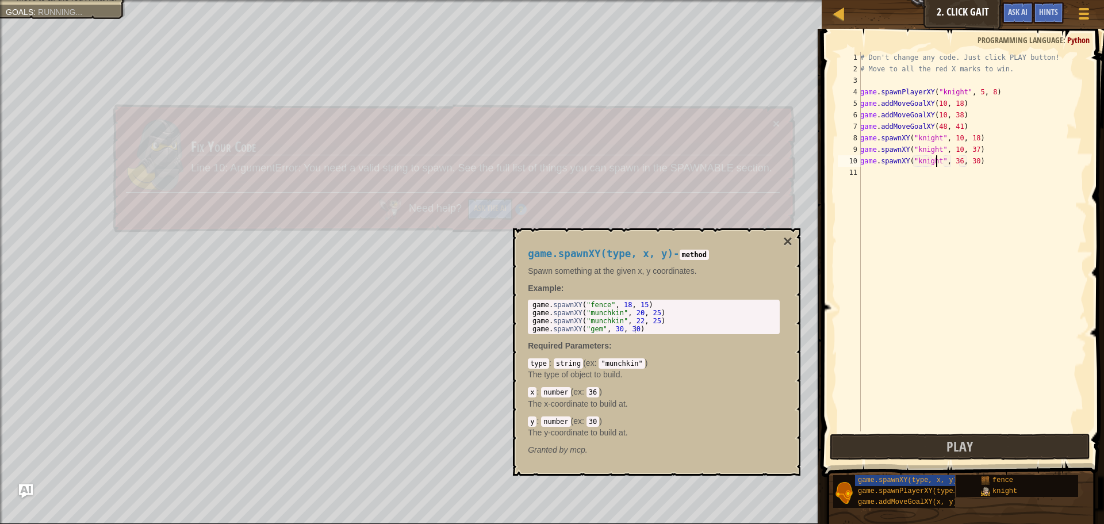
scroll to position [5, 7]
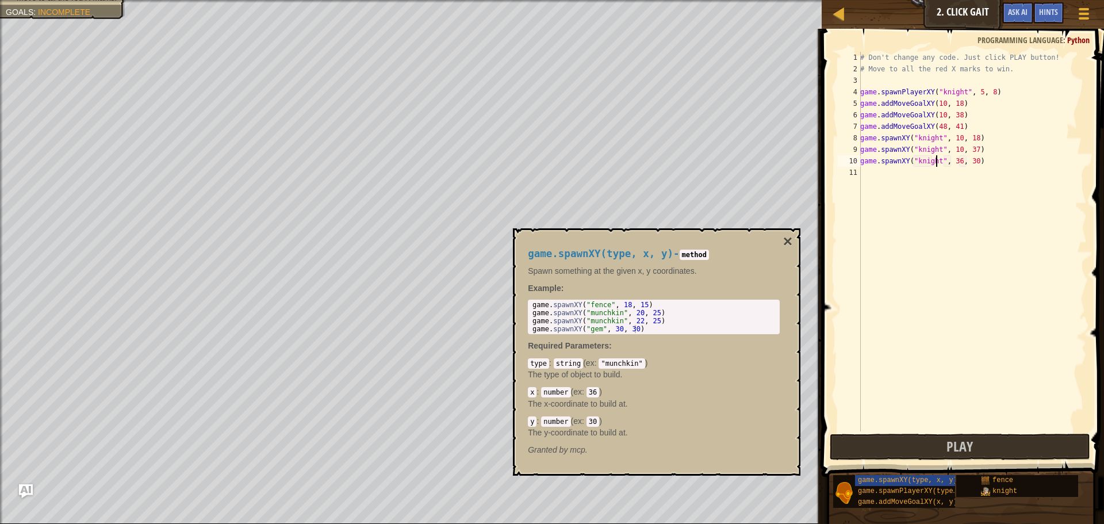
click at [954, 160] on div "# Don't change any code. Just click PLAY button! # Move to all the red X marks …" at bounding box center [972, 253] width 229 height 403
click at [969, 164] on div "# Don't change any code. Just click PLAY button! # Move to all the red X marks …" at bounding box center [972, 253] width 229 height 403
type textarea "game.spawnXY("knight", 48, 41)"
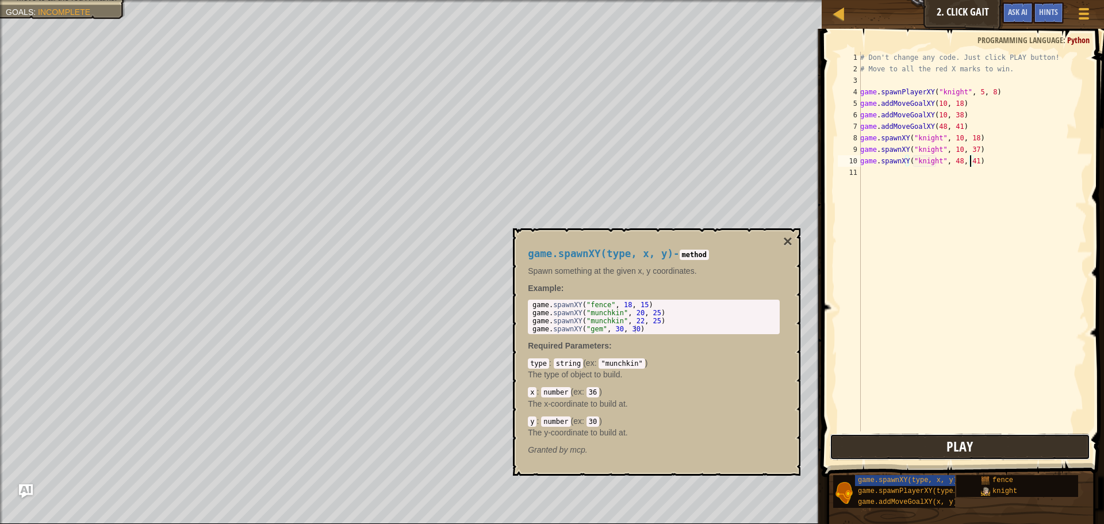
click at [993, 449] on button "Play" at bounding box center [960, 447] width 261 height 26
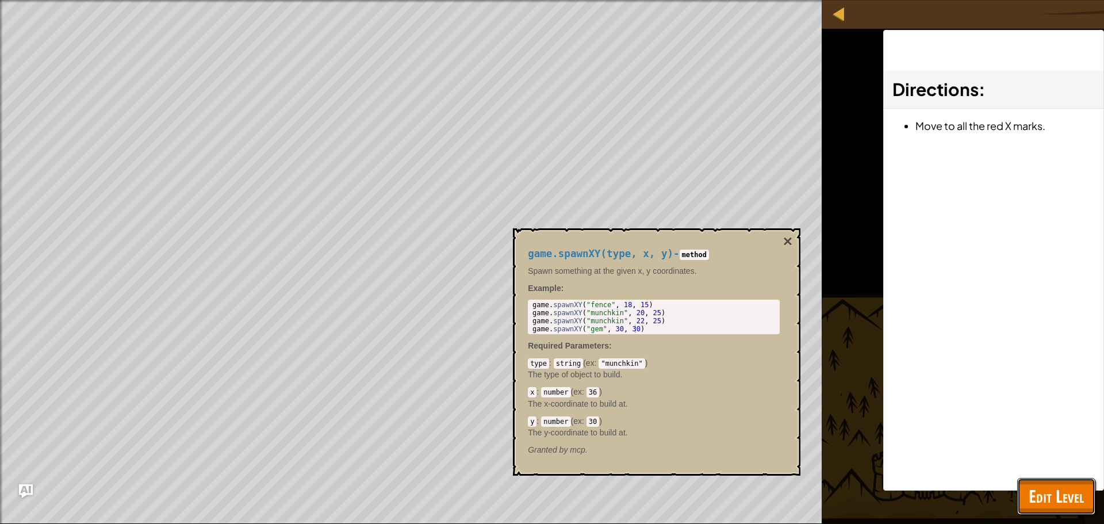
click at [1052, 488] on span "Edit Level" at bounding box center [1056, 496] width 55 height 24
